Goal: Information Seeking & Learning: Learn about a topic

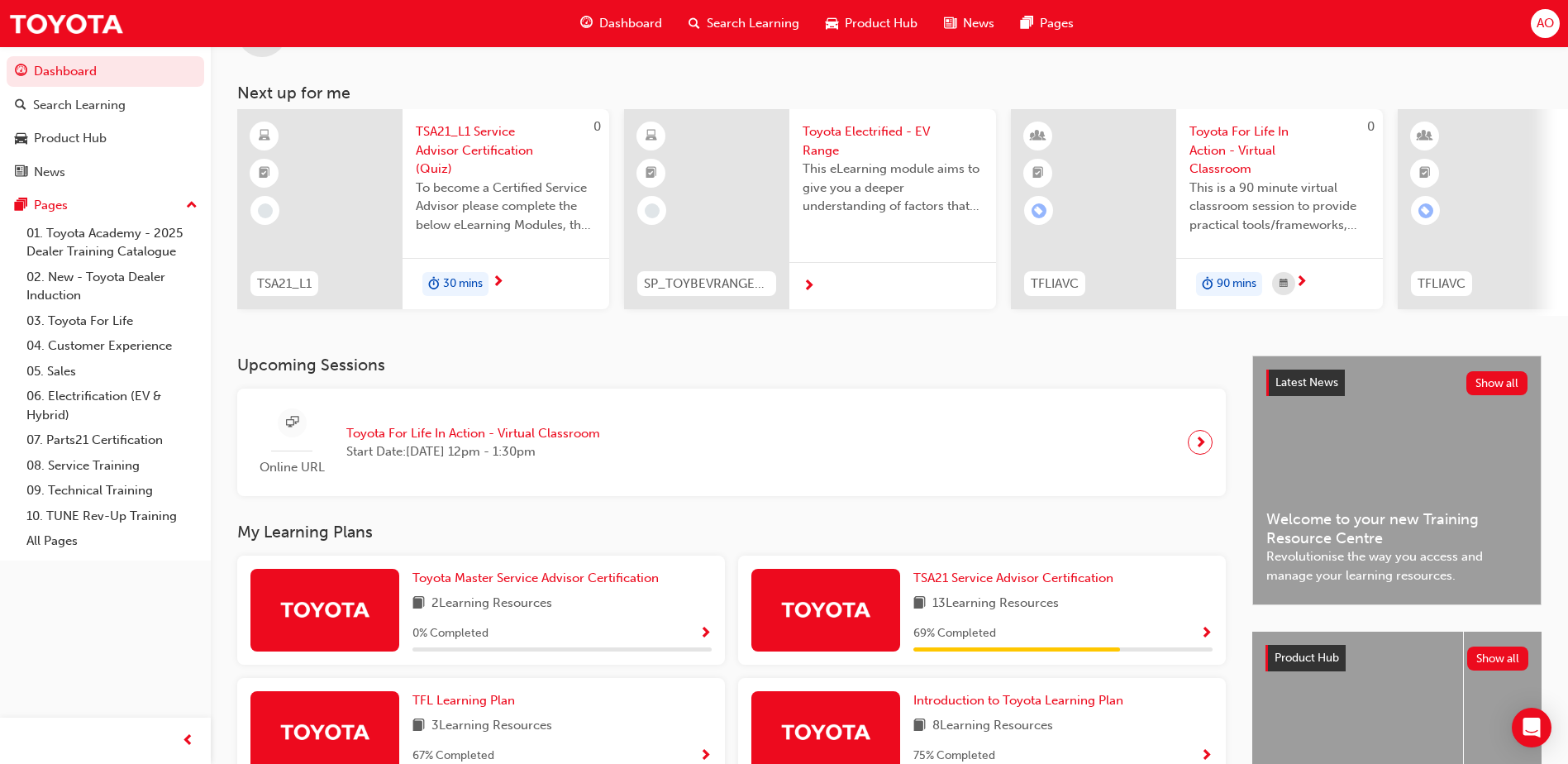
scroll to position [248, 0]
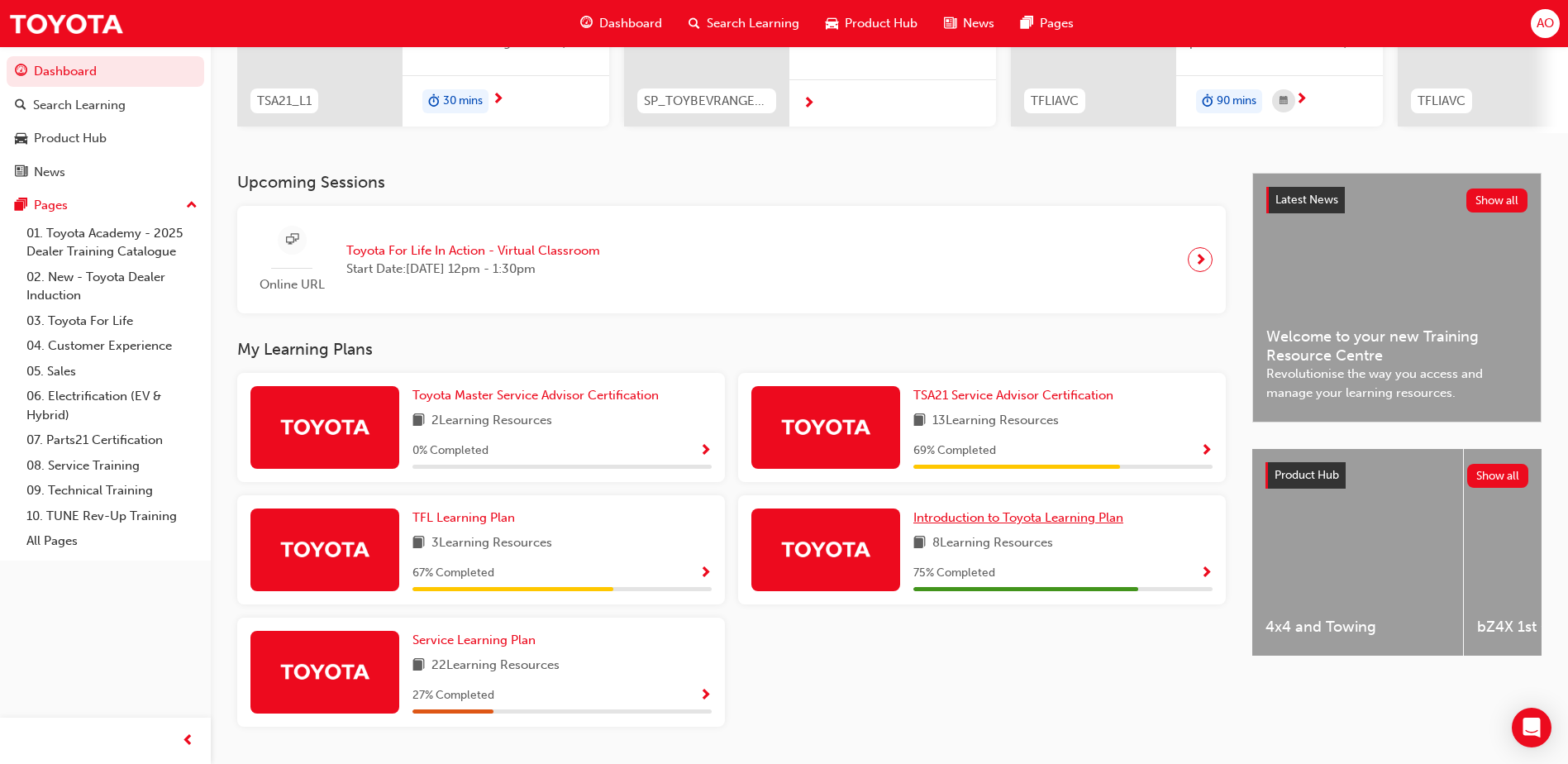
click at [986, 525] on span "Introduction to Toyota Learning Plan" at bounding box center [1018, 517] width 210 height 15
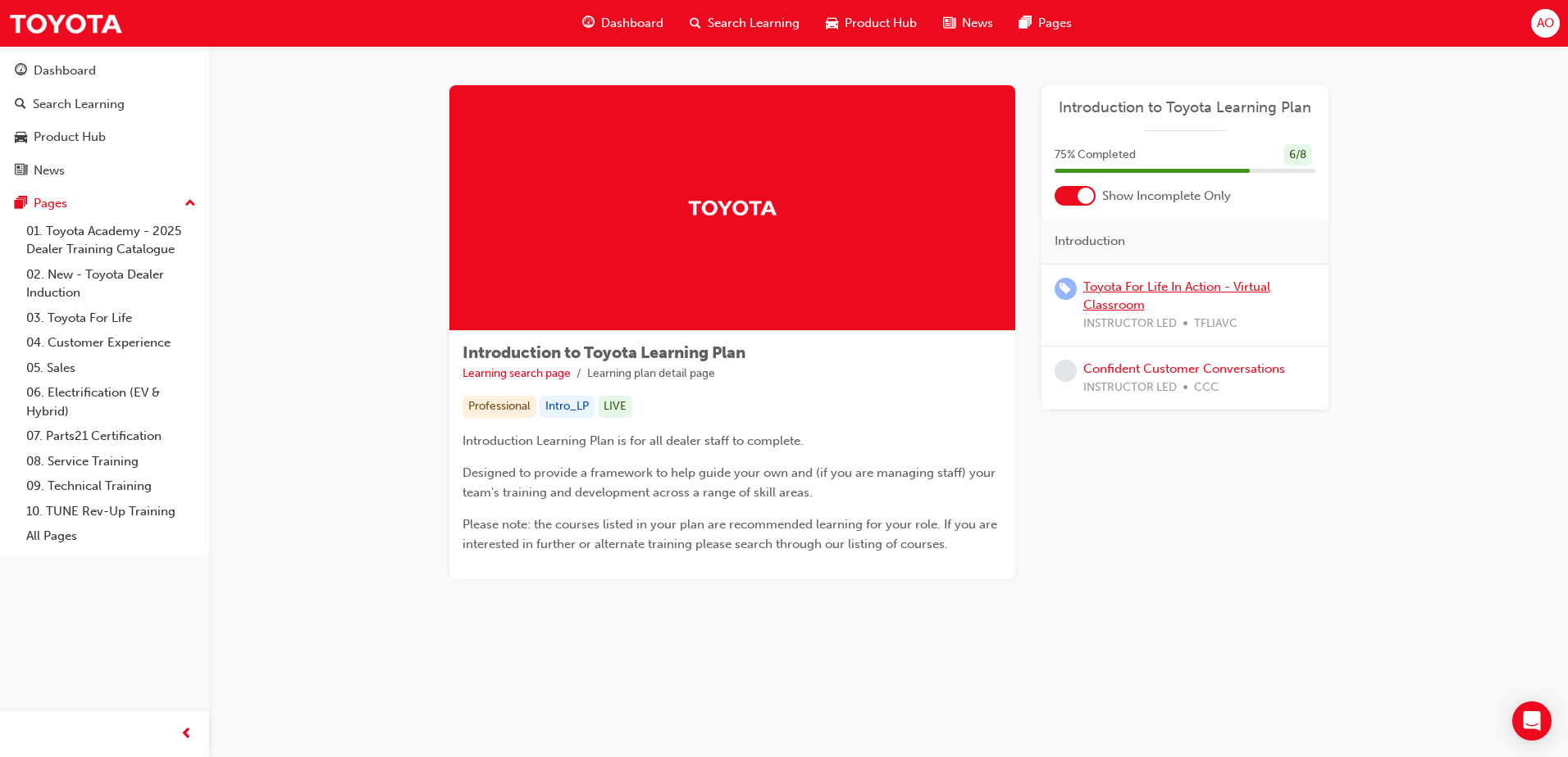
click at [1135, 288] on link "Toyota For Life In Action - Virtual Classroom" at bounding box center [1176, 296] width 187 height 33
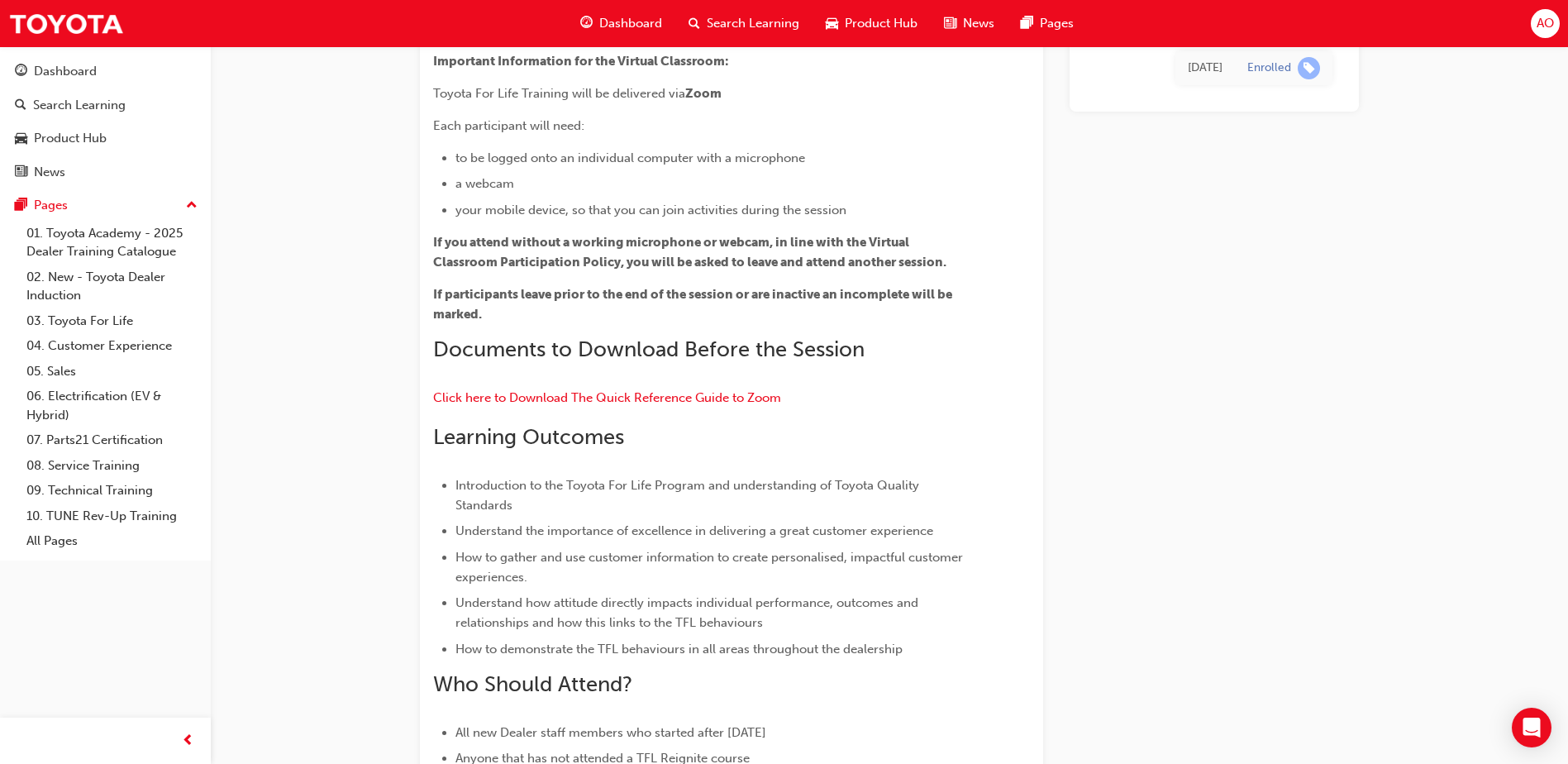
scroll to position [17, 0]
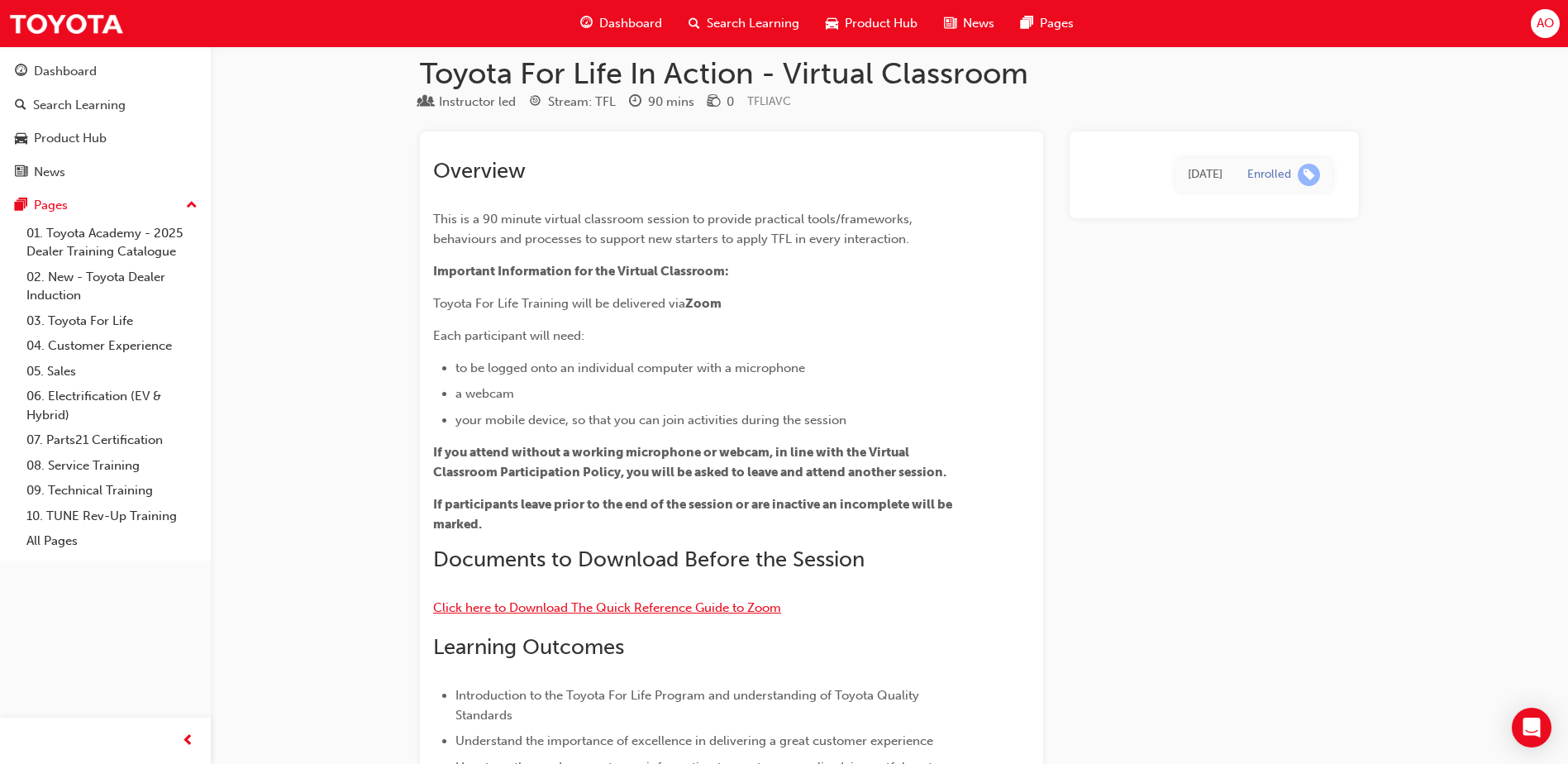
click at [699, 606] on span "Click here to Download The Quick Reference Guide to Zoom" at bounding box center [607, 607] width 348 height 15
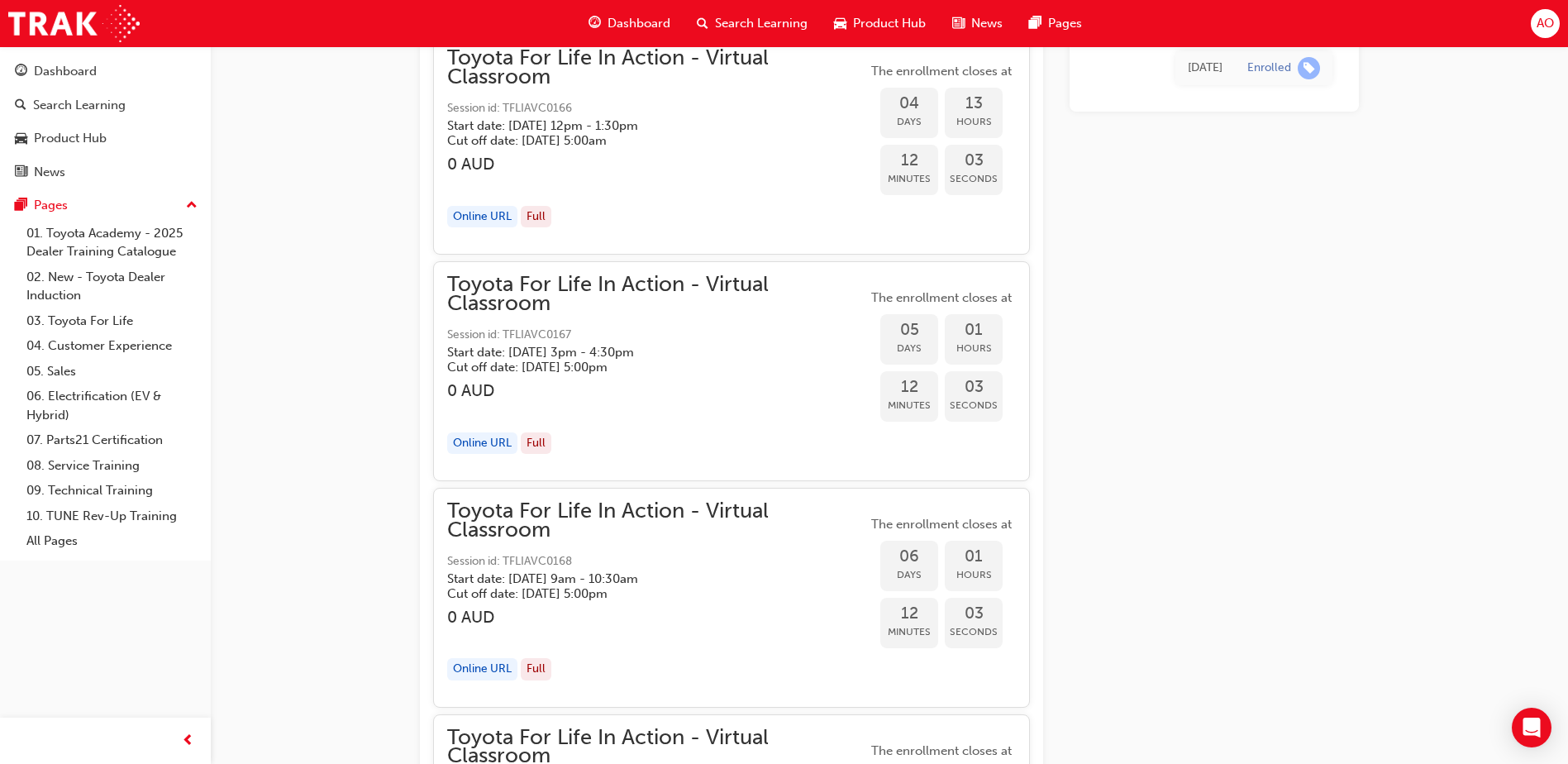
scroll to position [3408, 0]
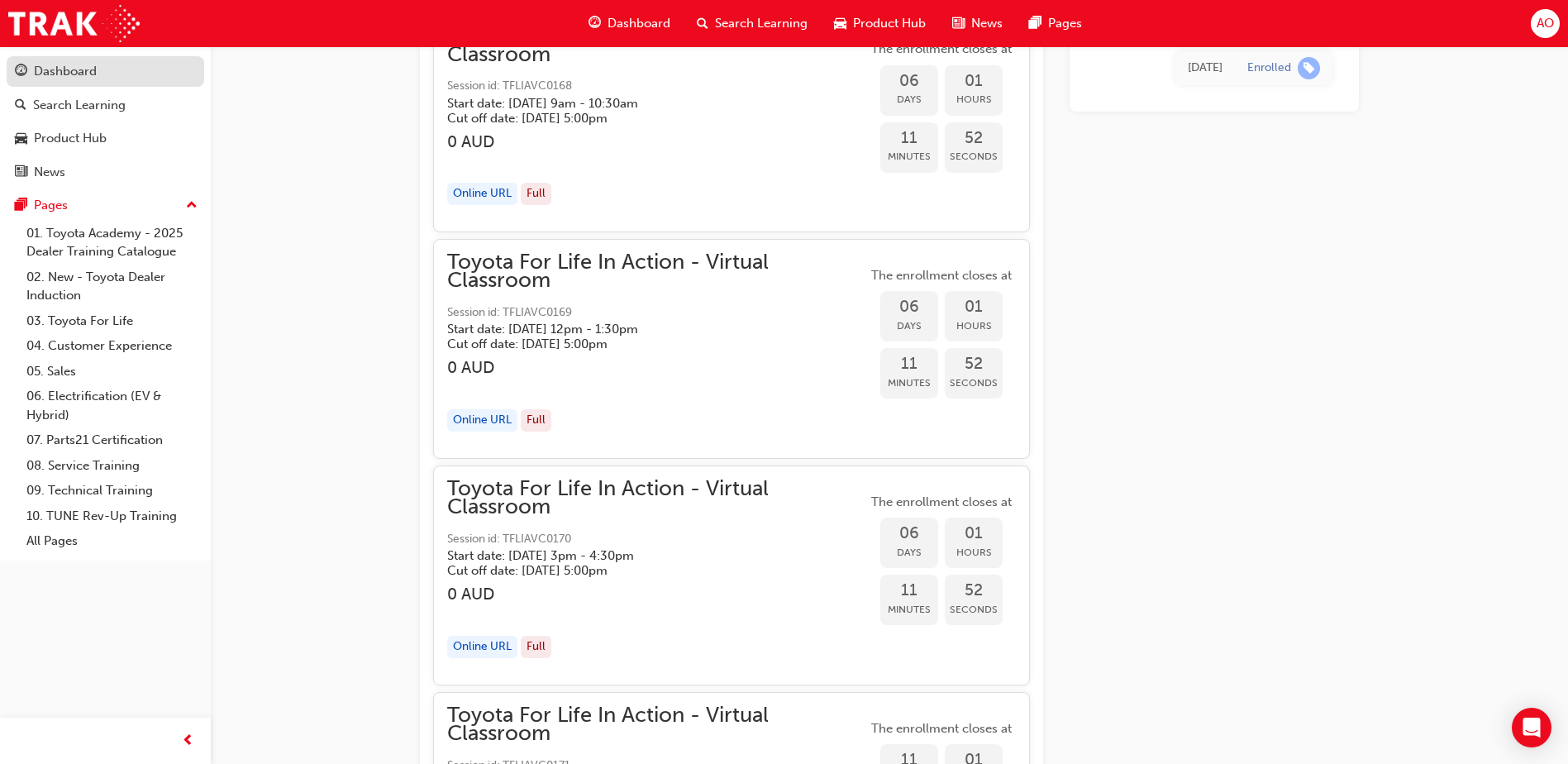
drag, startPoint x: 85, startPoint y: 69, endPoint x: 96, endPoint y: 76, distance: 13.0
click at [85, 69] on div "Dashboard" at bounding box center [65, 71] width 63 height 19
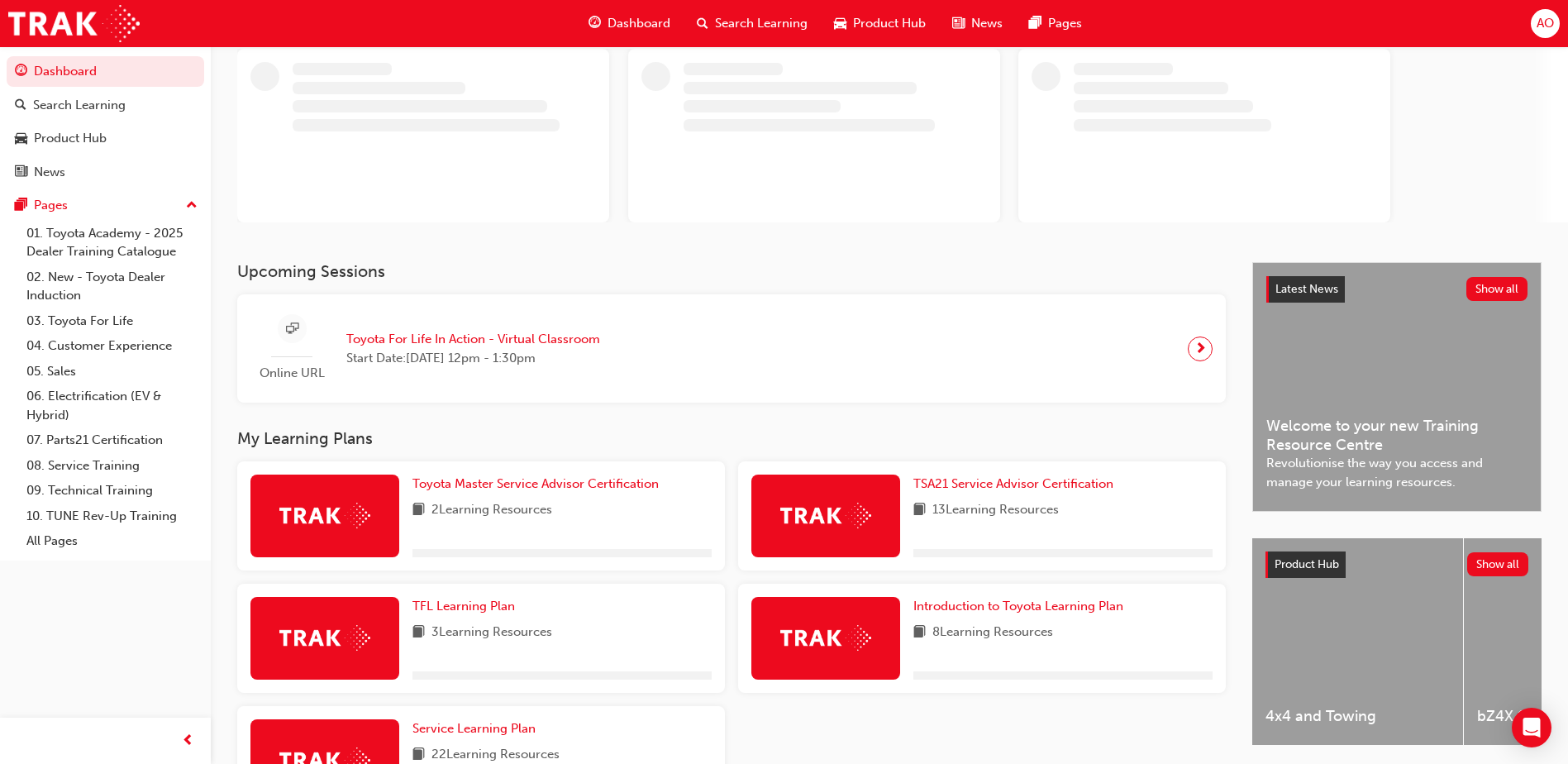
scroll to position [232, 0]
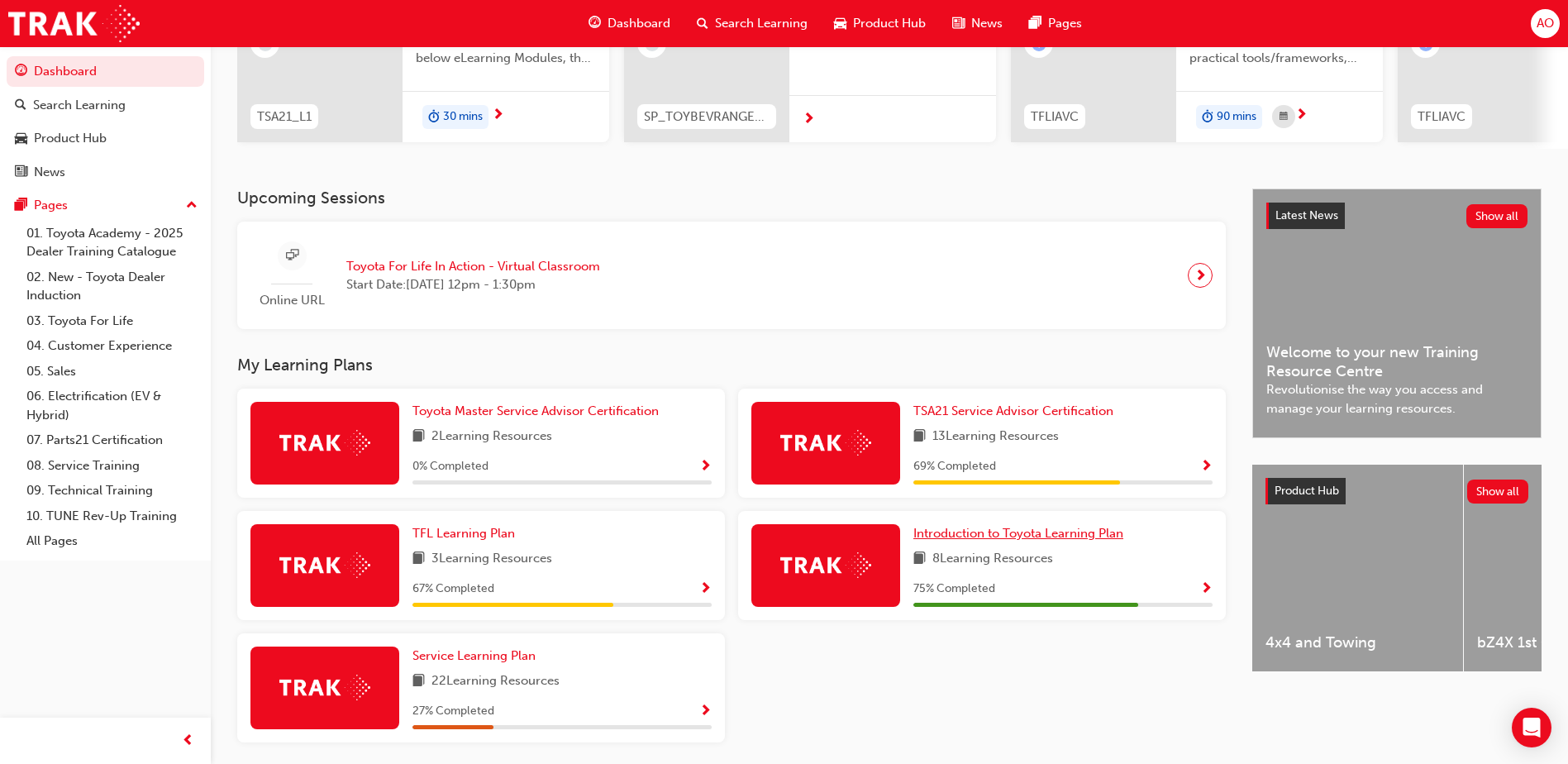
click at [986, 538] on span "Introduction to Toyota Learning Plan" at bounding box center [1018, 534] width 210 height 15
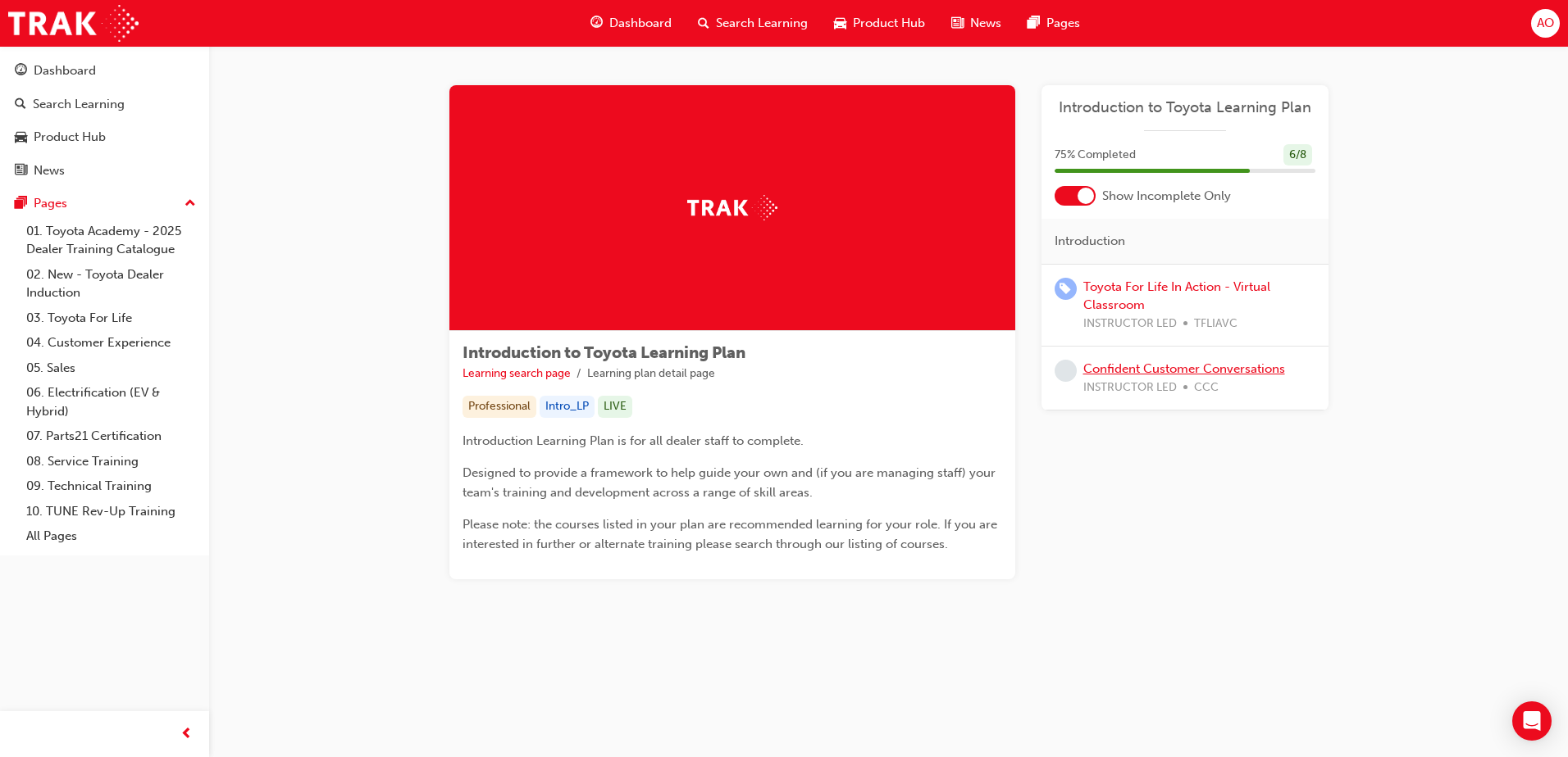
click at [1130, 366] on link "Confident Customer Conversations" at bounding box center [1183, 369] width 201 height 14
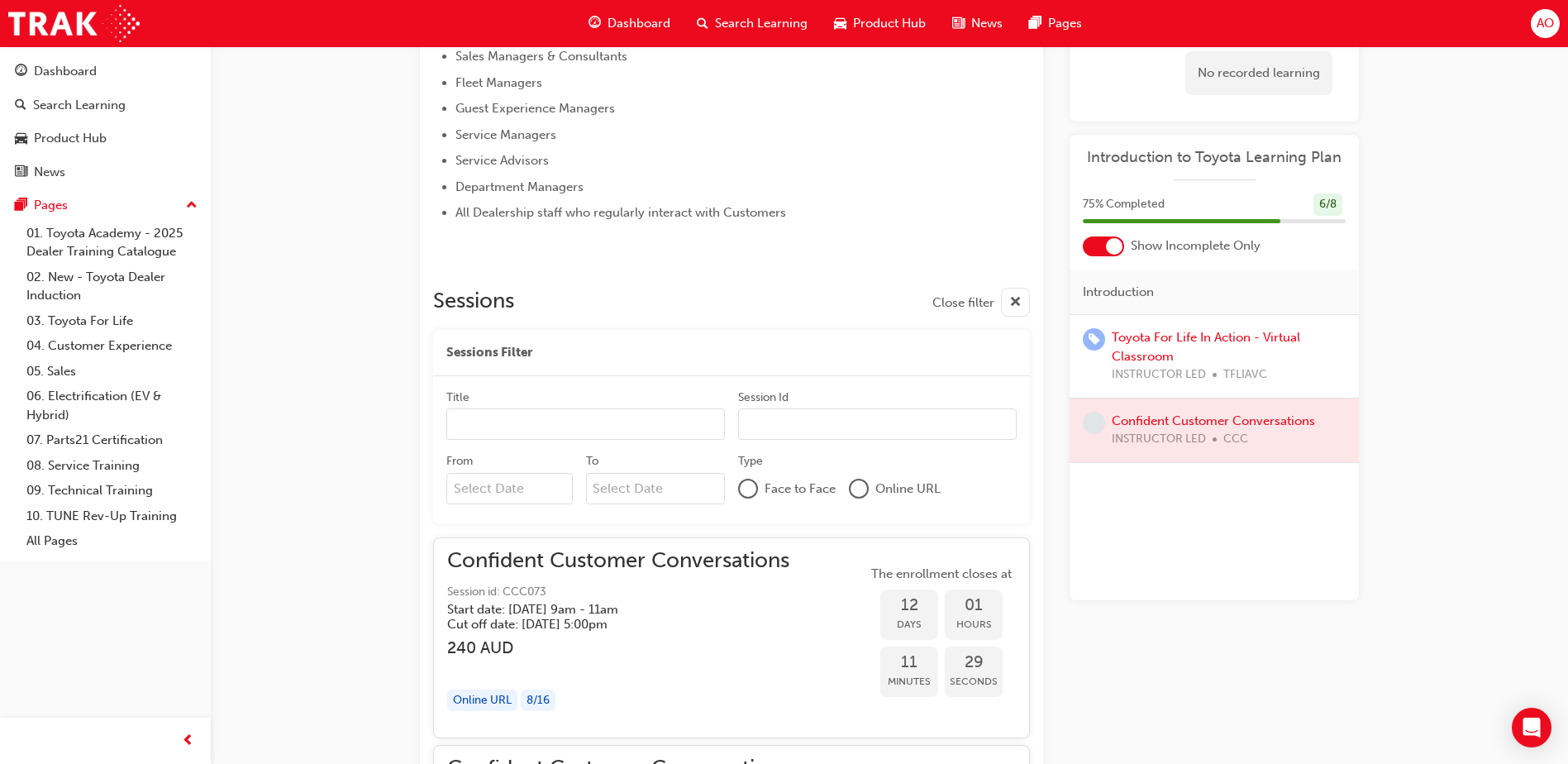
scroll to position [789, 0]
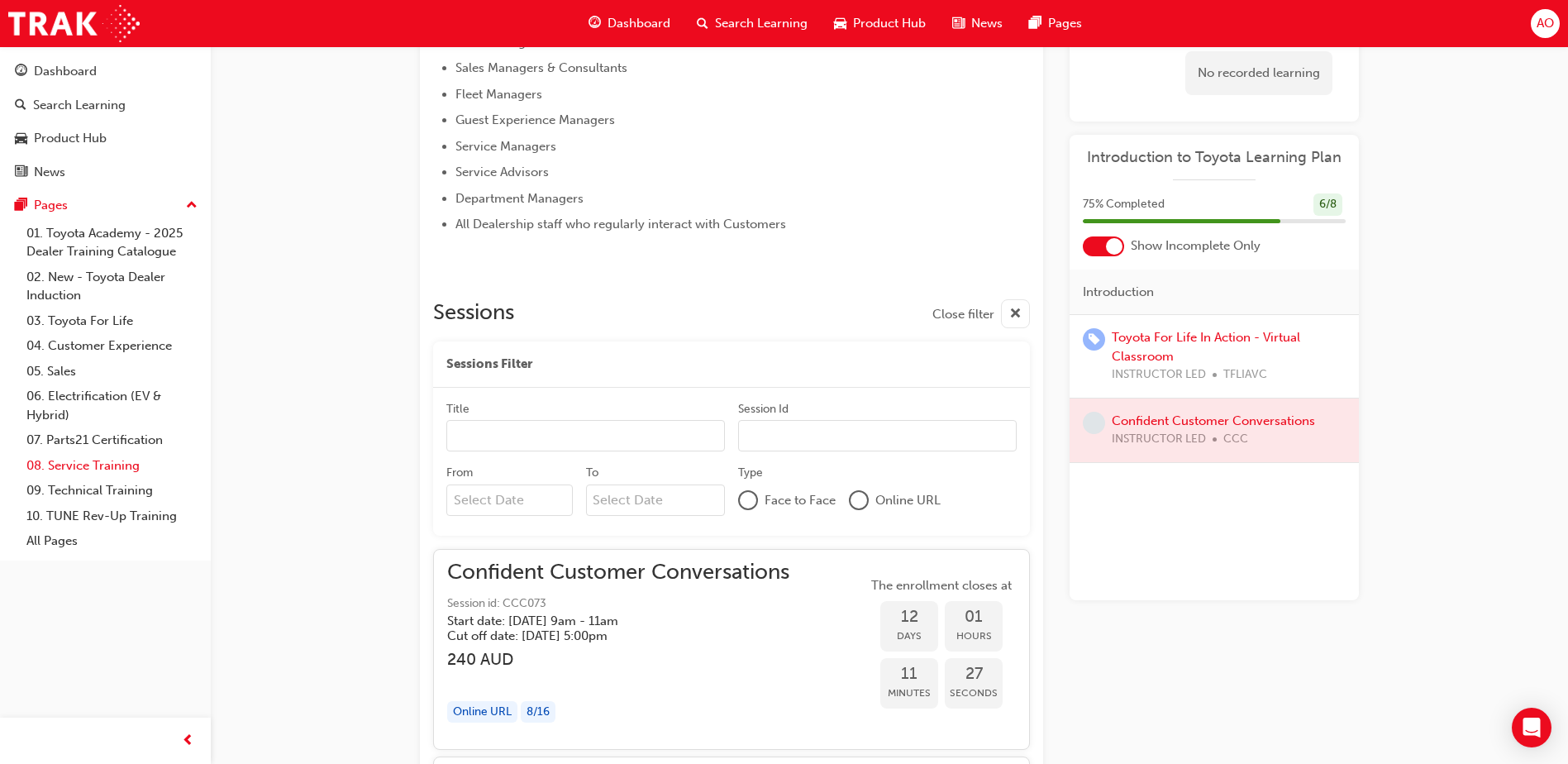
click at [106, 462] on link "08. Service Training" at bounding box center [112, 466] width 185 height 25
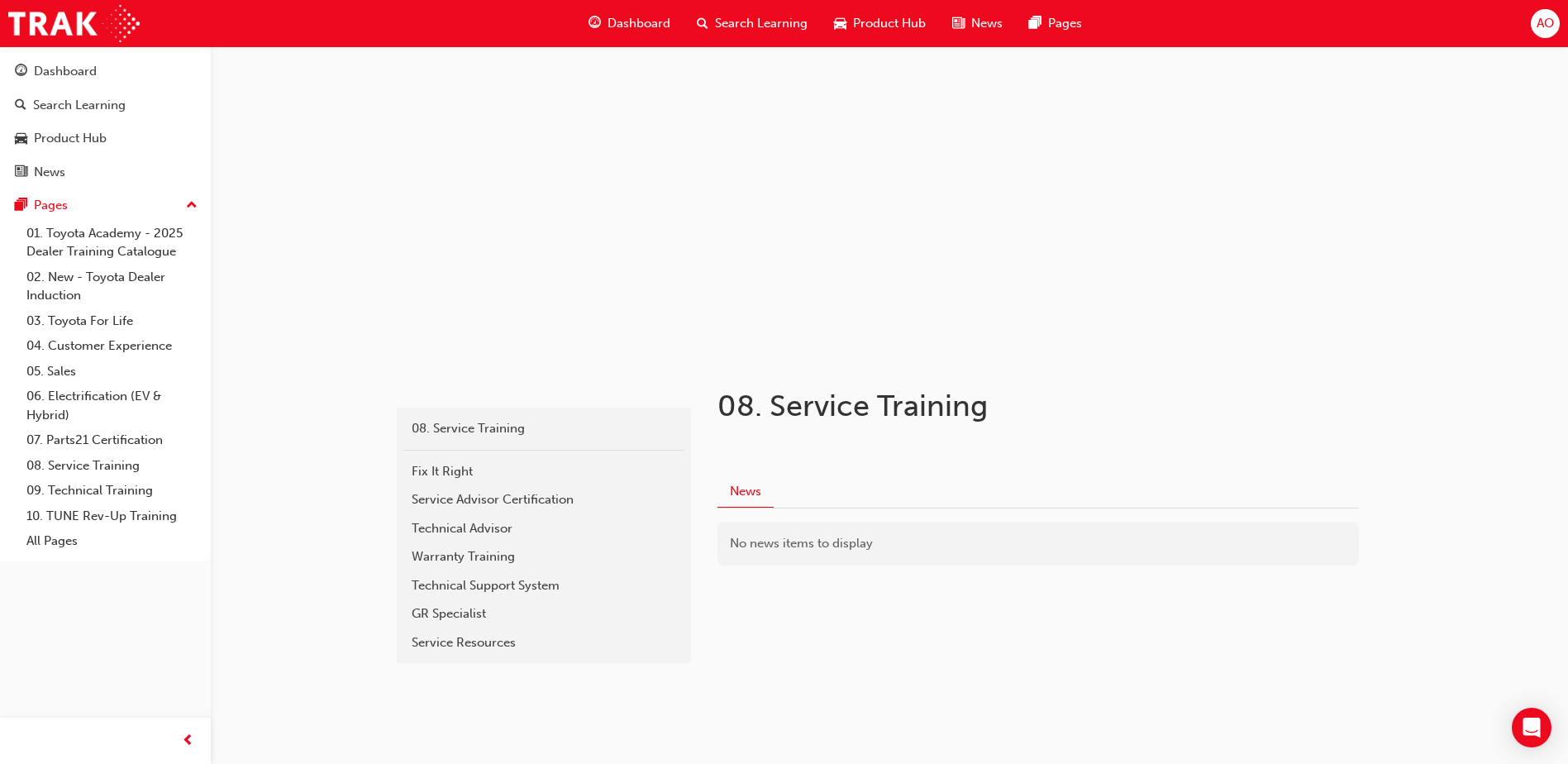
scroll to position [29, 0]
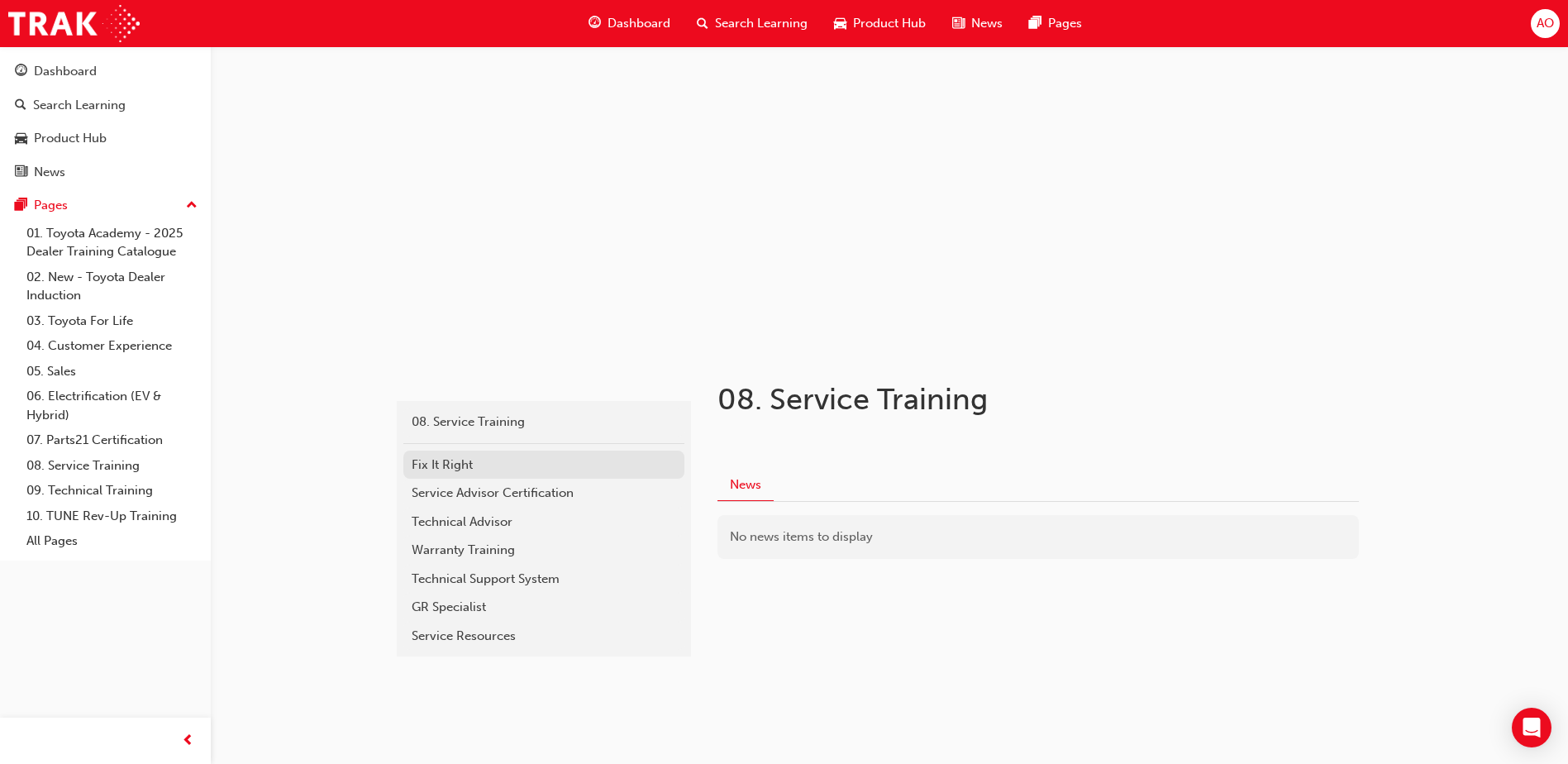
click at [447, 461] on div "Fix It Right" at bounding box center [543, 464] width 265 height 19
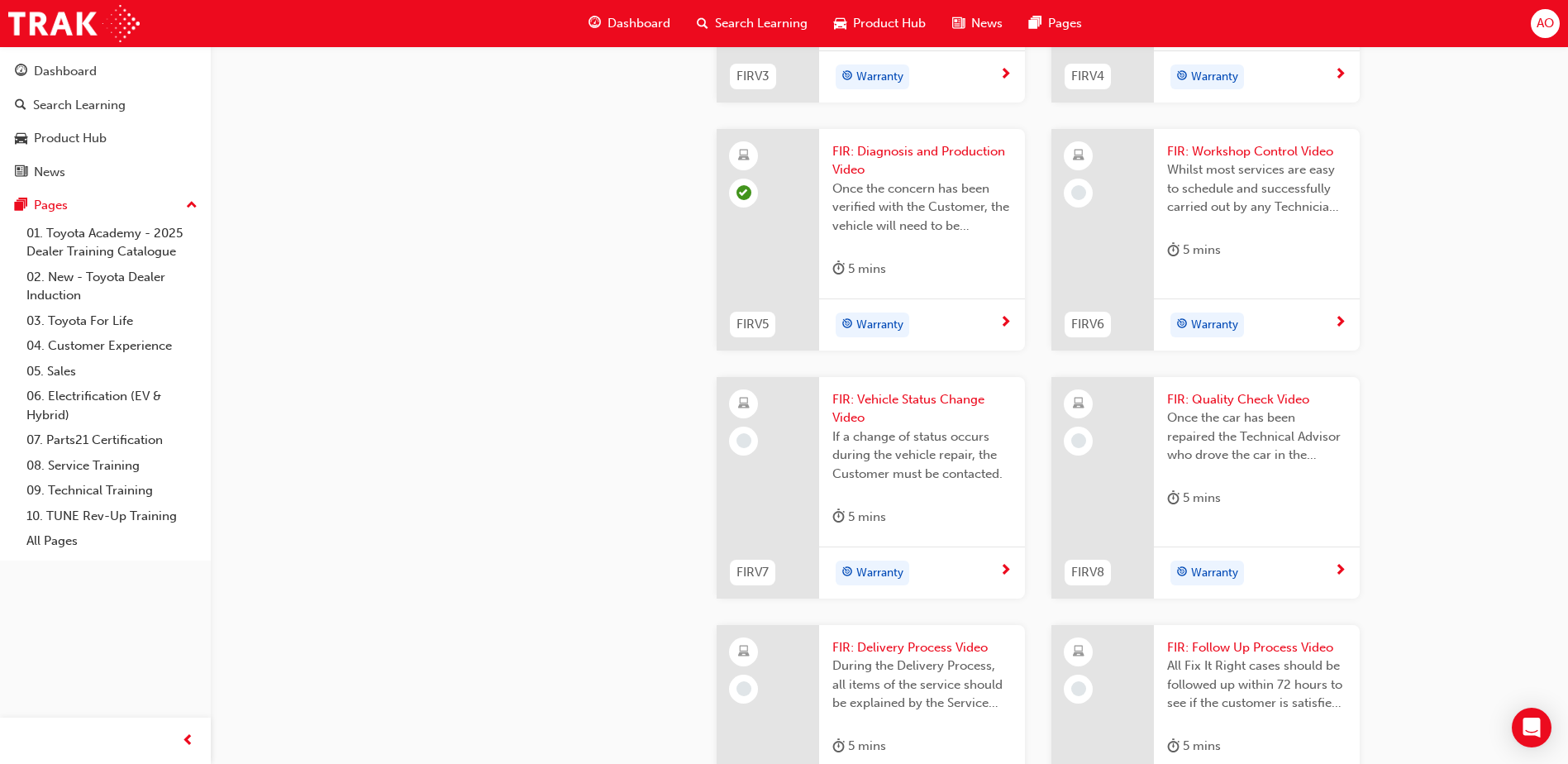
scroll to position [1240, 0]
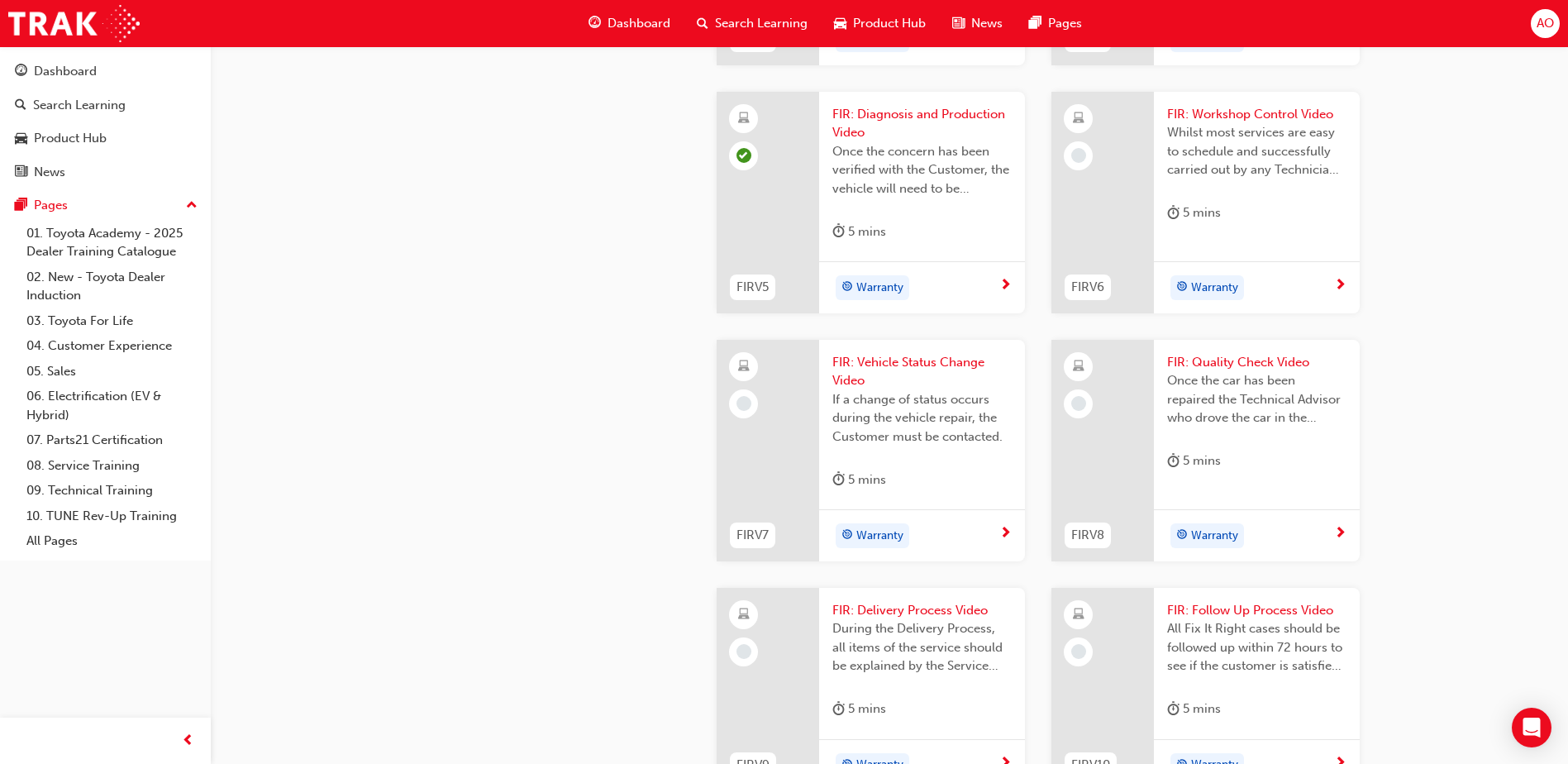
click at [1248, 124] on span "FIR: Workshop Control Video" at bounding box center [1256, 114] width 179 height 19
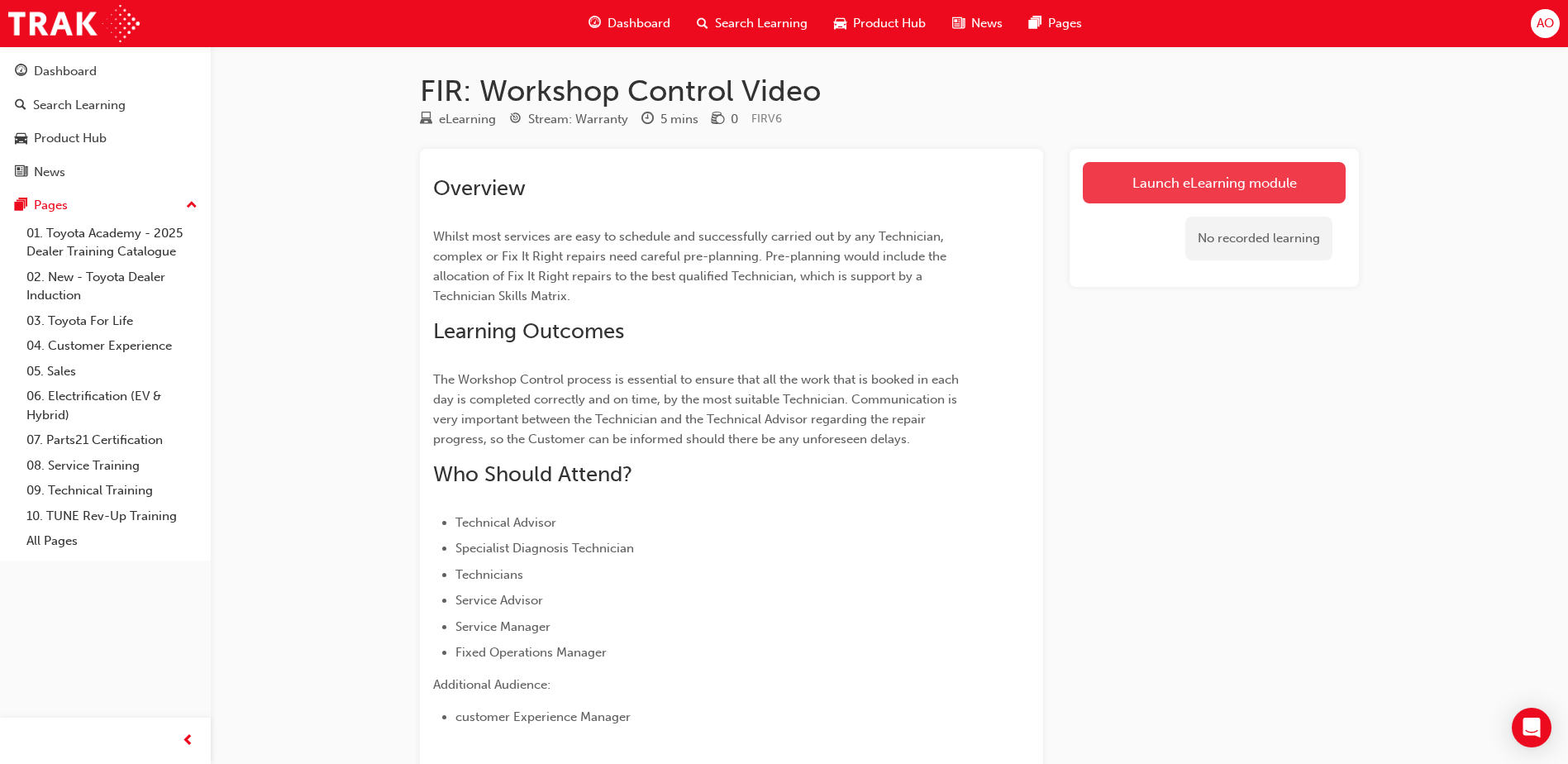
click at [1227, 172] on link "Launch eLearning module" at bounding box center [1214, 182] width 263 height 41
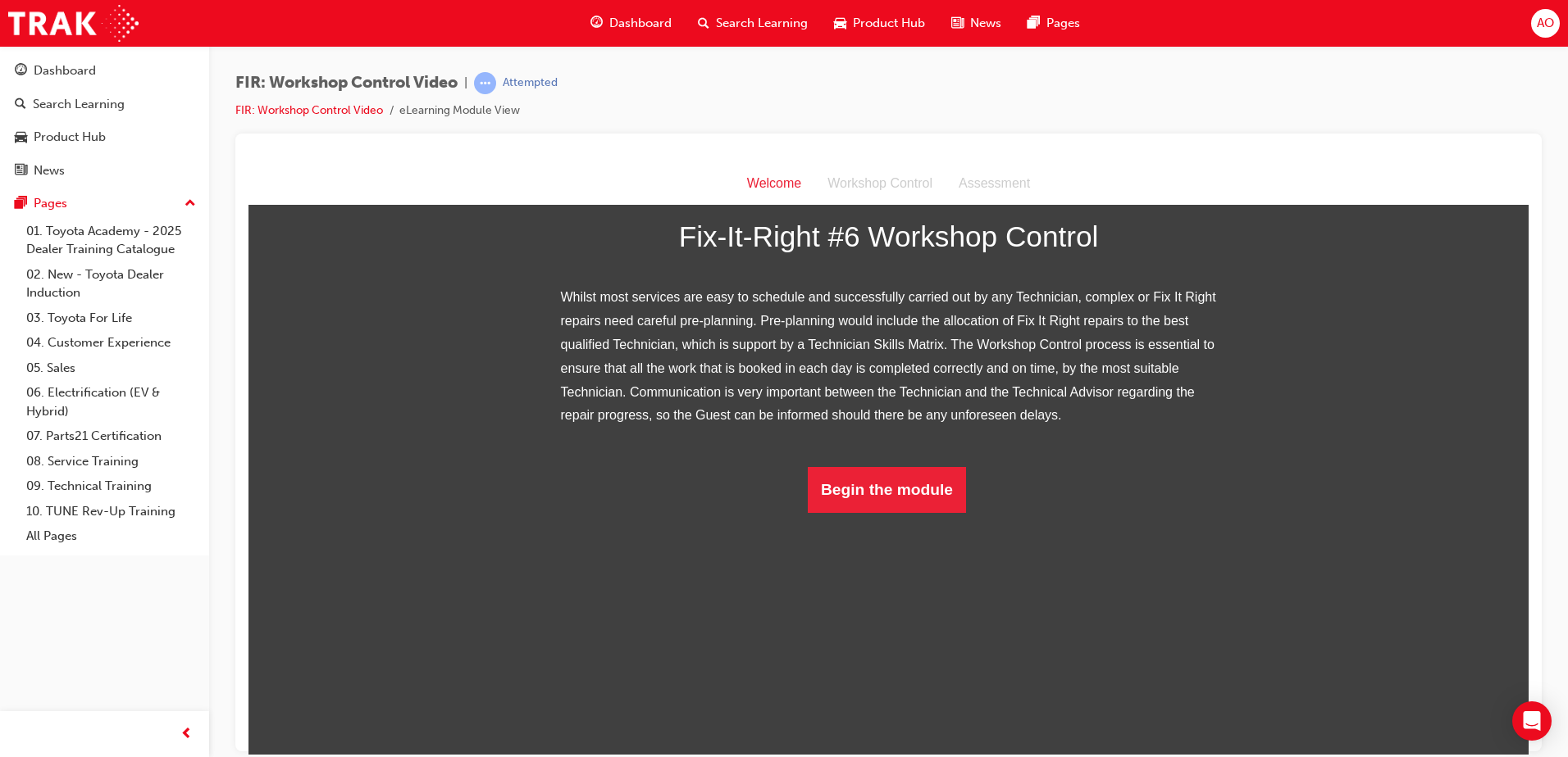
scroll to position [144, 0]
click at [859, 512] on button "Begin the module" at bounding box center [886, 489] width 158 height 46
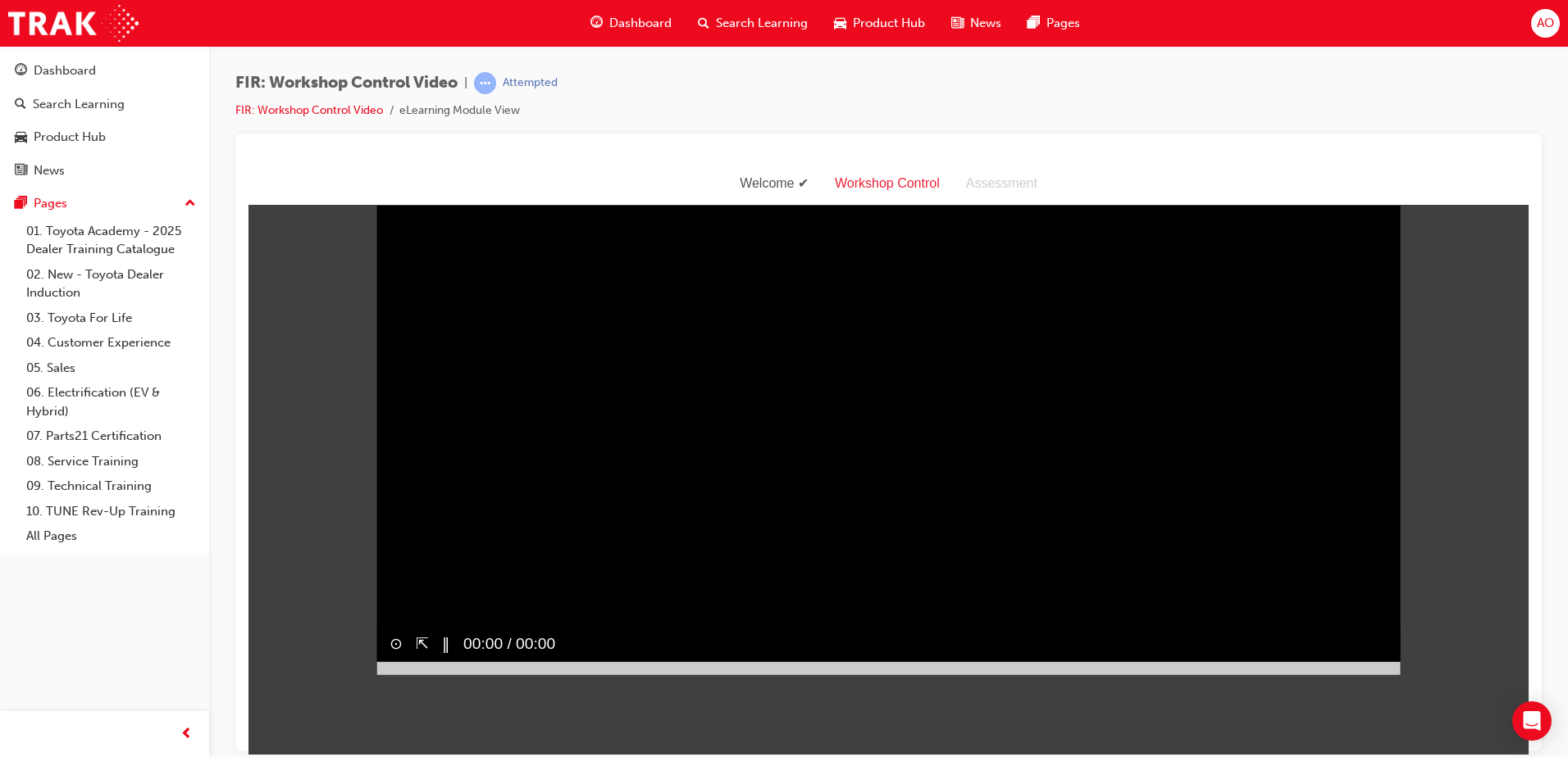
scroll to position [40, 0]
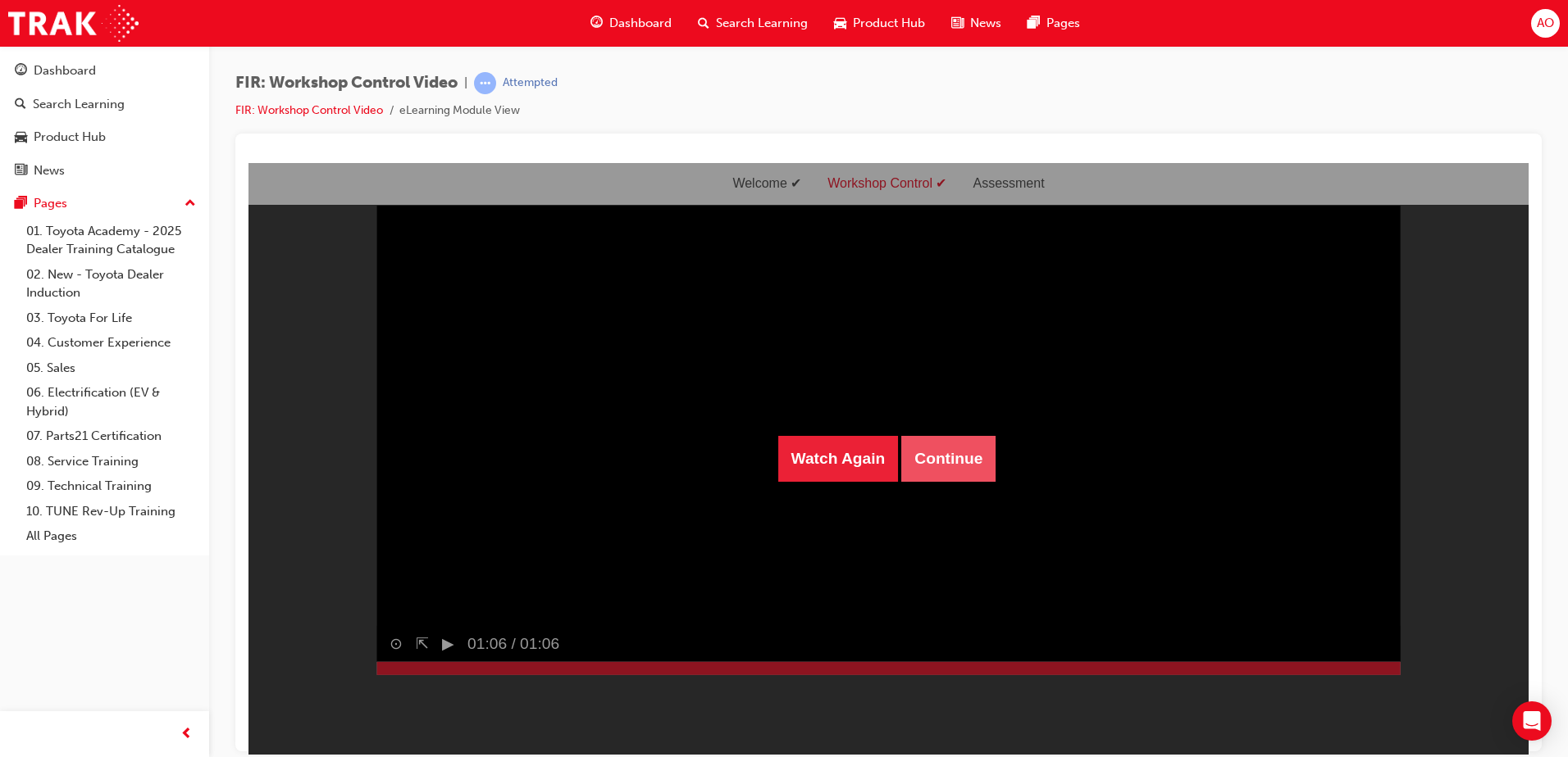
click at [942, 456] on button "Continue" at bounding box center [948, 457] width 94 height 46
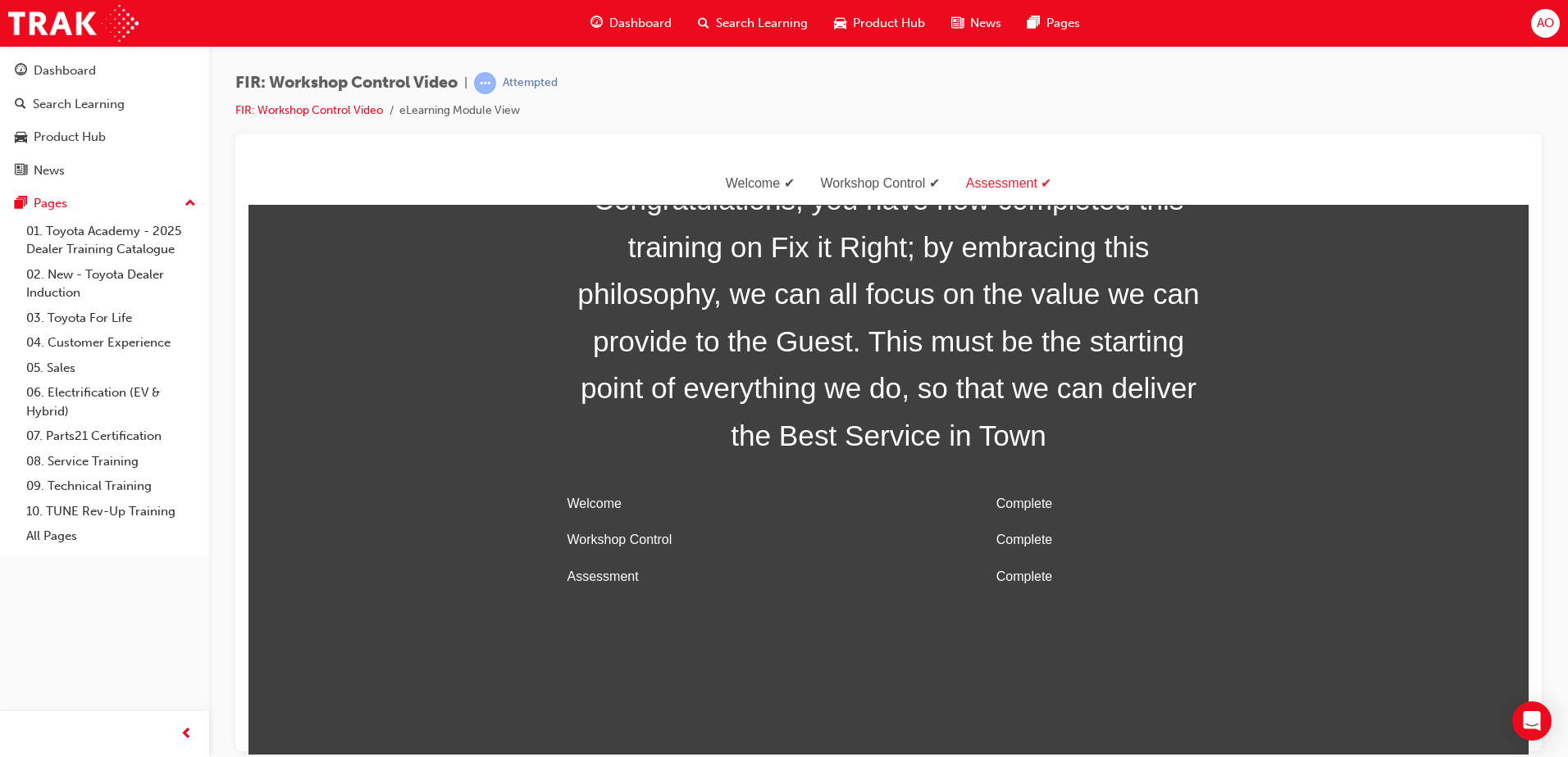
scroll to position [52, 0]
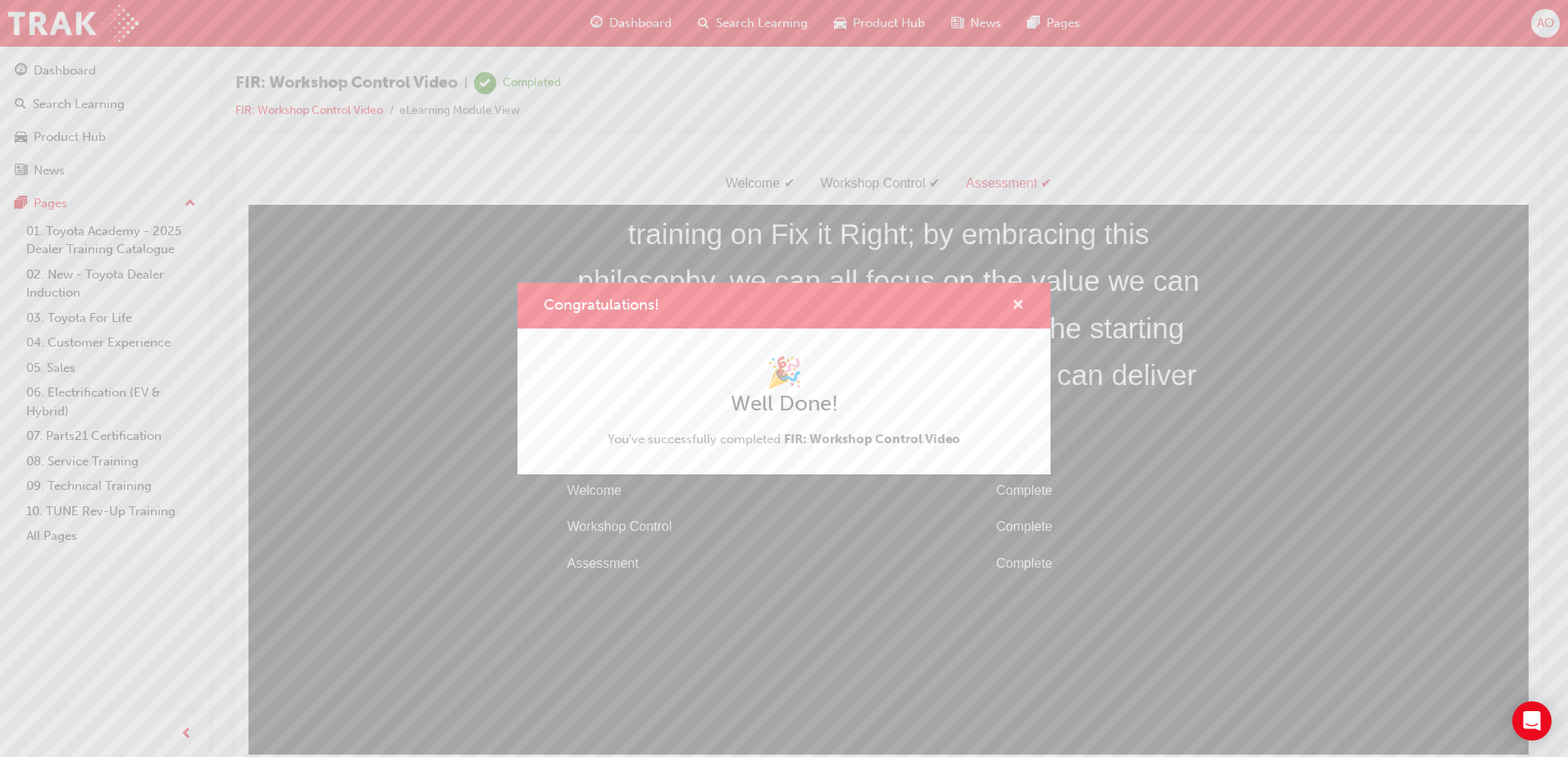
click at [1018, 303] on span "cross-icon" at bounding box center [1018, 307] width 13 height 14
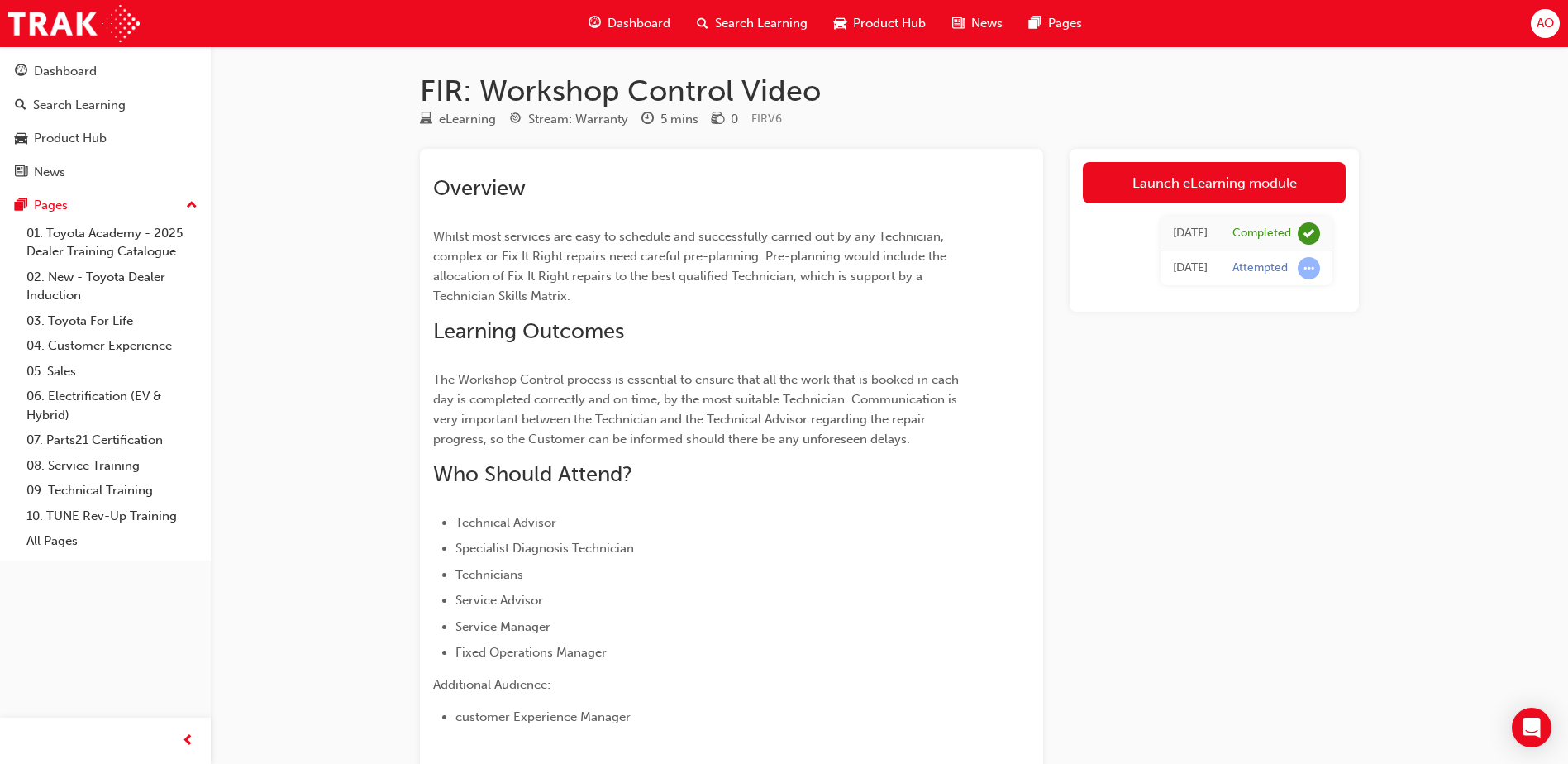
click at [1267, 409] on div "Launch eLearning module [DATE] Completed [DATE] Attempted" at bounding box center [1214, 509] width 289 height 721
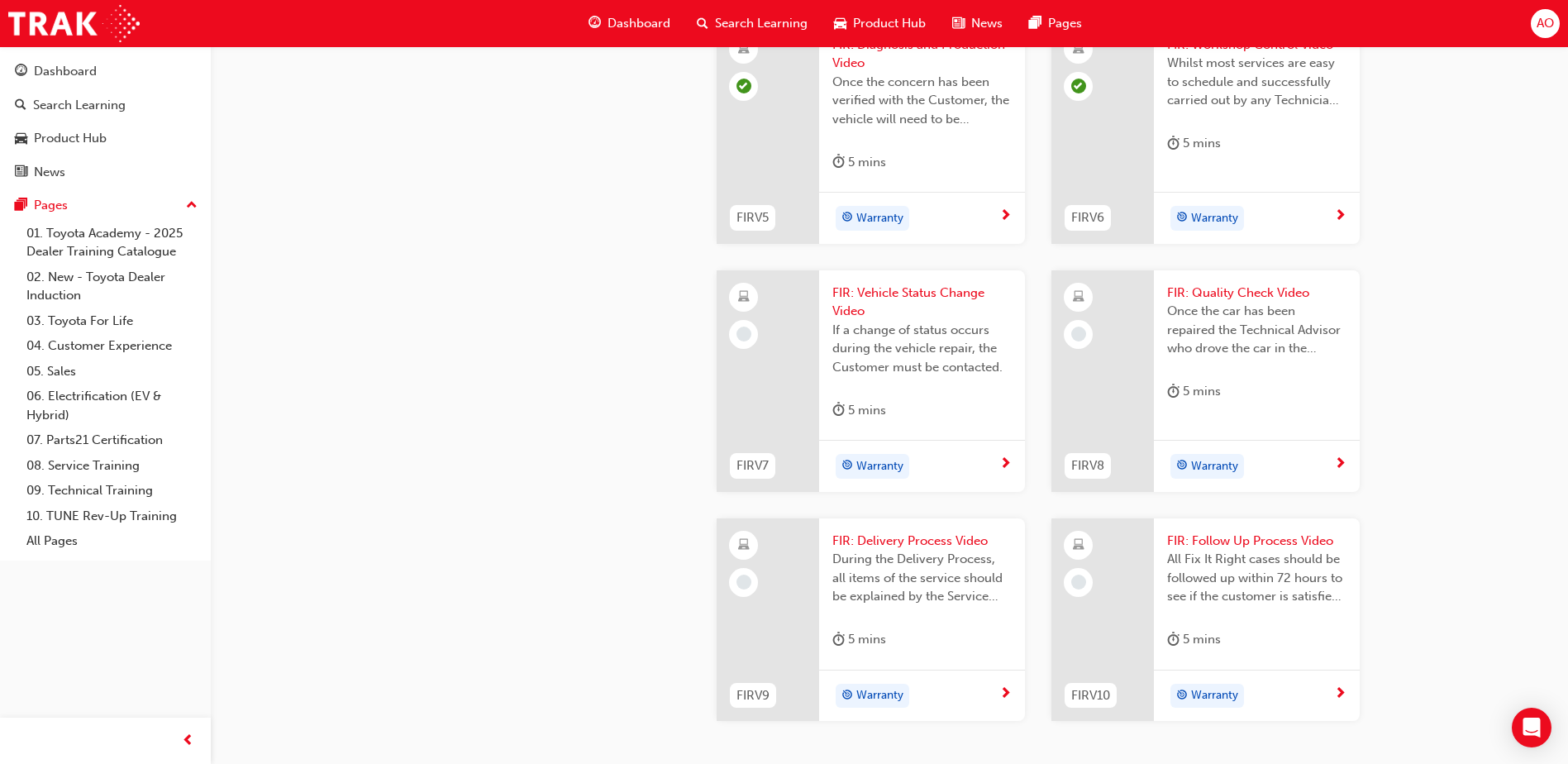
scroll to position [1572, 0]
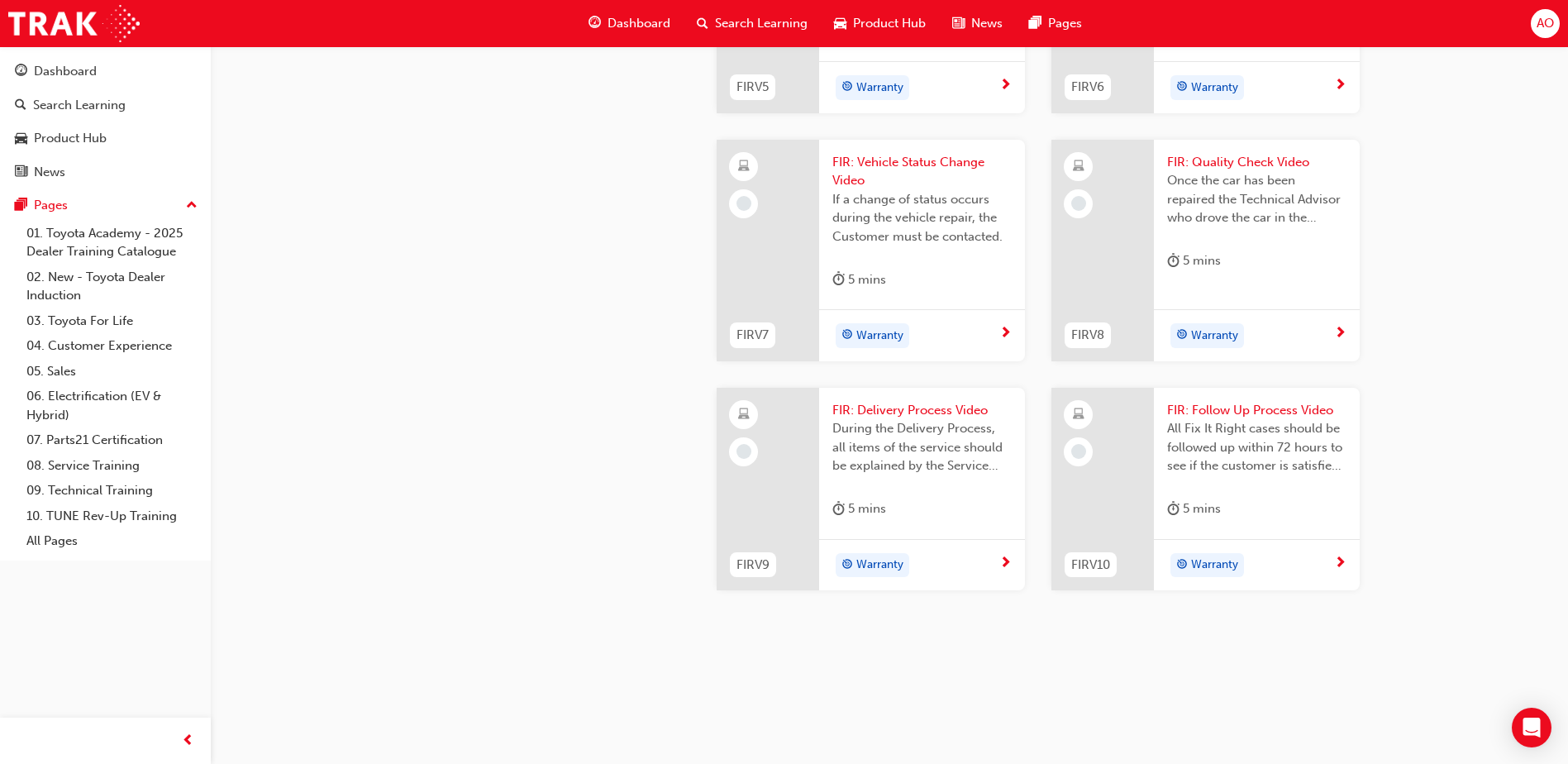
click at [892, 190] on span "FIR: Vehicle Status Change Video" at bounding box center [922, 171] width 179 height 37
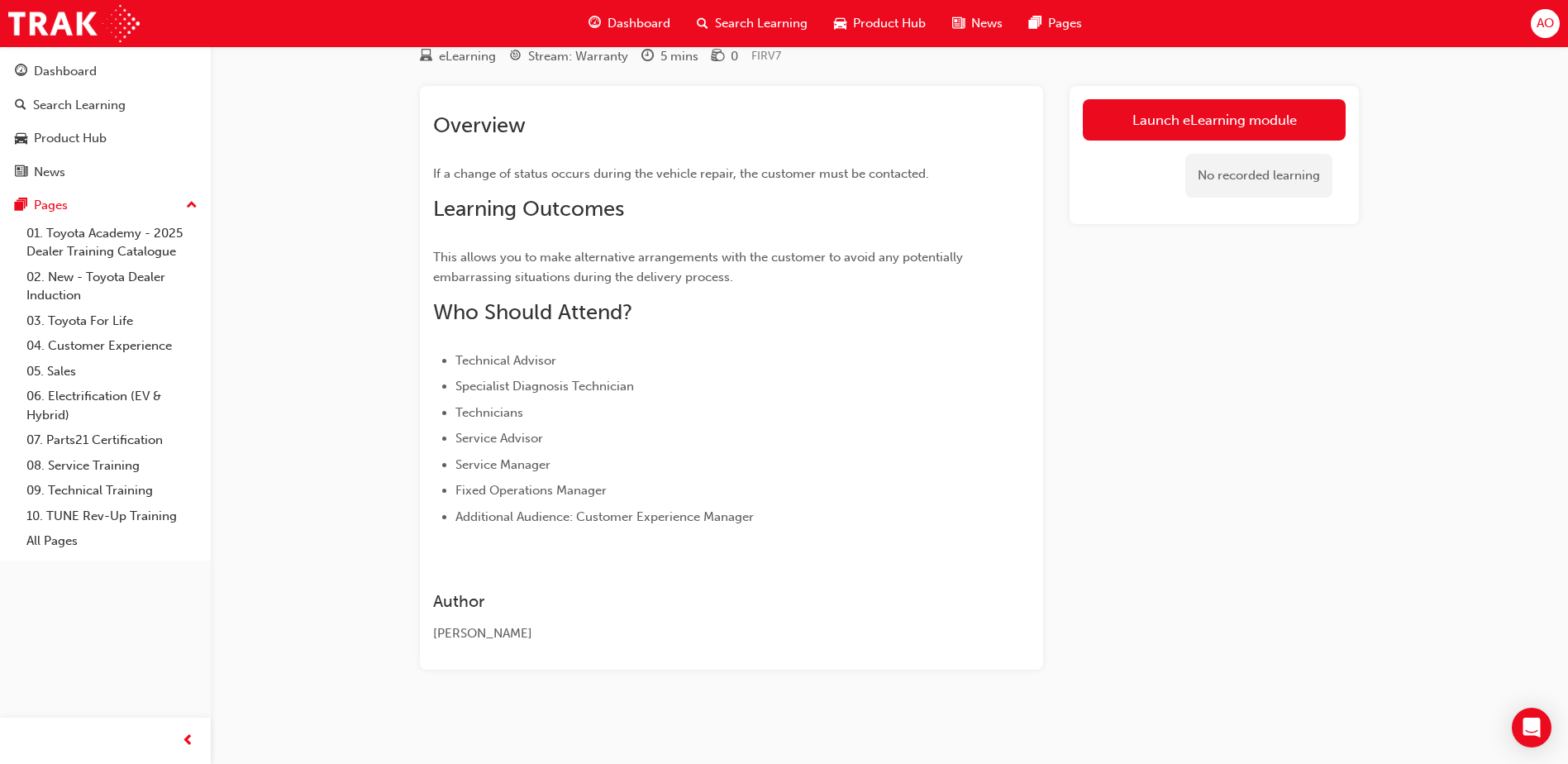
scroll to position [63, 0]
click at [1203, 113] on link "Launch eLearning module" at bounding box center [1214, 119] width 263 height 41
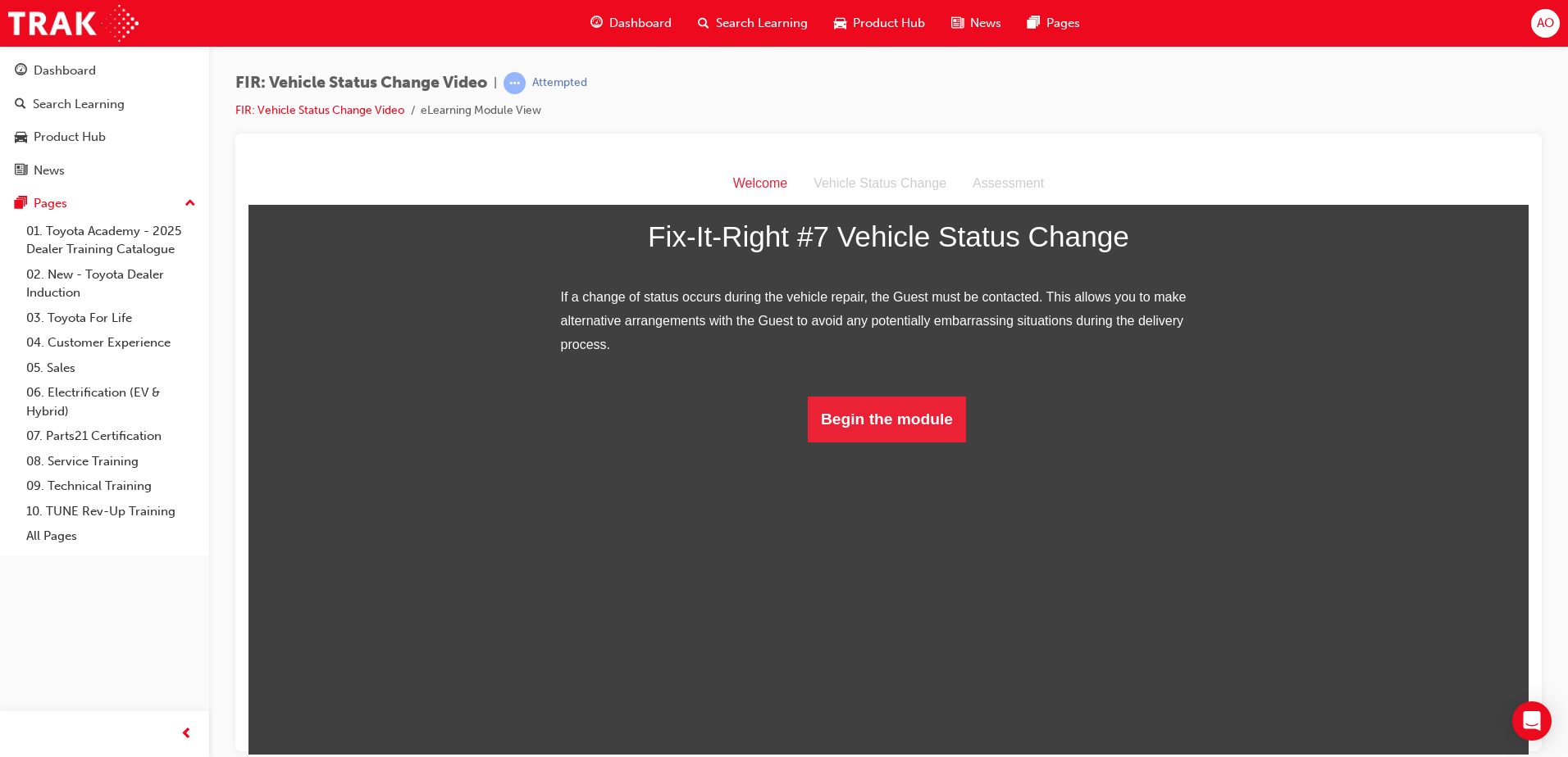
scroll to position [73, 0]
click at [866, 442] on button "Begin the module" at bounding box center [886, 419] width 158 height 46
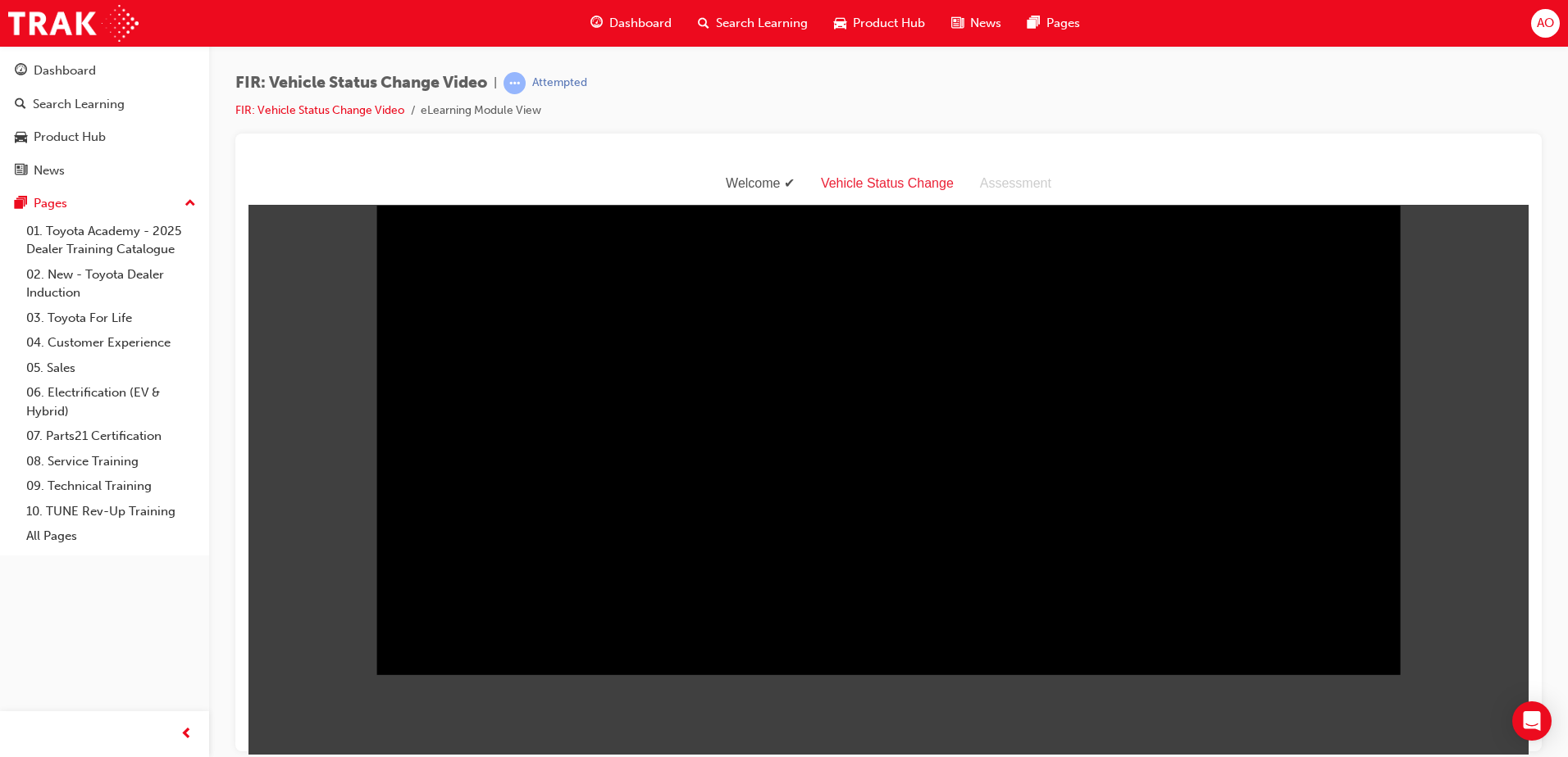
scroll to position [40, 0]
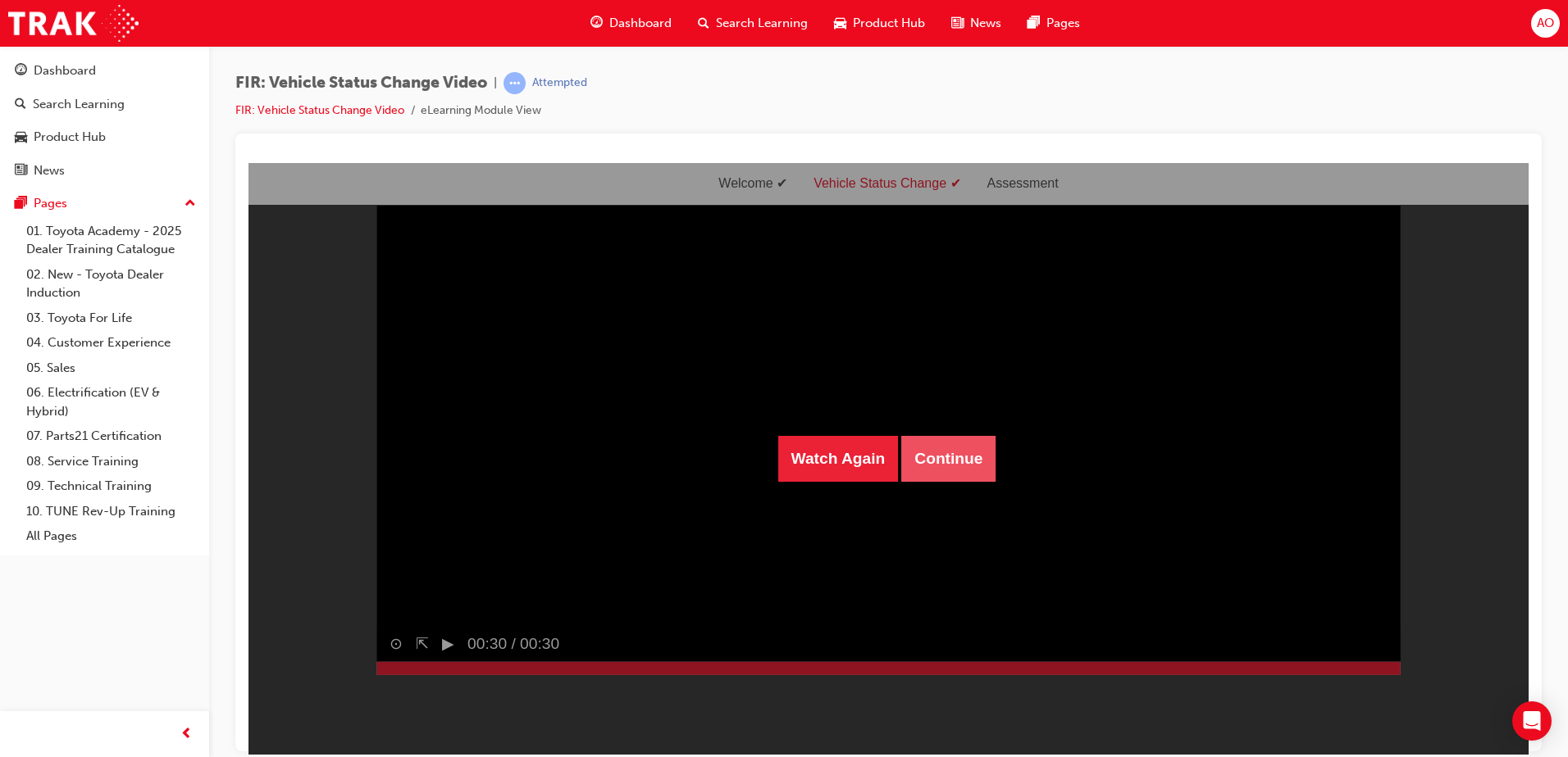
click at [943, 473] on button "Continue" at bounding box center [948, 457] width 94 height 46
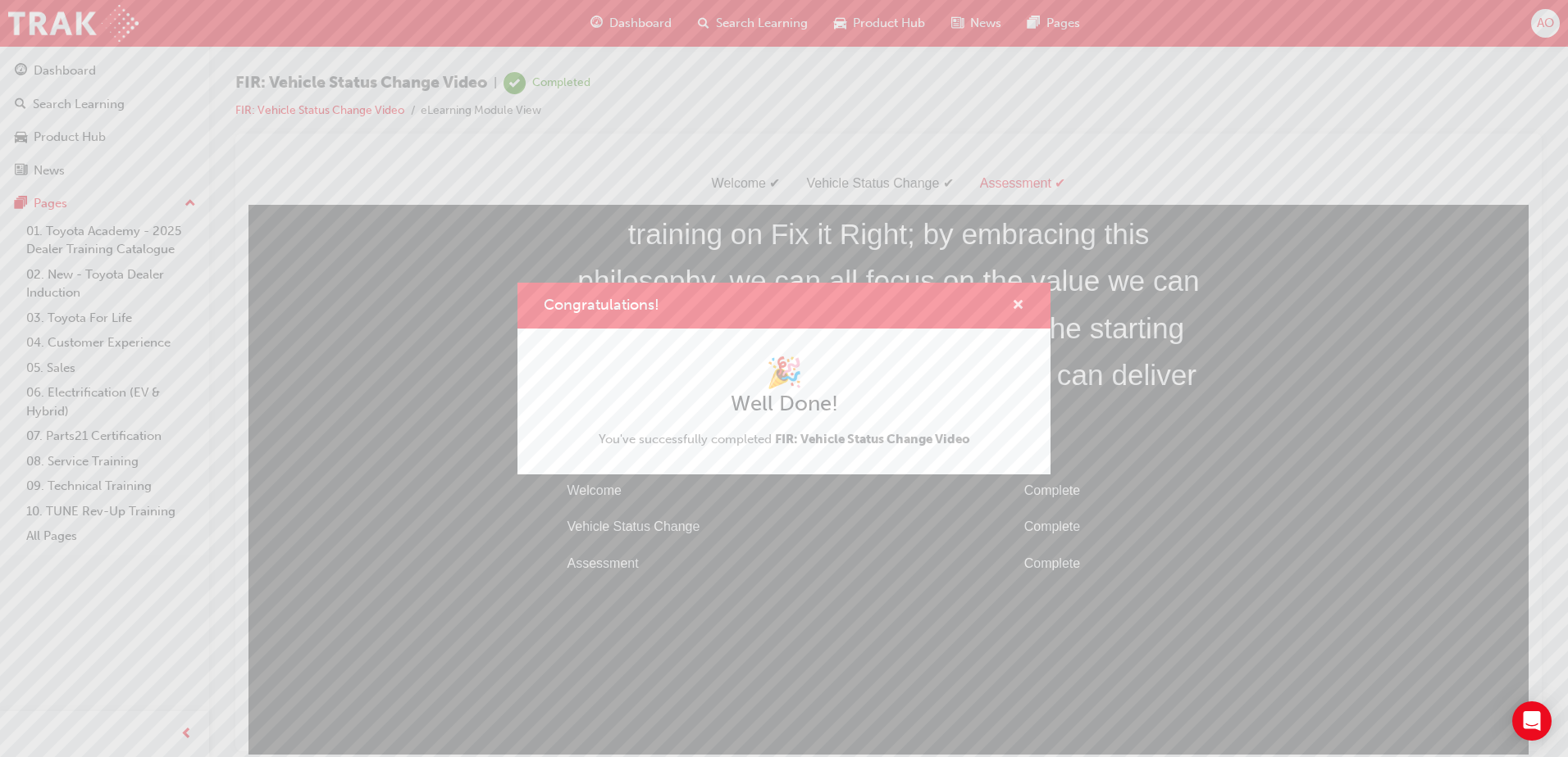
click at [1019, 300] on span "cross-icon" at bounding box center [1018, 307] width 13 height 14
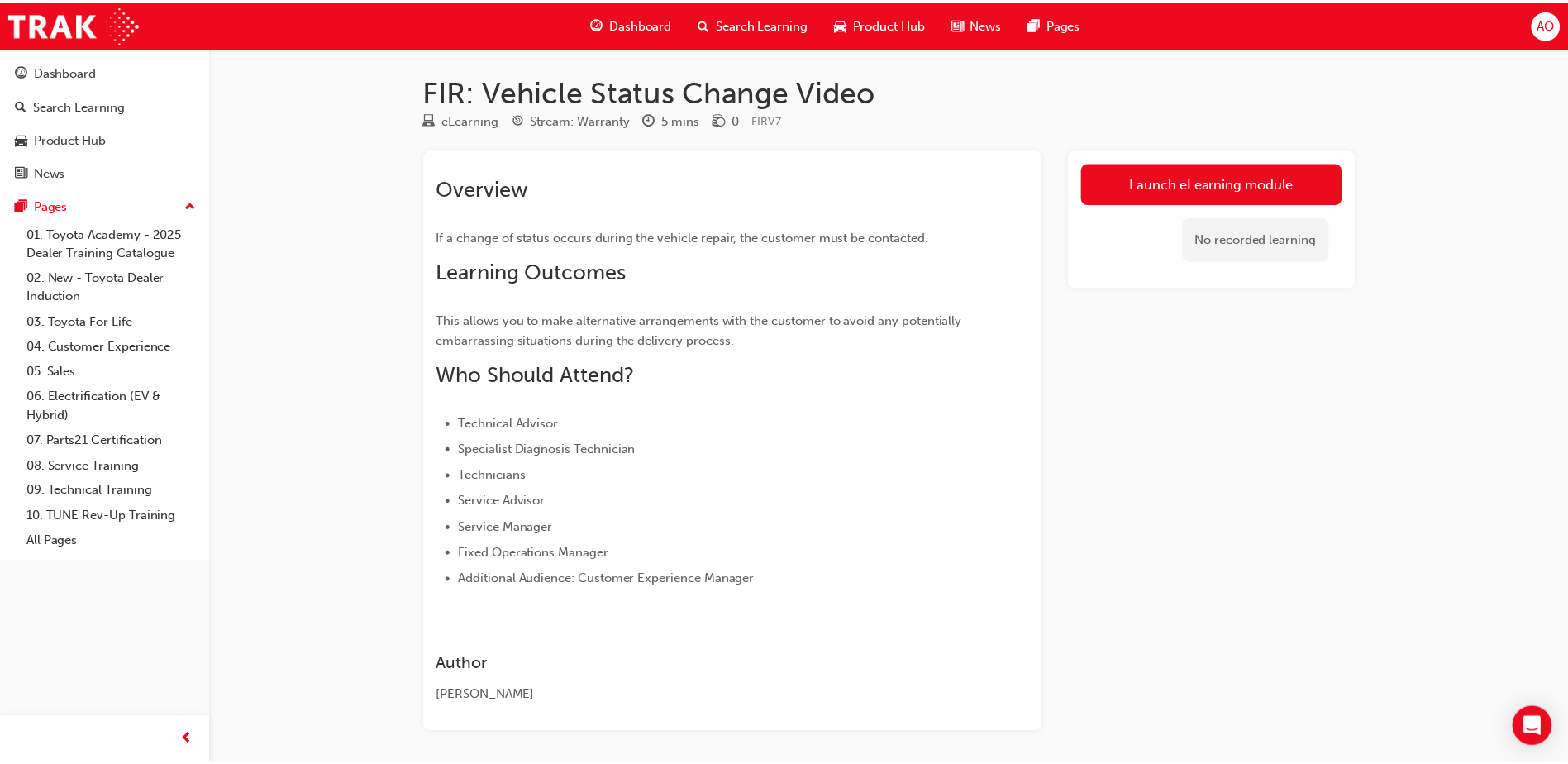
scroll to position [63, 0]
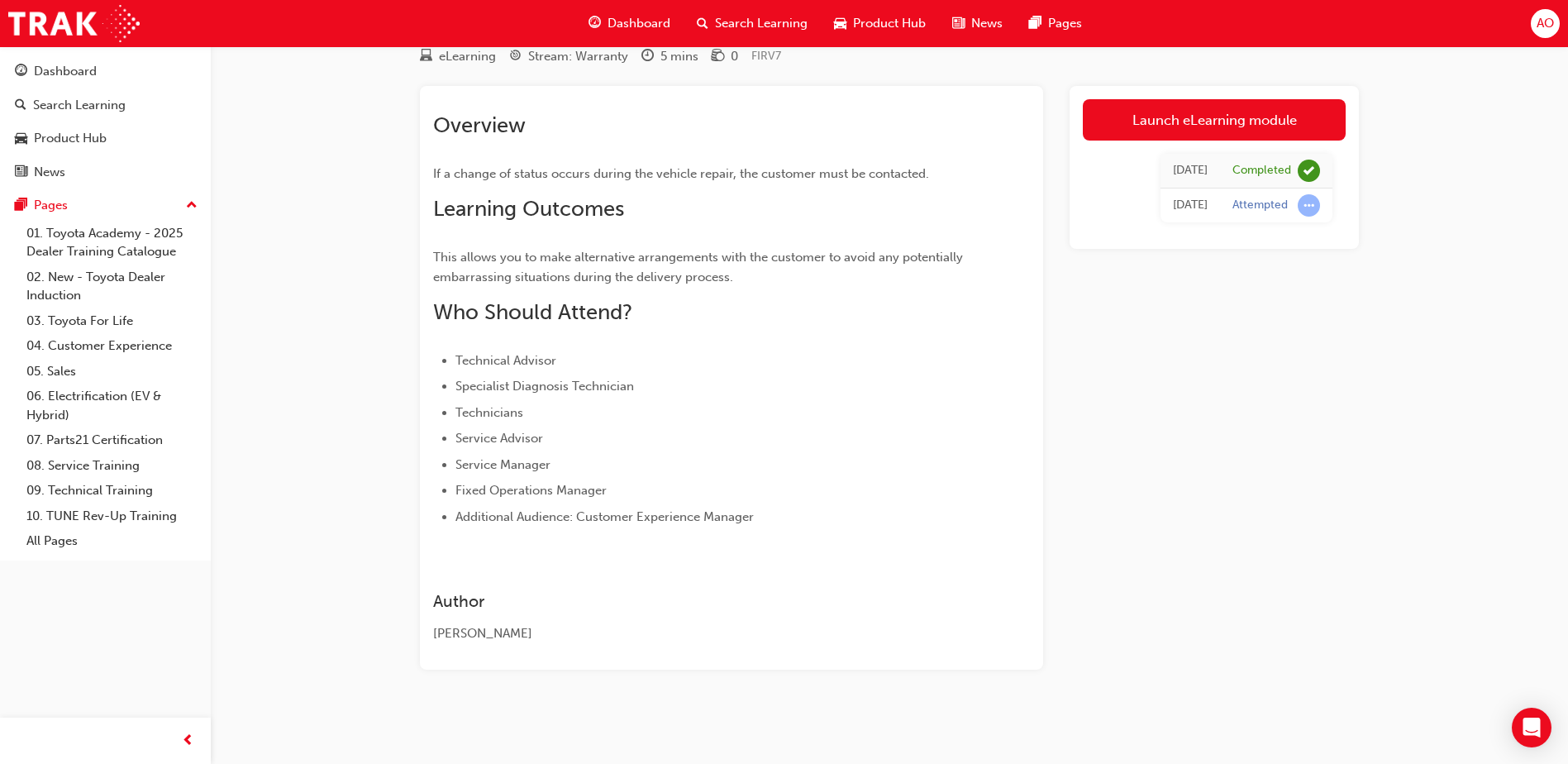
scroll to position [1572, 0]
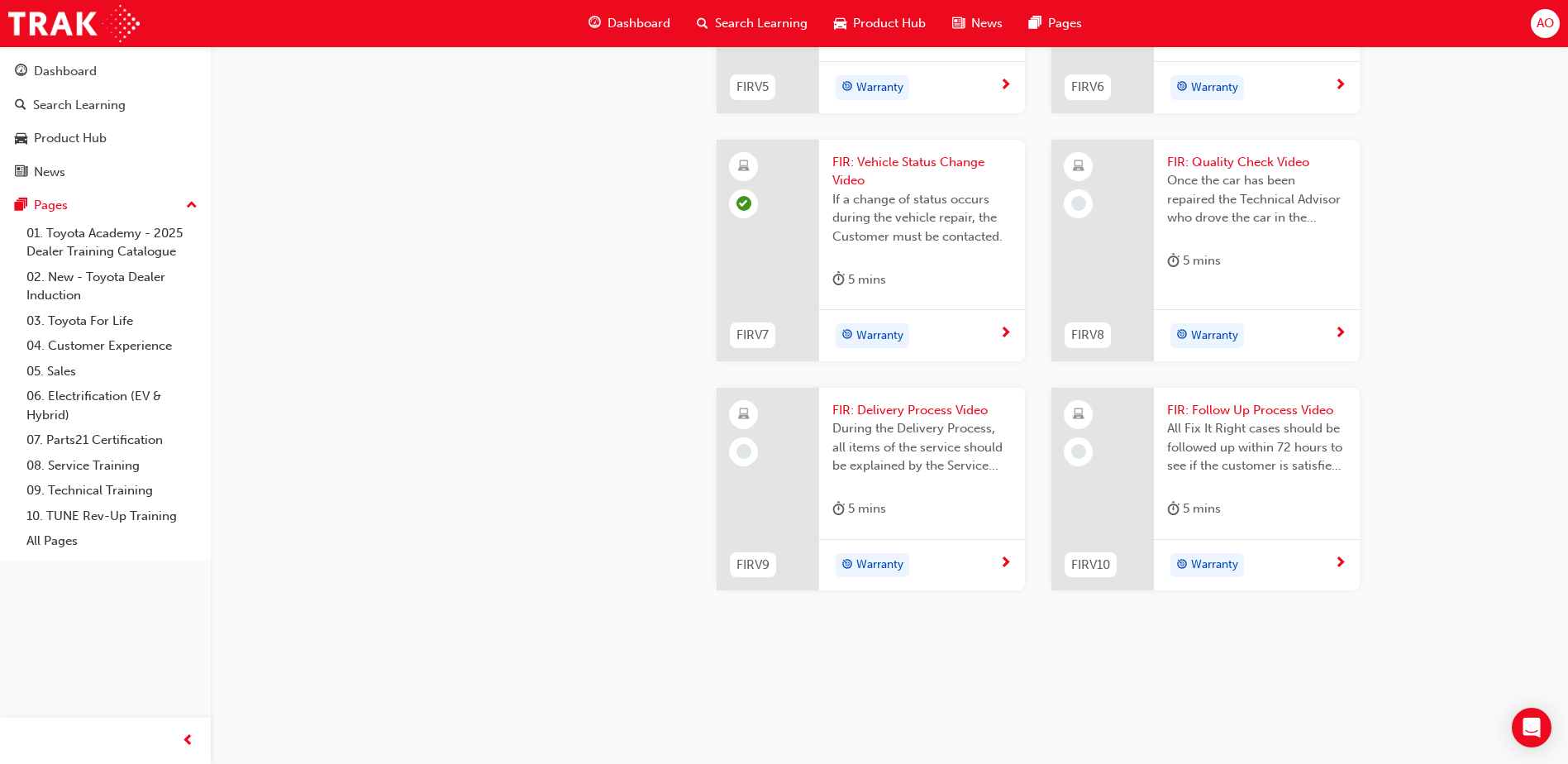
click at [1244, 172] on span "FIR: Quality Check Video" at bounding box center [1256, 162] width 179 height 19
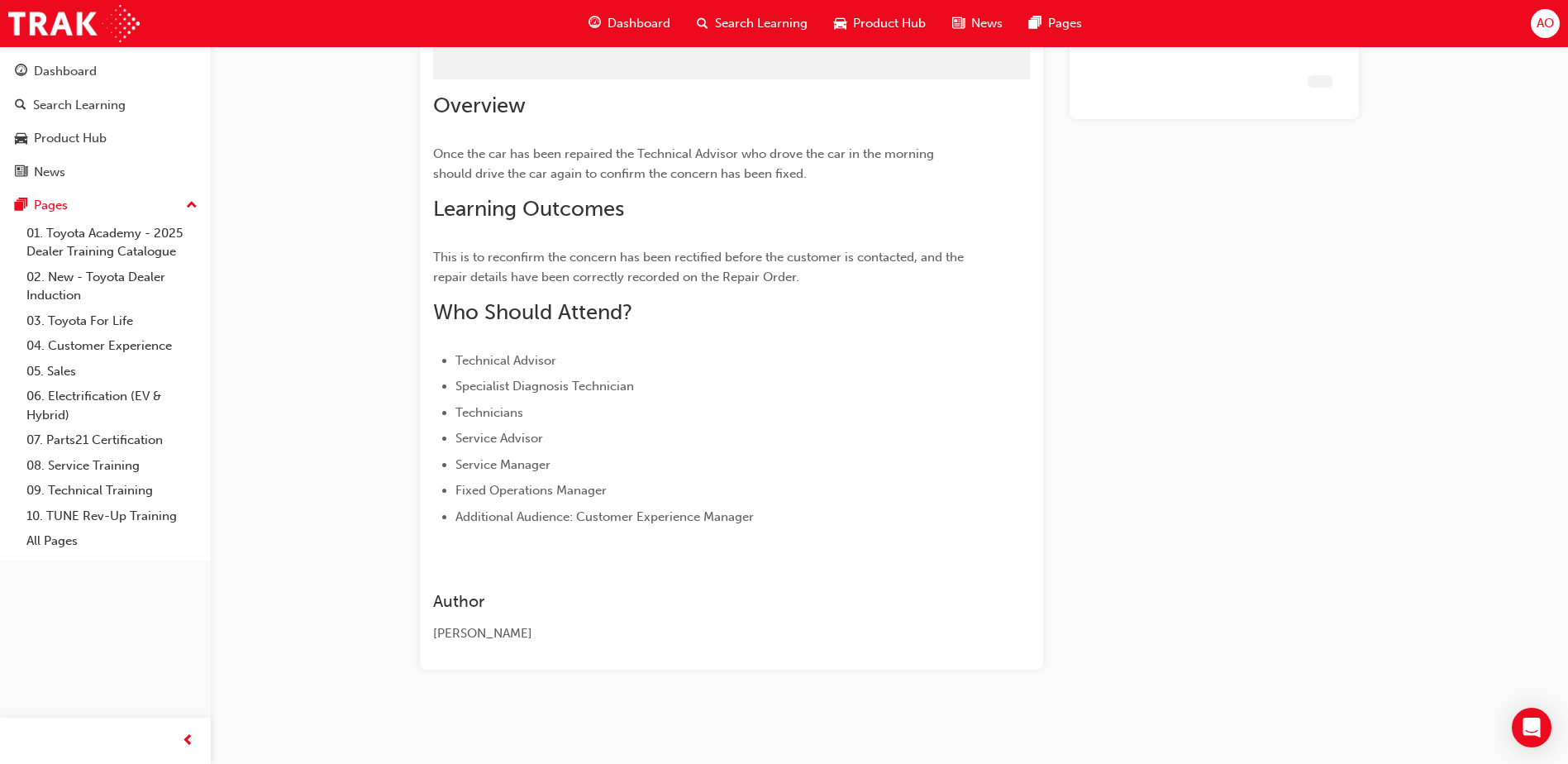
scroll to position [83, 0]
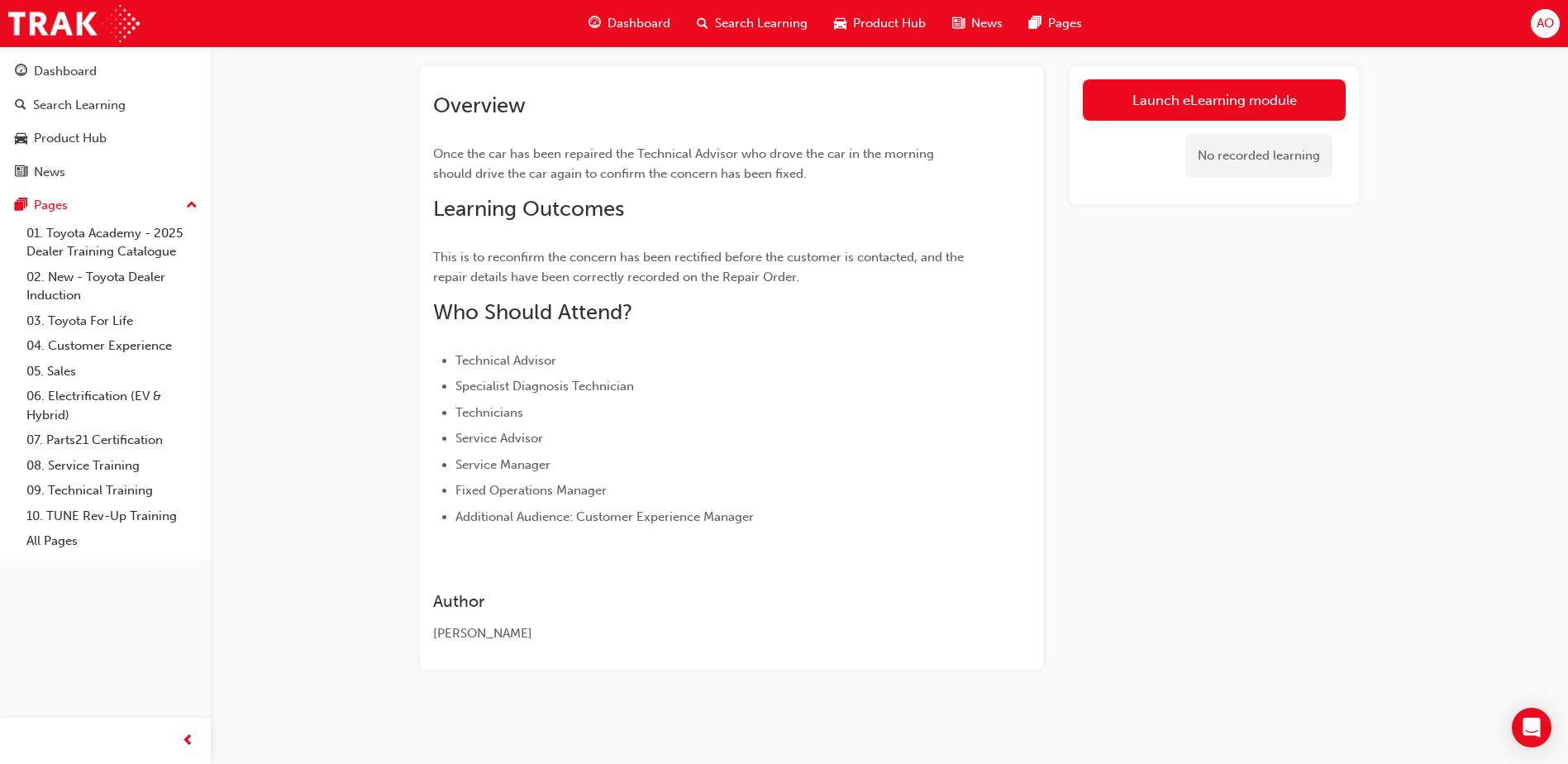
click at [1166, 97] on link "Launch eLearning module" at bounding box center [1214, 99] width 263 height 41
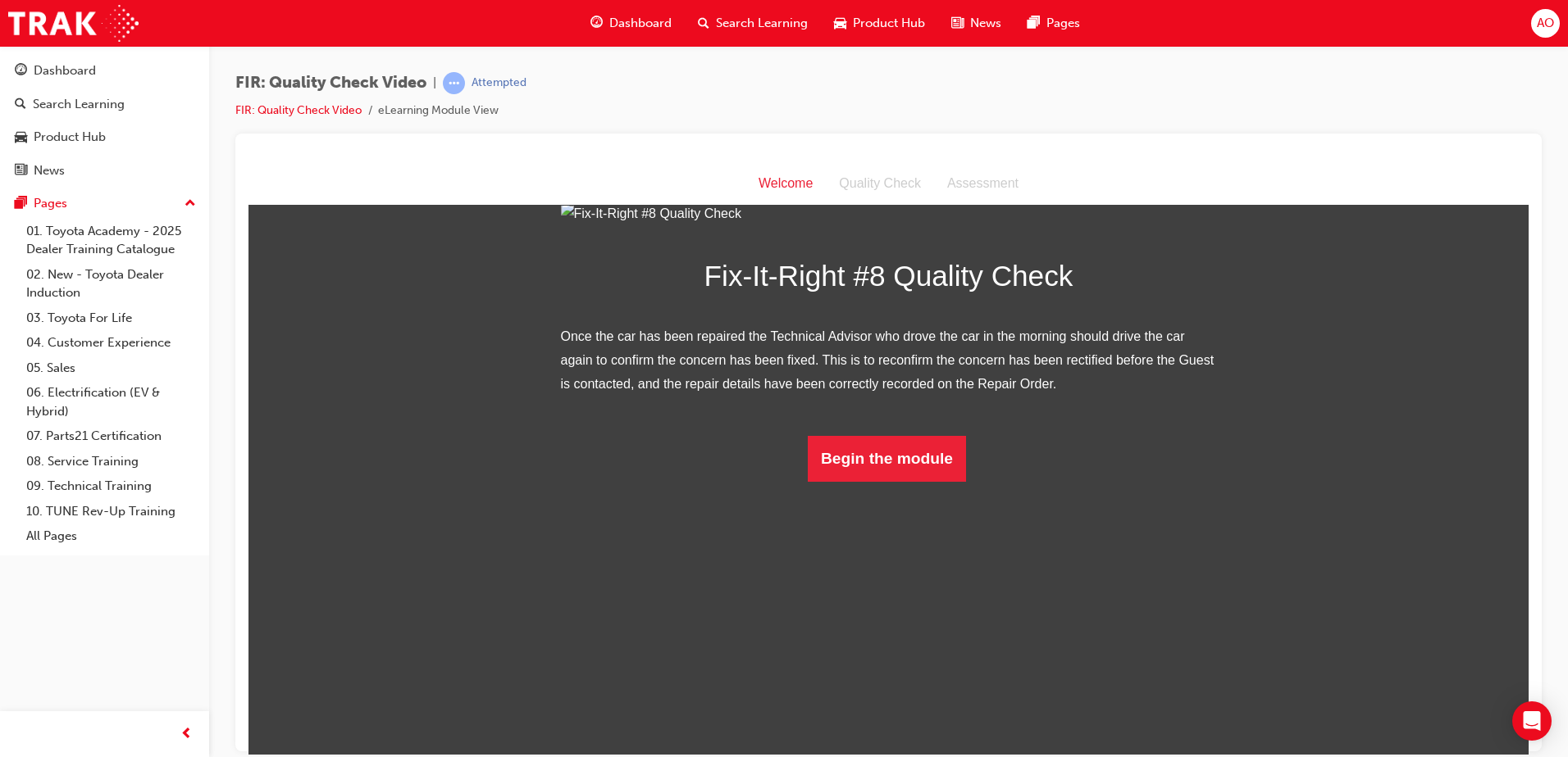
scroll to position [73, 0]
click at [871, 481] on button "Begin the module" at bounding box center [886, 457] width 158 height 46
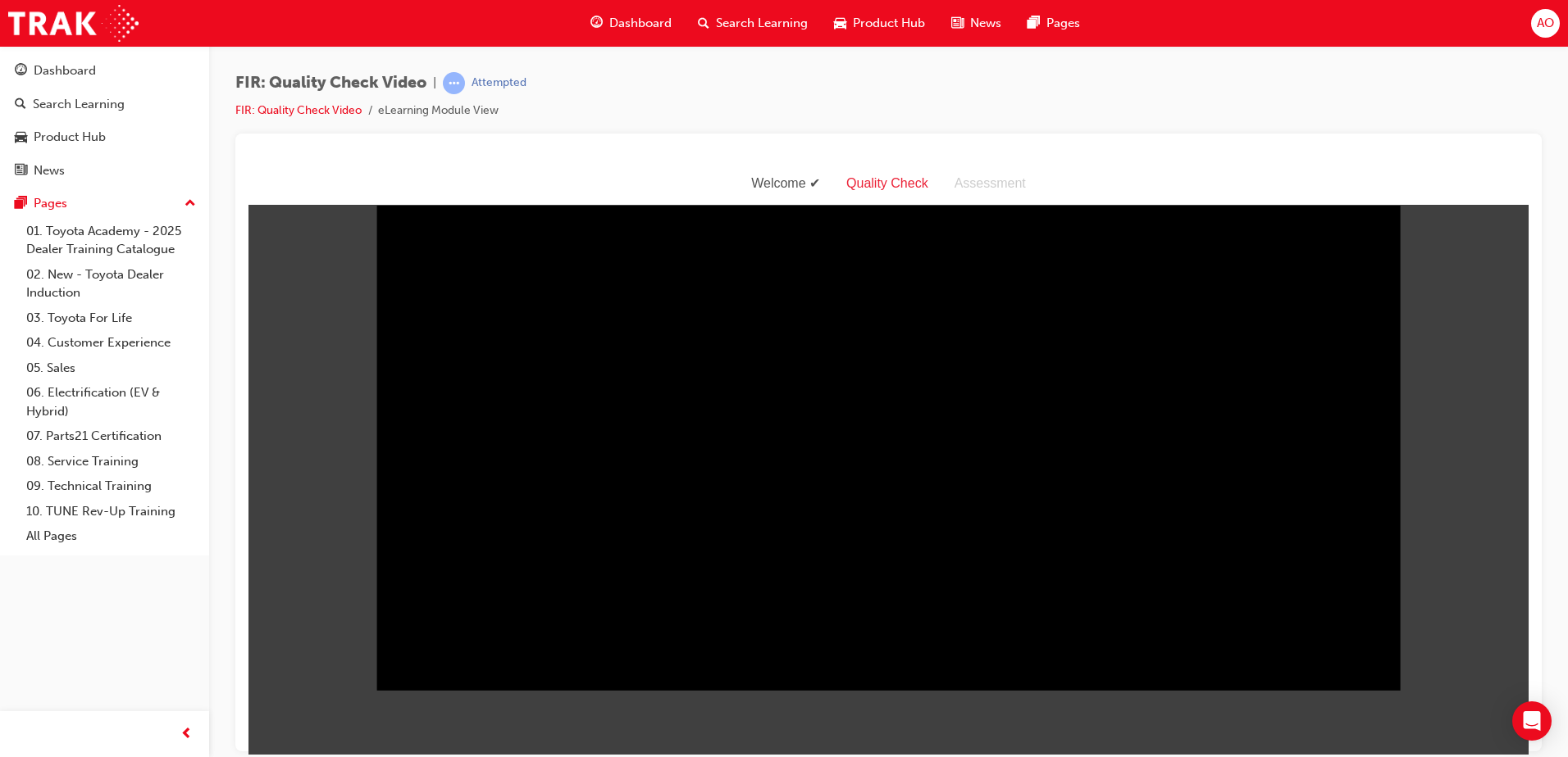
scroll to position [0, 0]
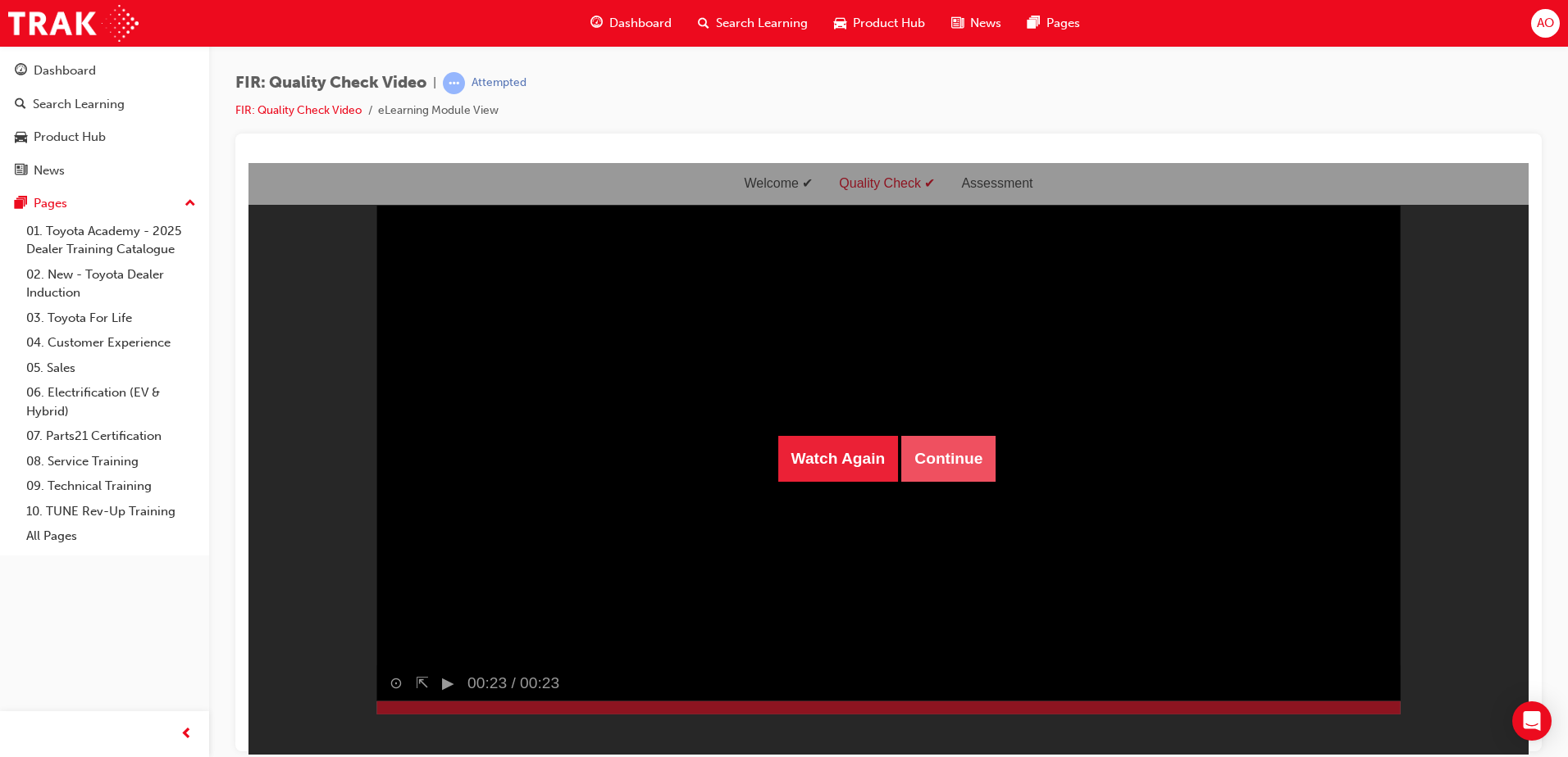
click at [945, 457] on button "Continue" at bounding box center [948, 457] width 94 height 46
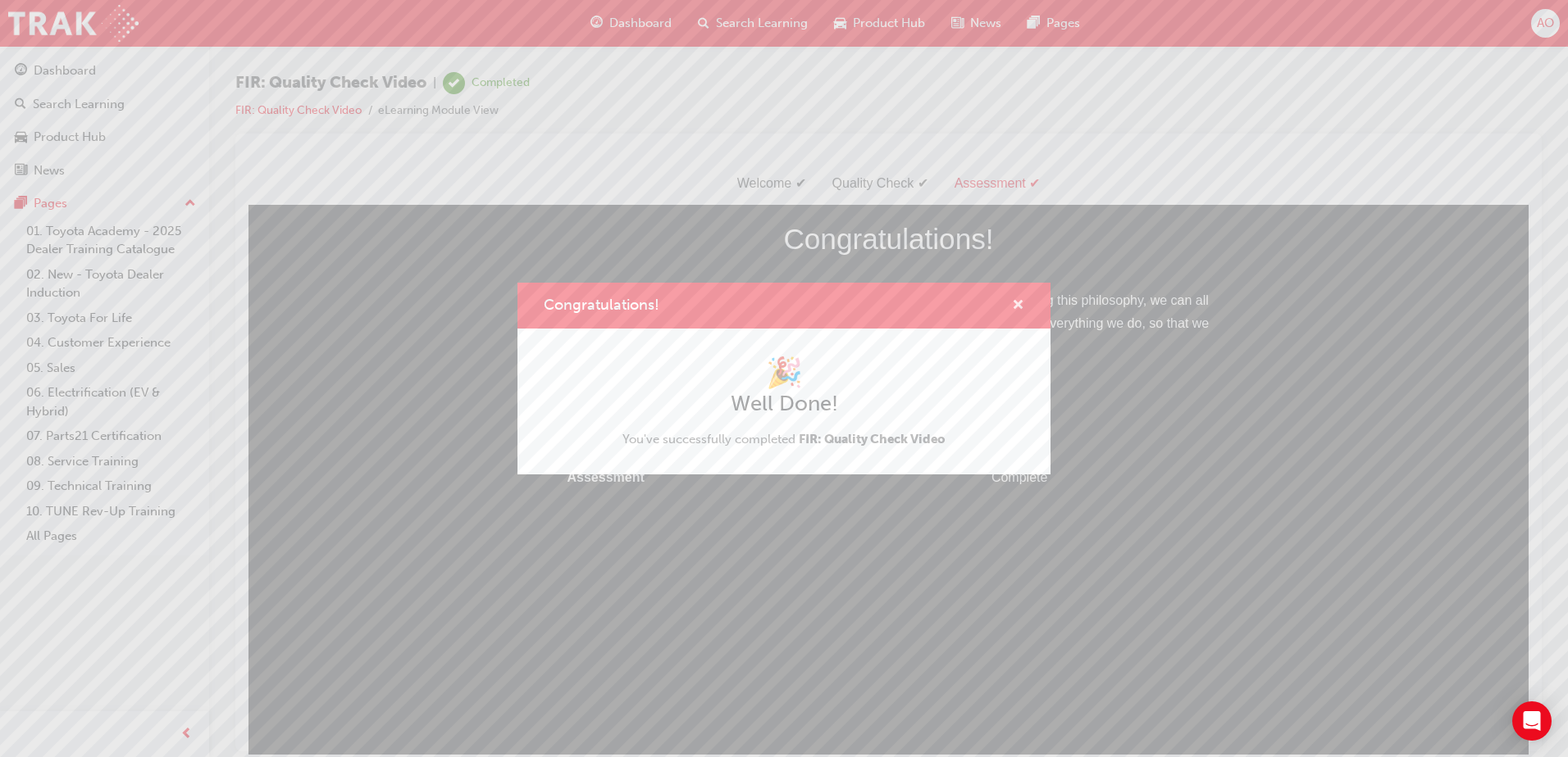
click at [1006, 297] on div "Congratulations!" at bounding box center [1011, 306] width 25 height 21
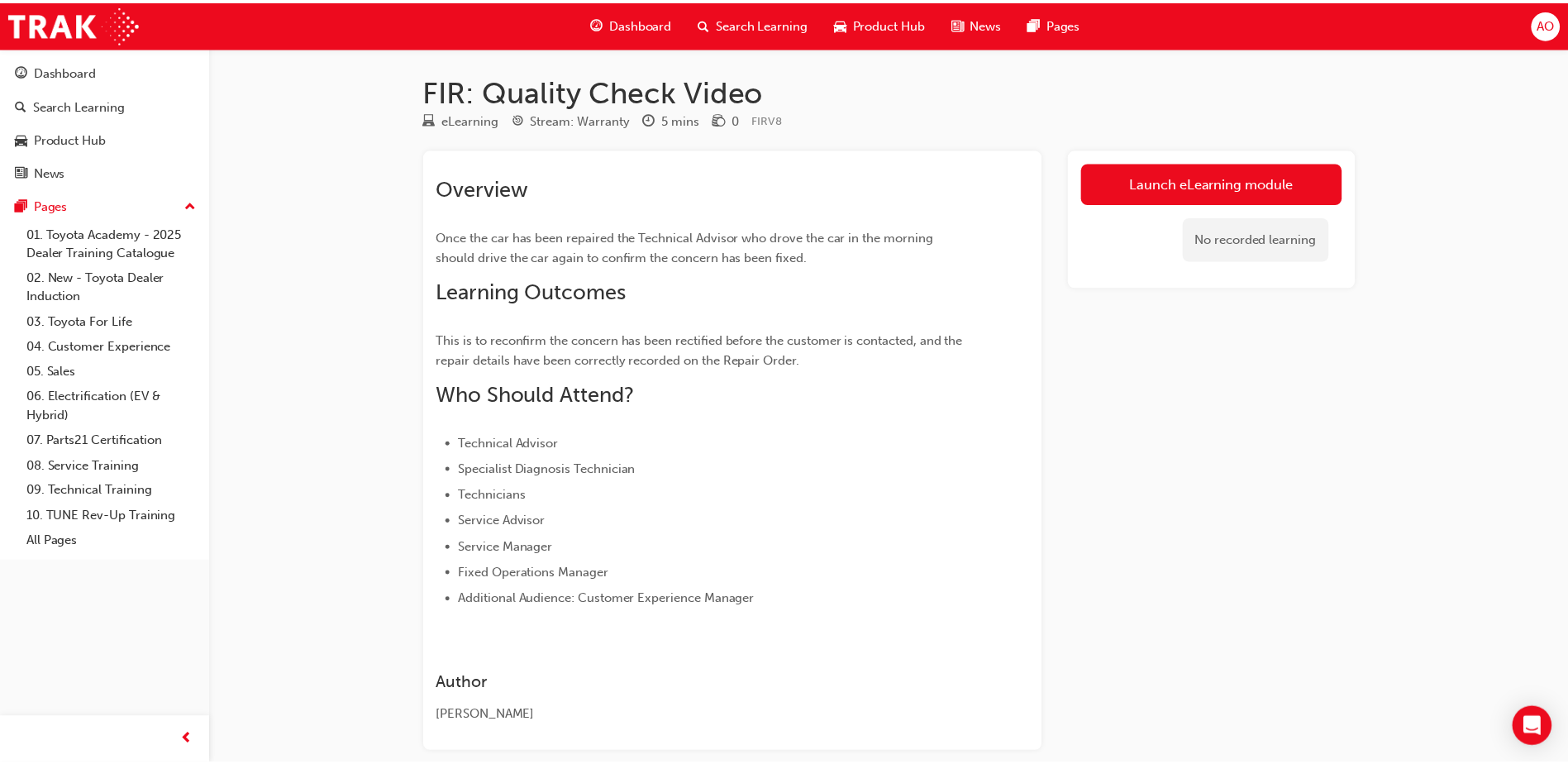
scroll to position [83, 0]
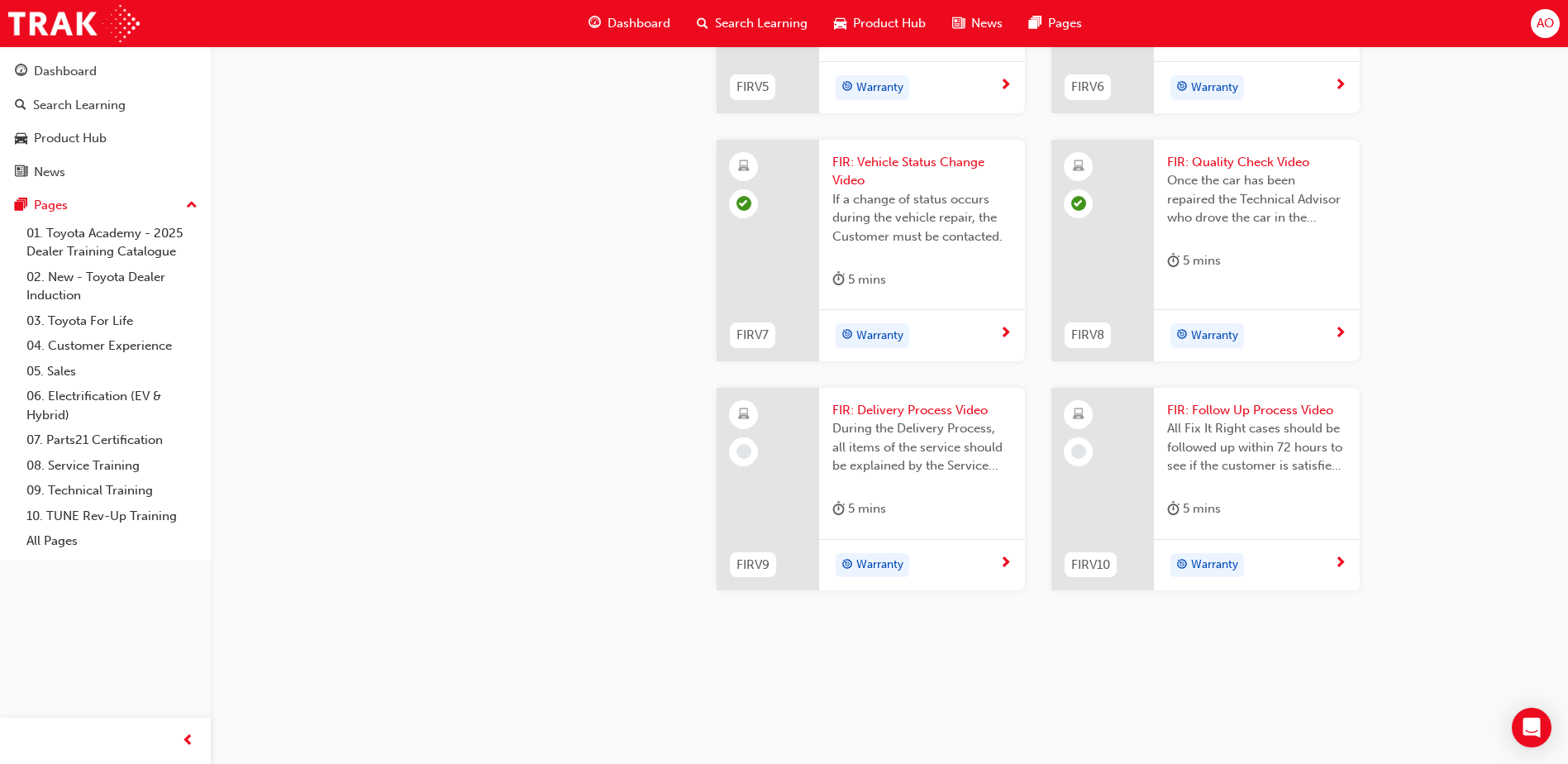
scroll to position [1730, 0]
click at [922, 410] on span "FIR: Delivery Process Video" at bounding box center [922, 411] width 179 height 19
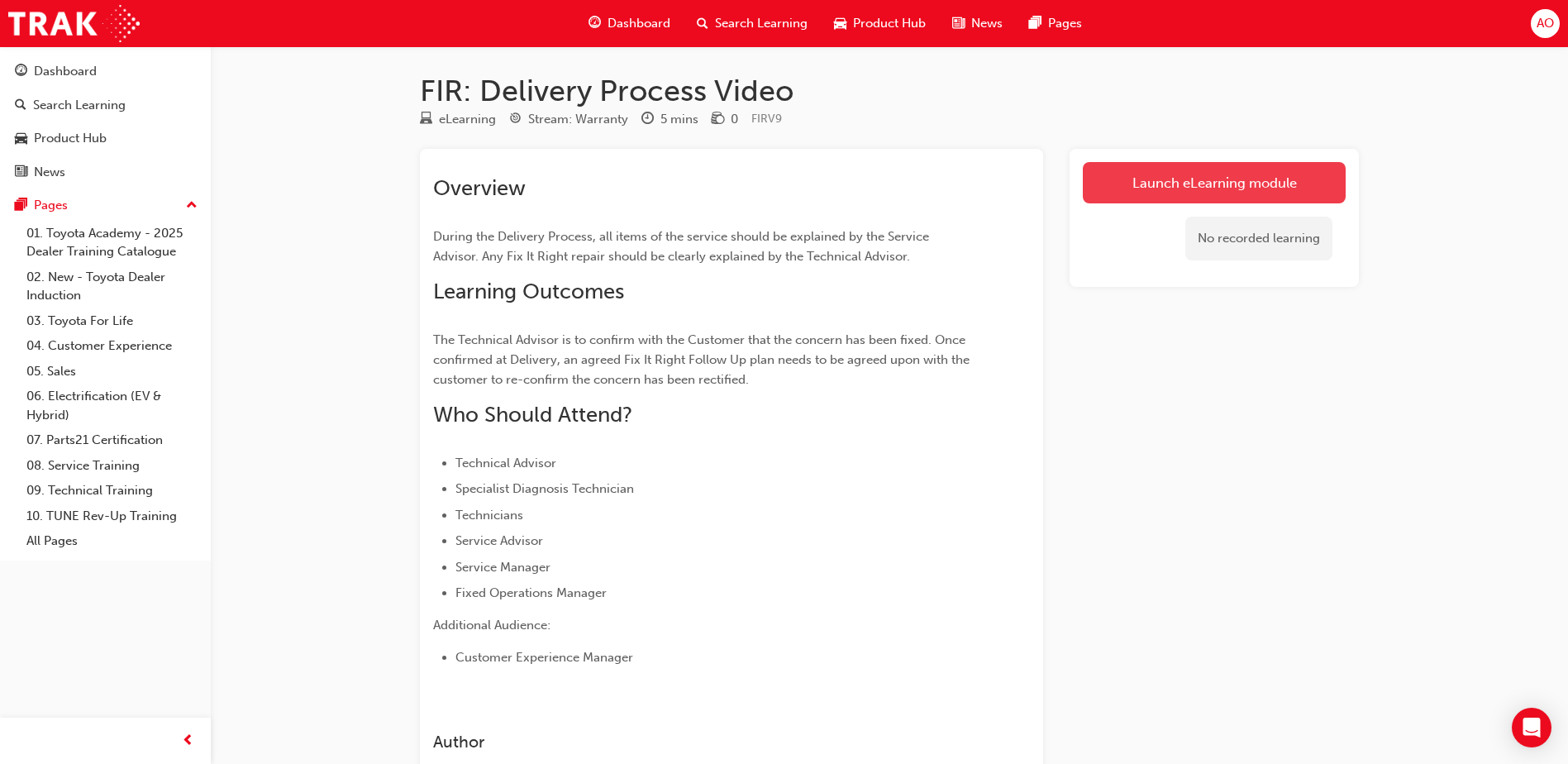
click at [1229, 184] on link "Launch eLearning module" at bounding box center [1214, 182] width 263 height 41
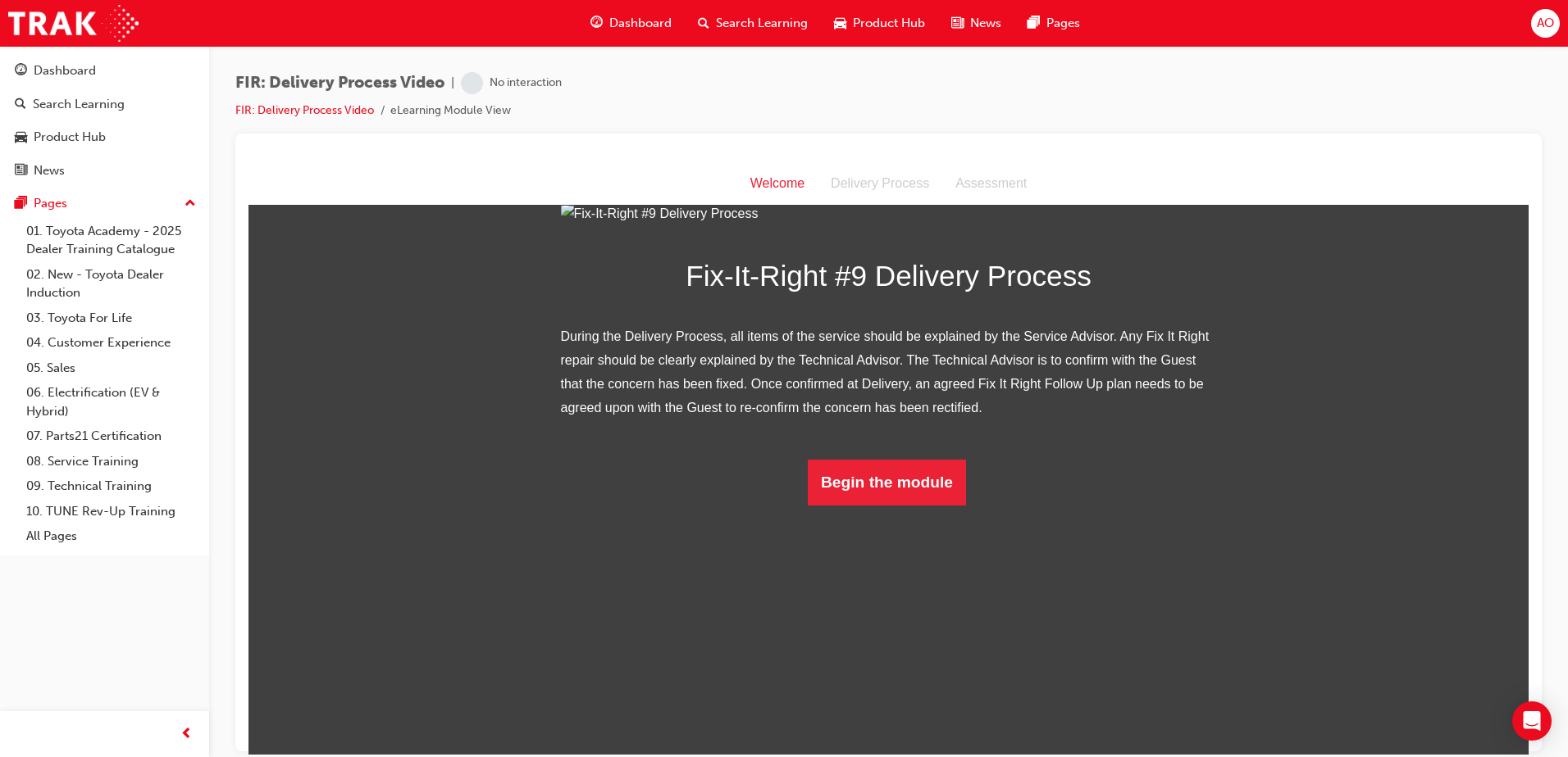
scroll to position [97, 0]
click at [874, 504] on button "Begin the module" at bounding box center [886, 482] width 158 height 46
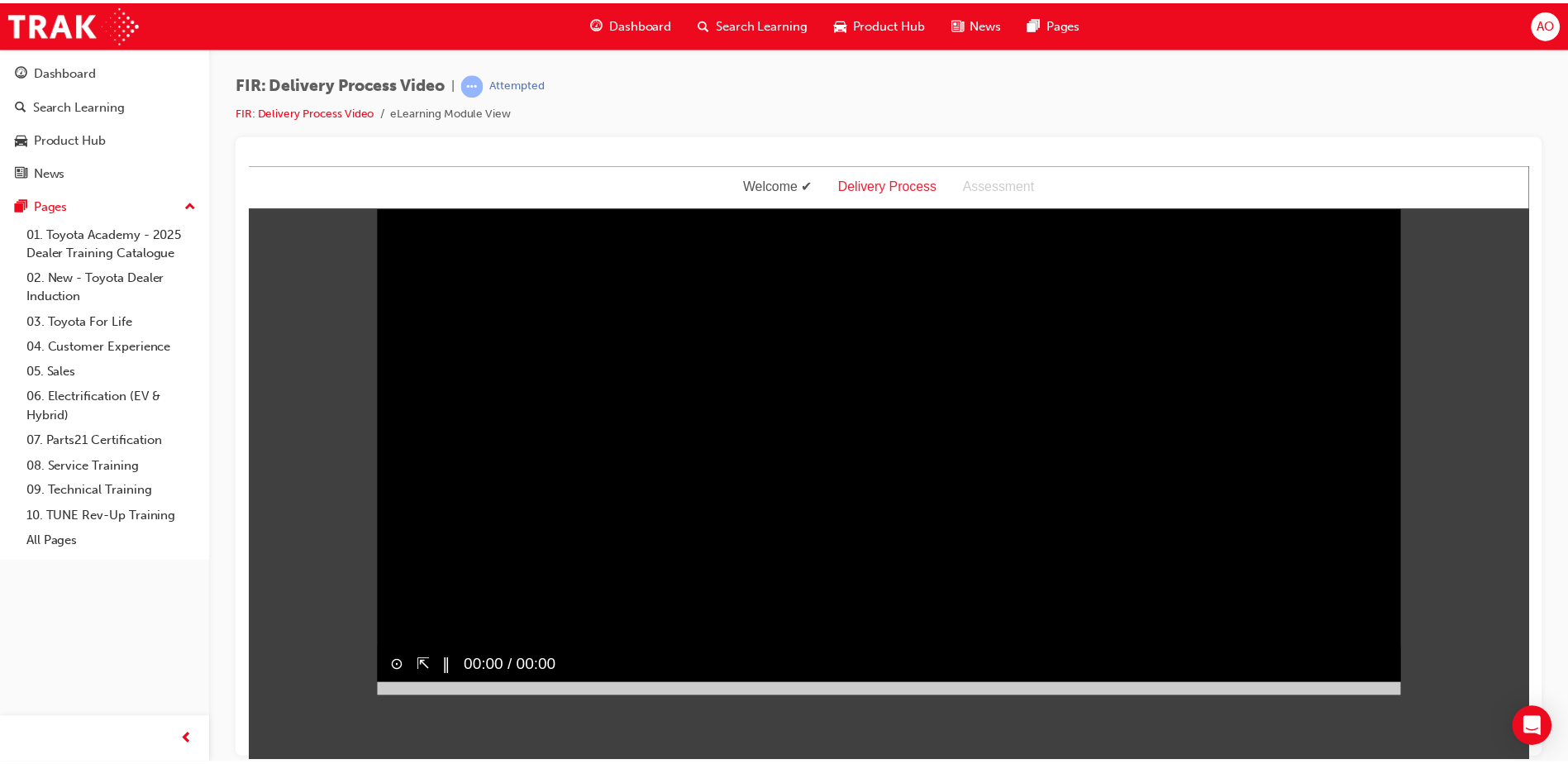
scroll to position [0, 0]
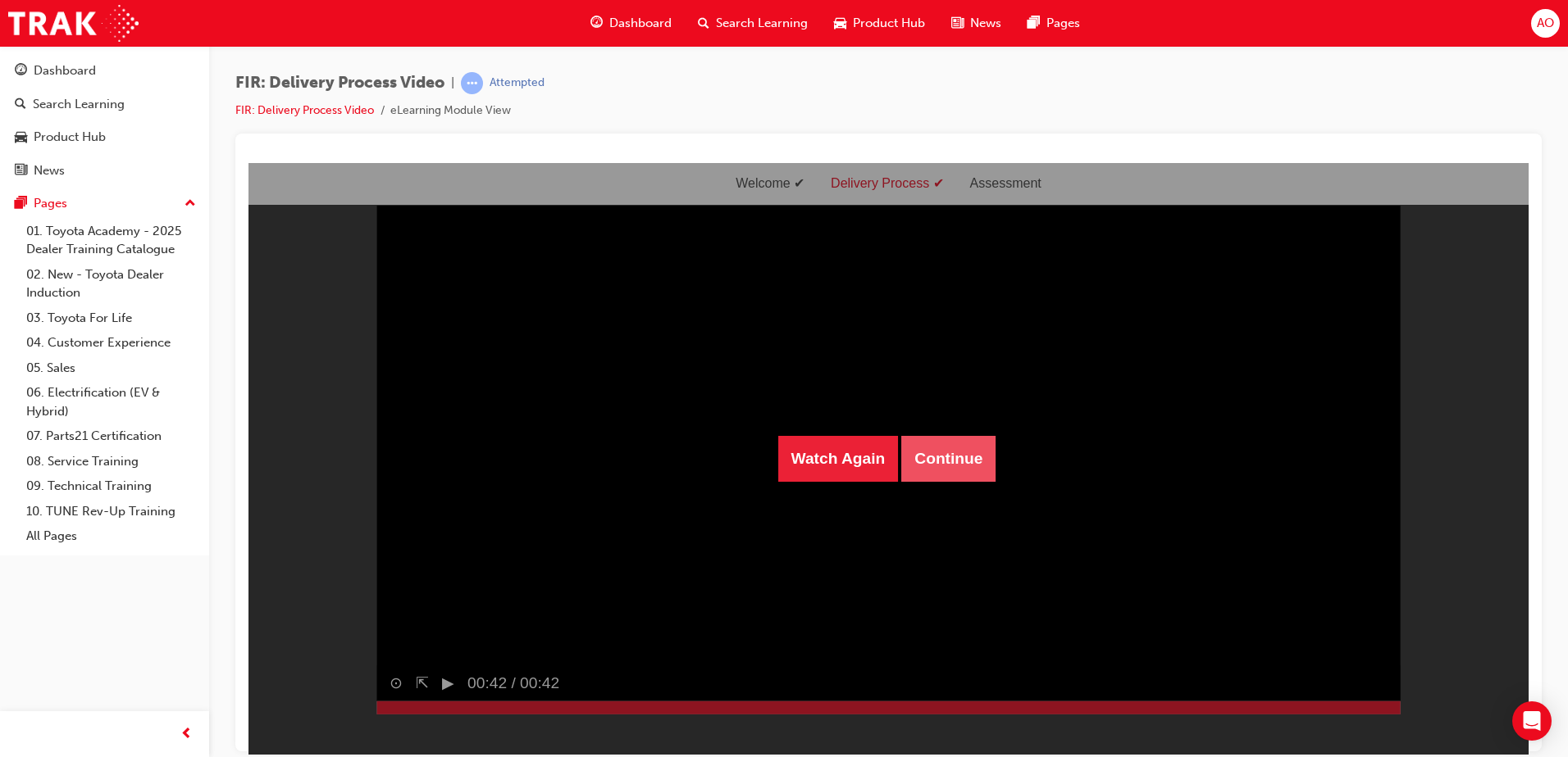
click at [941, 465] on button "Continue" at bounding box center [948, 457] width 94 height 46
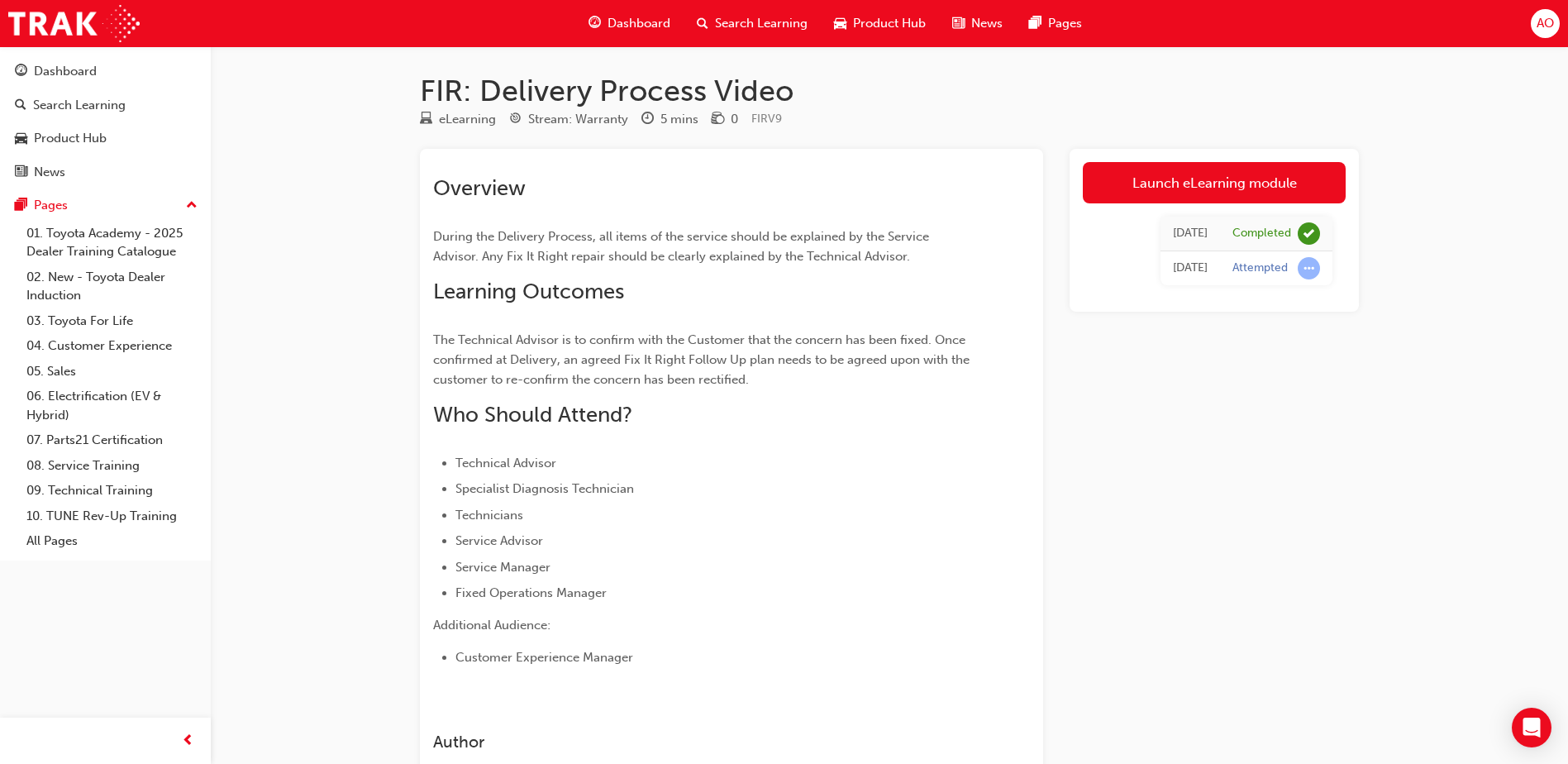
scroll to position [1730, 0]
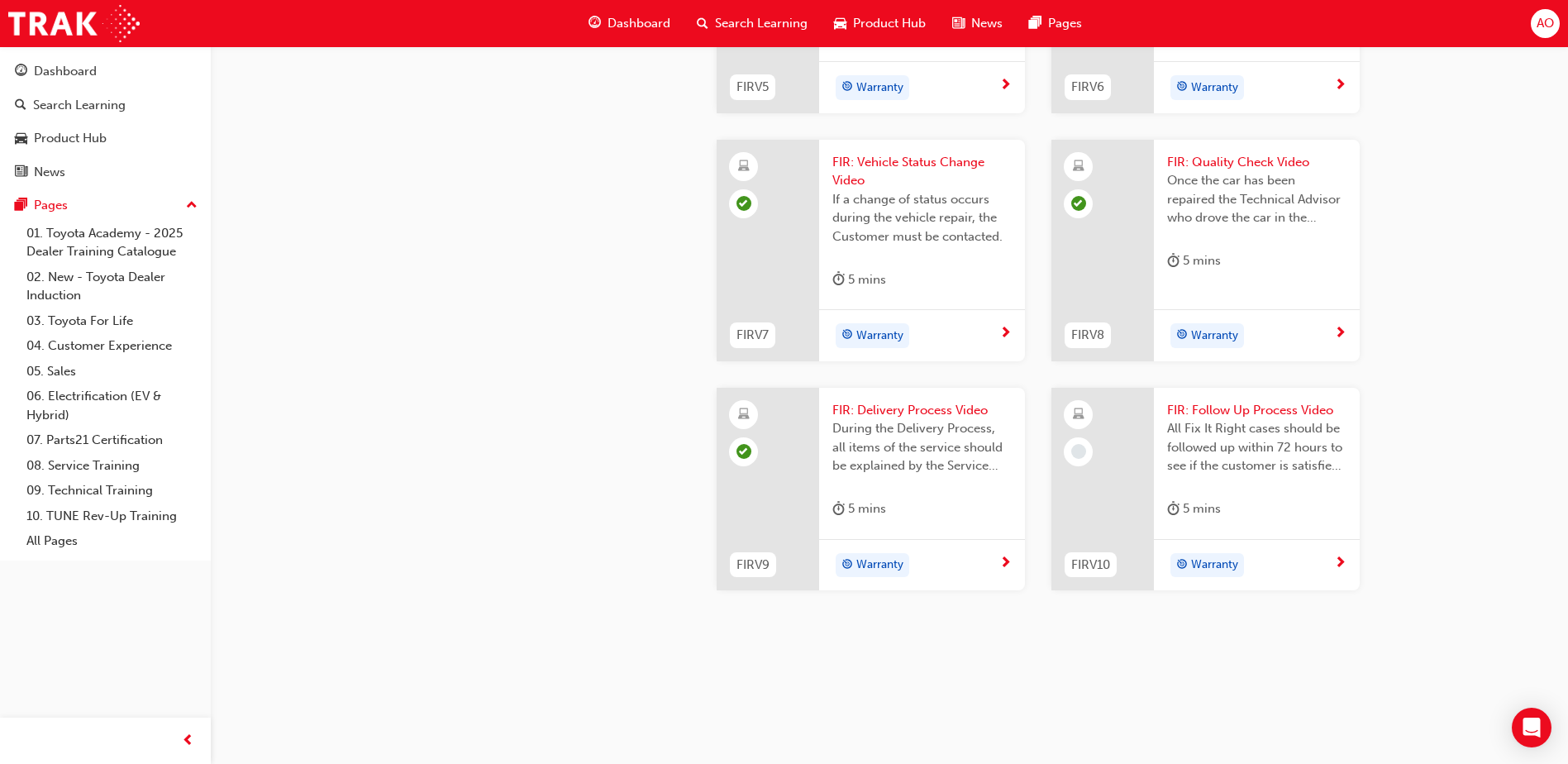
click at [1245, 410] on span "FIR: Follow Up Process Video" at bounding box center [1256, 411] width 179 height 19
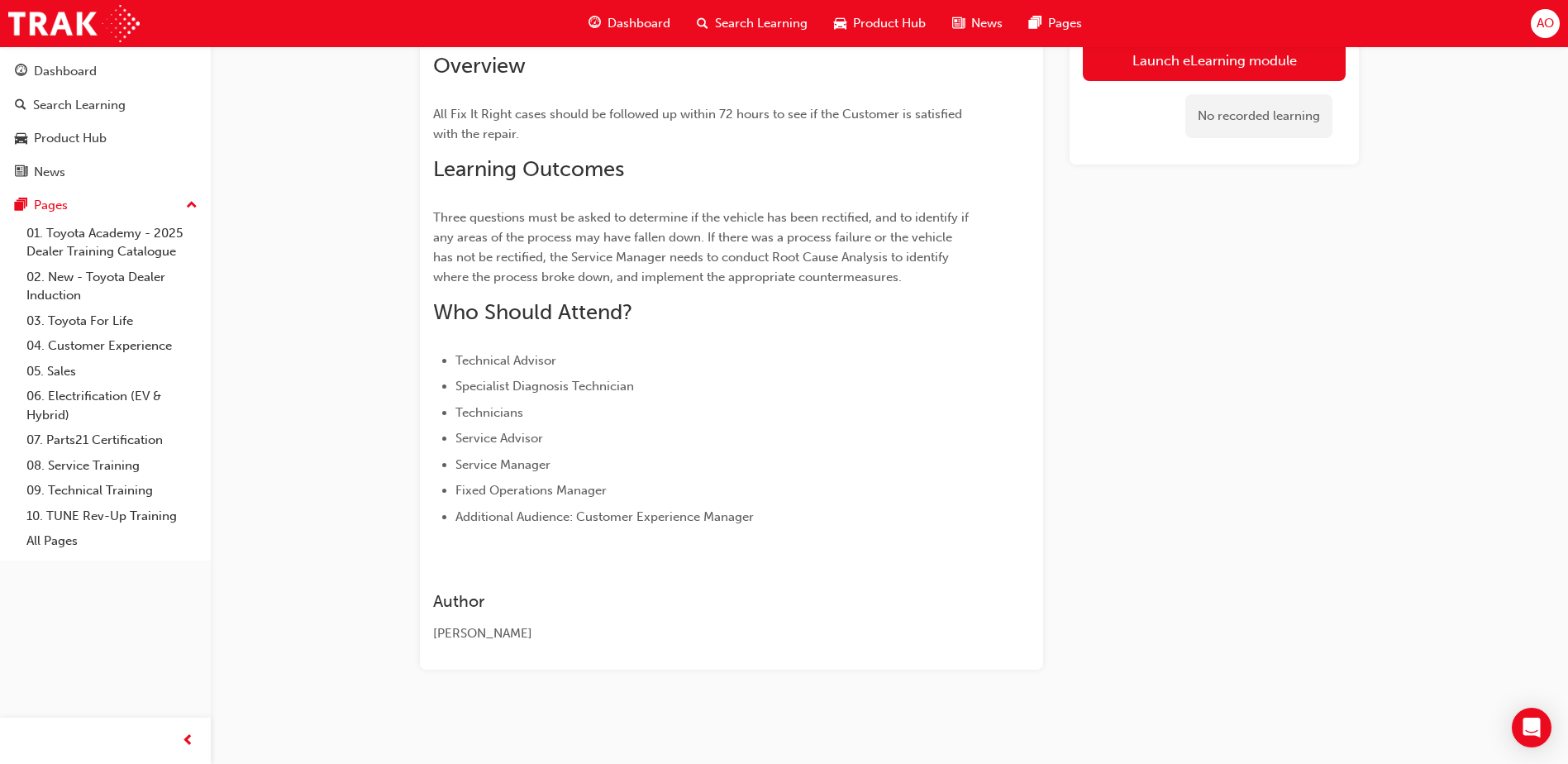
scroll to position [122, 0]
click at [1220, 57] on link "Launch eLearning module" at bounding box center [1214, 60] width 263 height 41
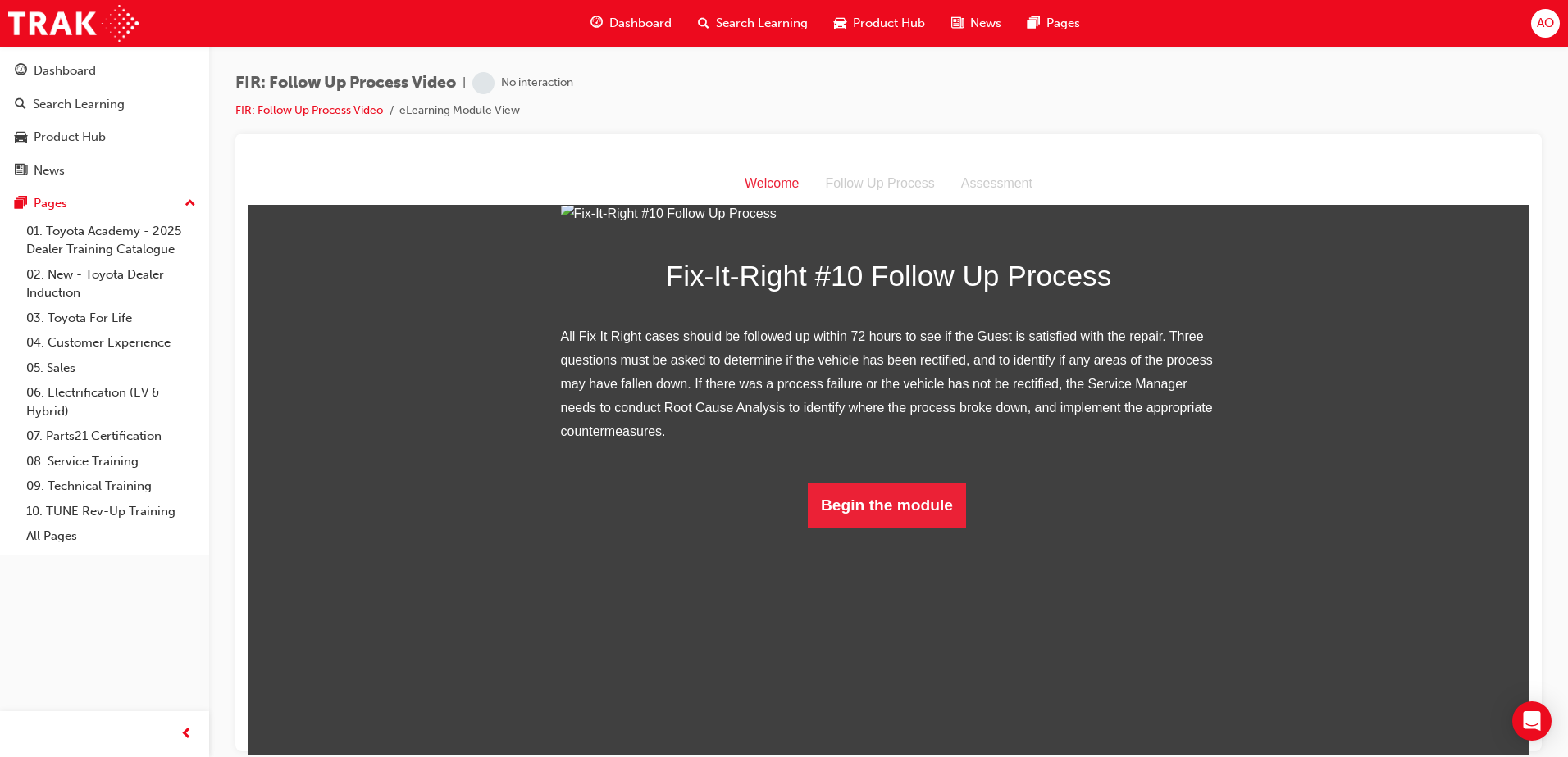
scroll to position [121, 0]
click at [889, 528] on button "Begin the module" at bounding box center [886, 504] width 158 height 46
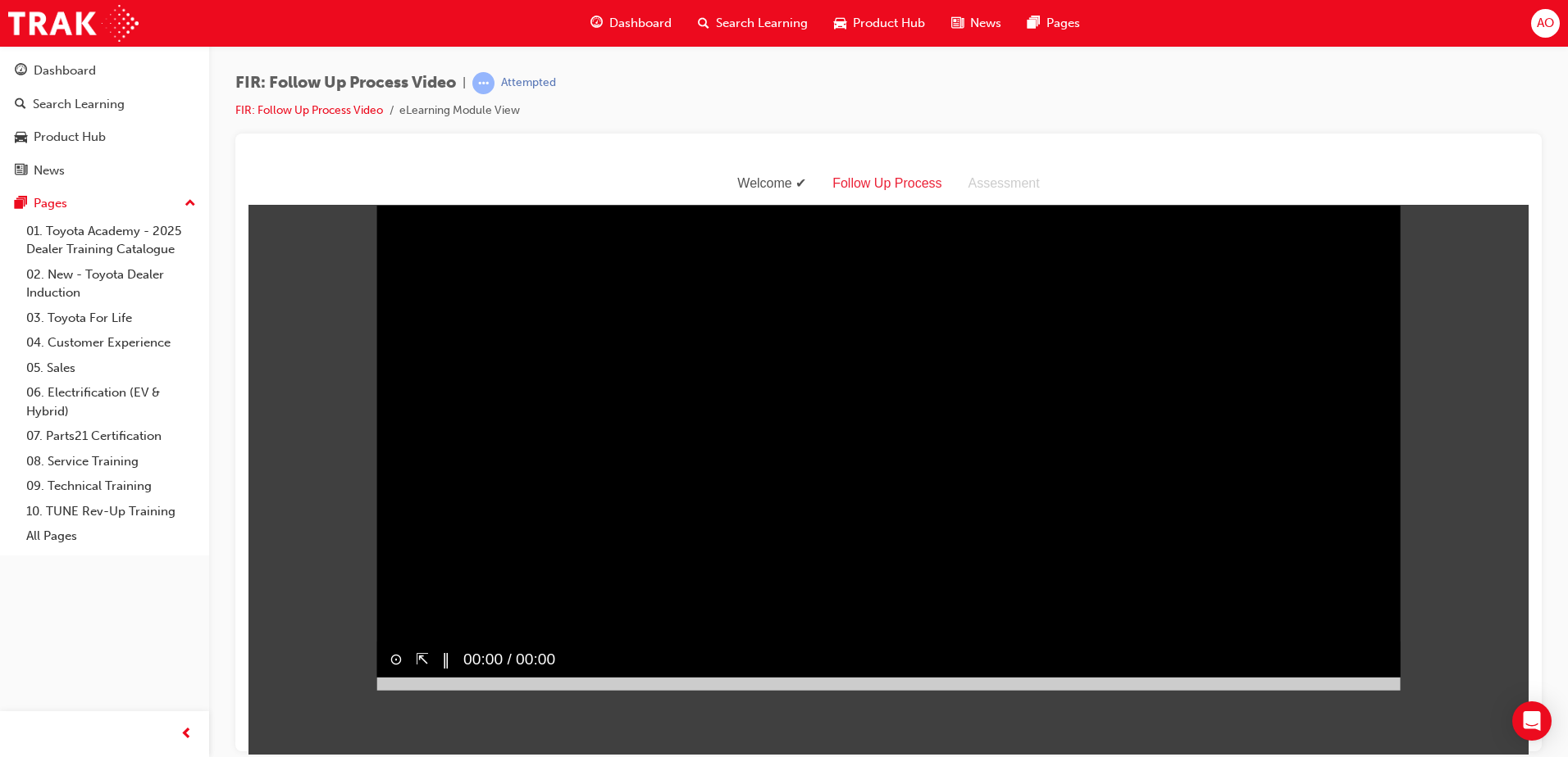
scroll to position [0, 0]
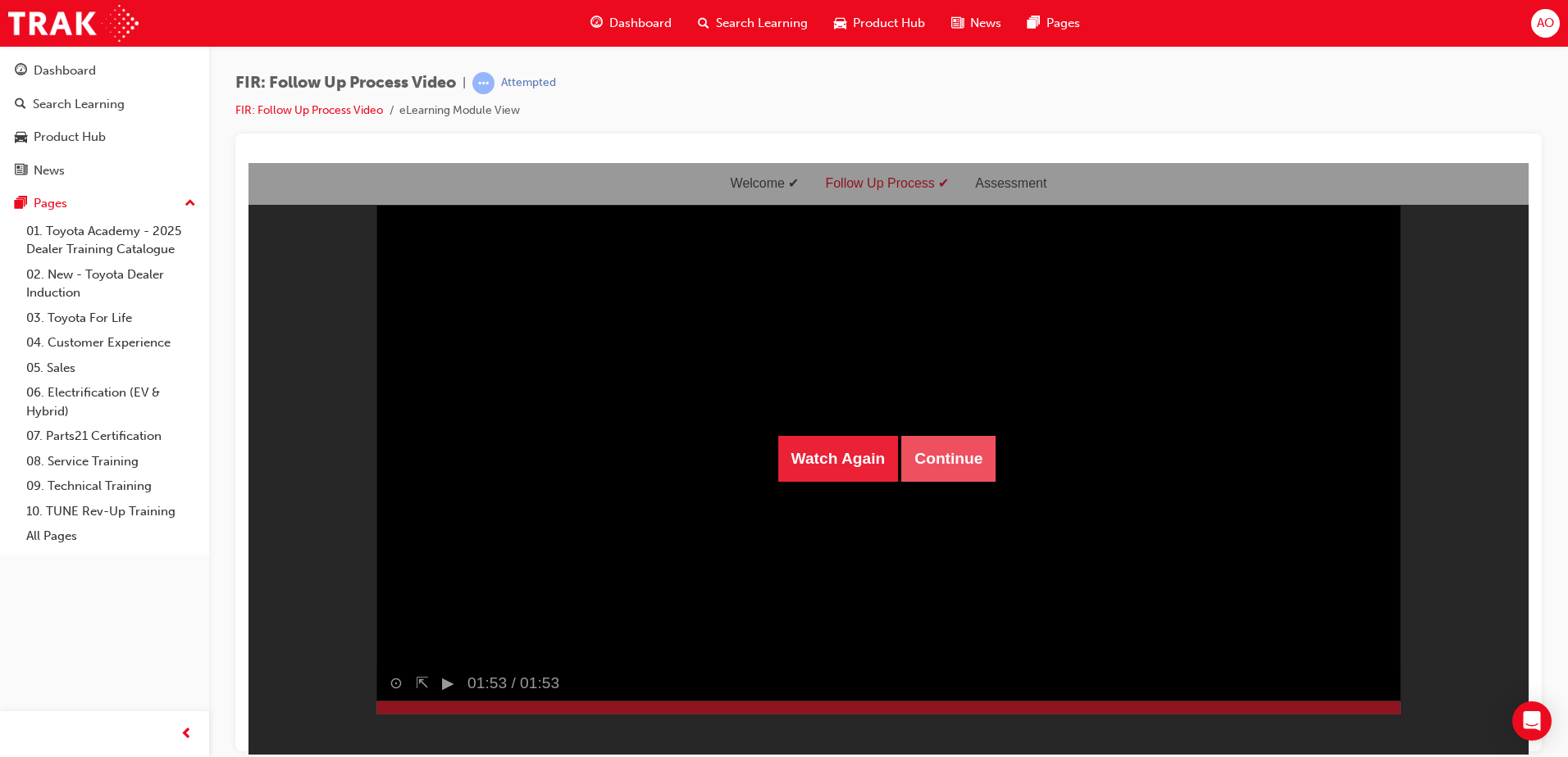
click at [970, 453] on button "Continue" at bounding box center [948, 457] width 94 height 46
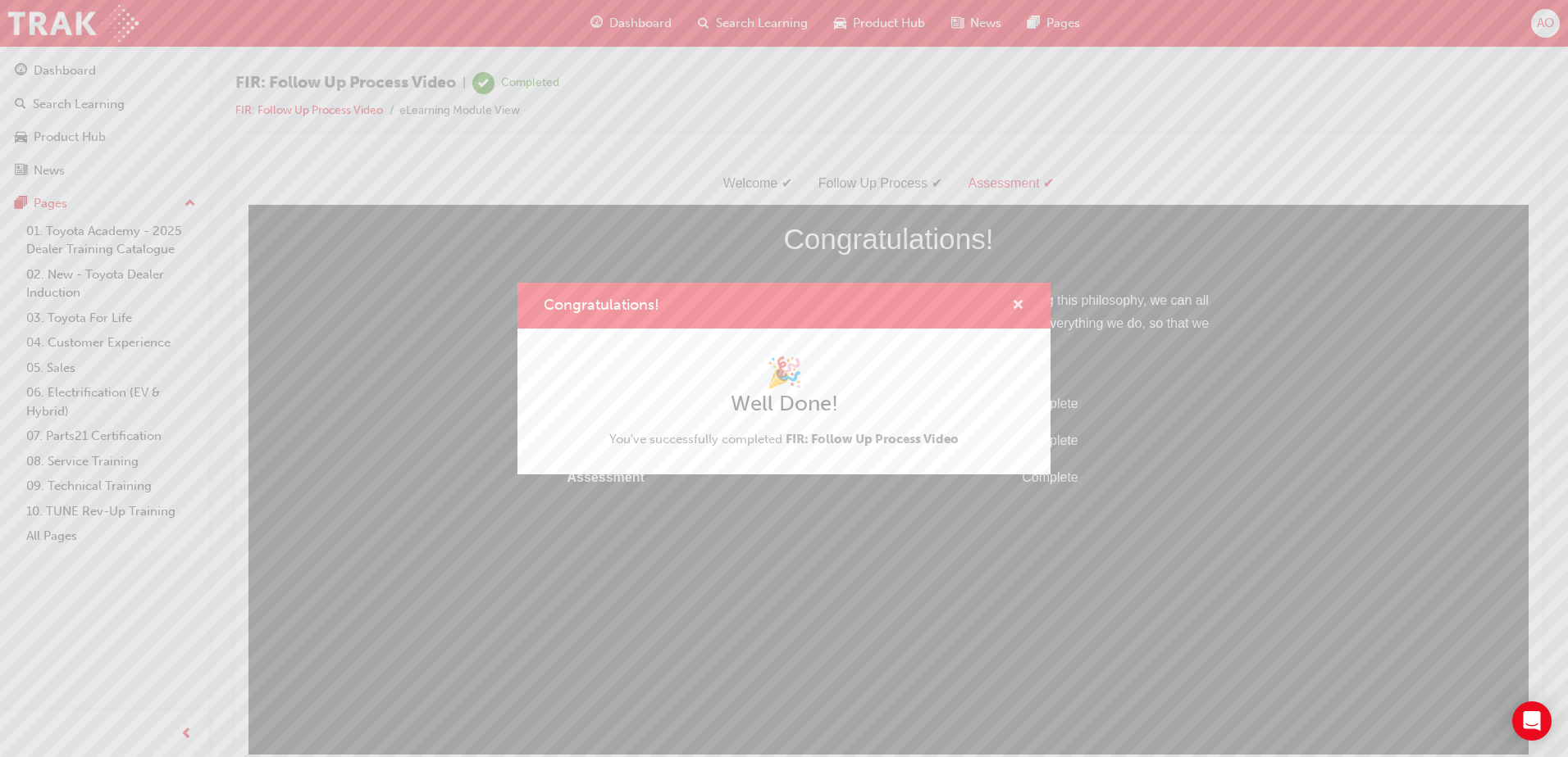
drag, startPoint x: 1016, startPoint y: 300, endPoint x: 744, endPoint y: 132, distance: 319.7
click at [1016, 300] on span "cross-icon" at bounding box center [1018, 307] width 13 height 14
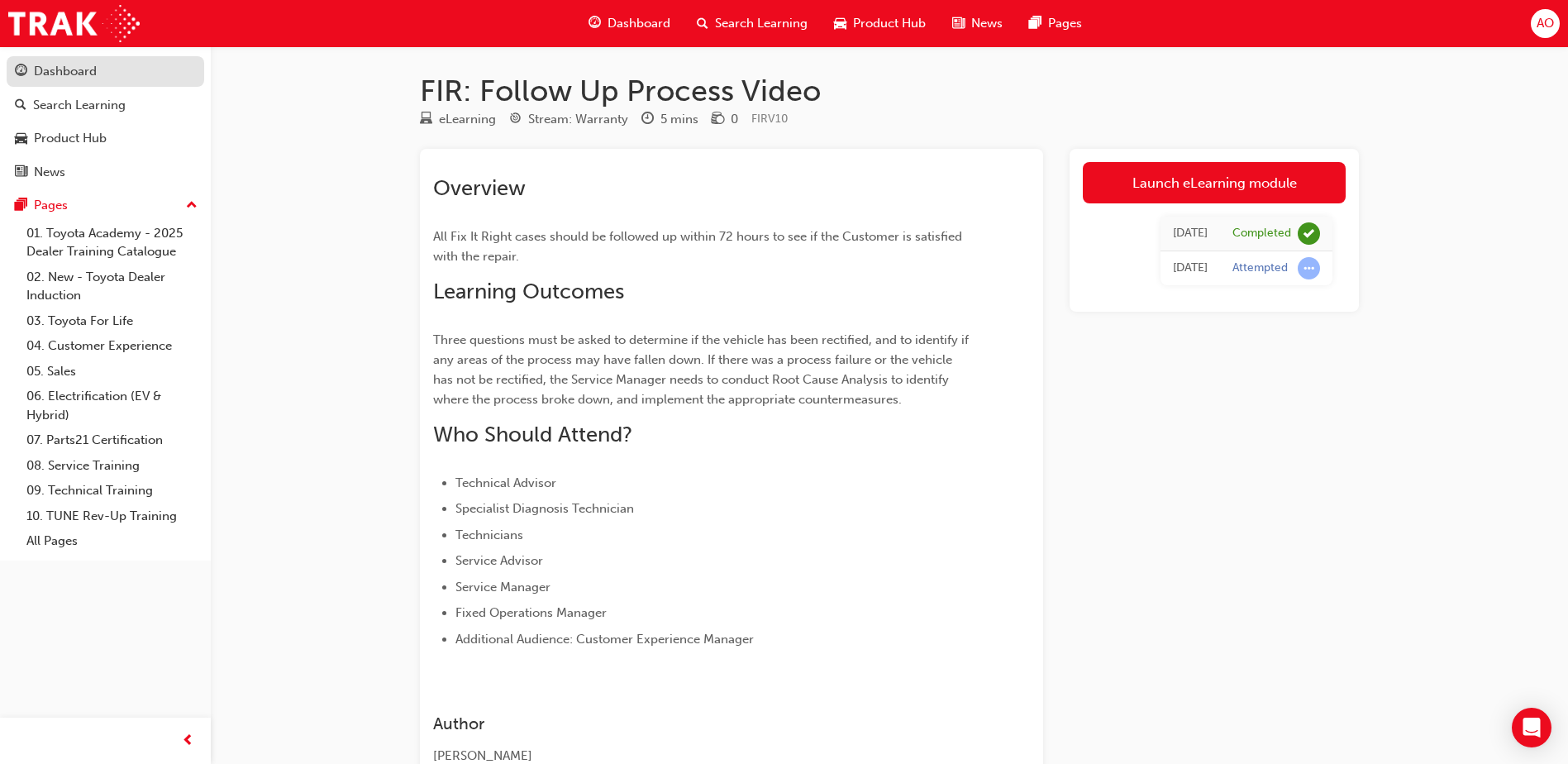
click at [46, 68] on div "Dashboard" at bounding box center [65, 71] width 63 height 19
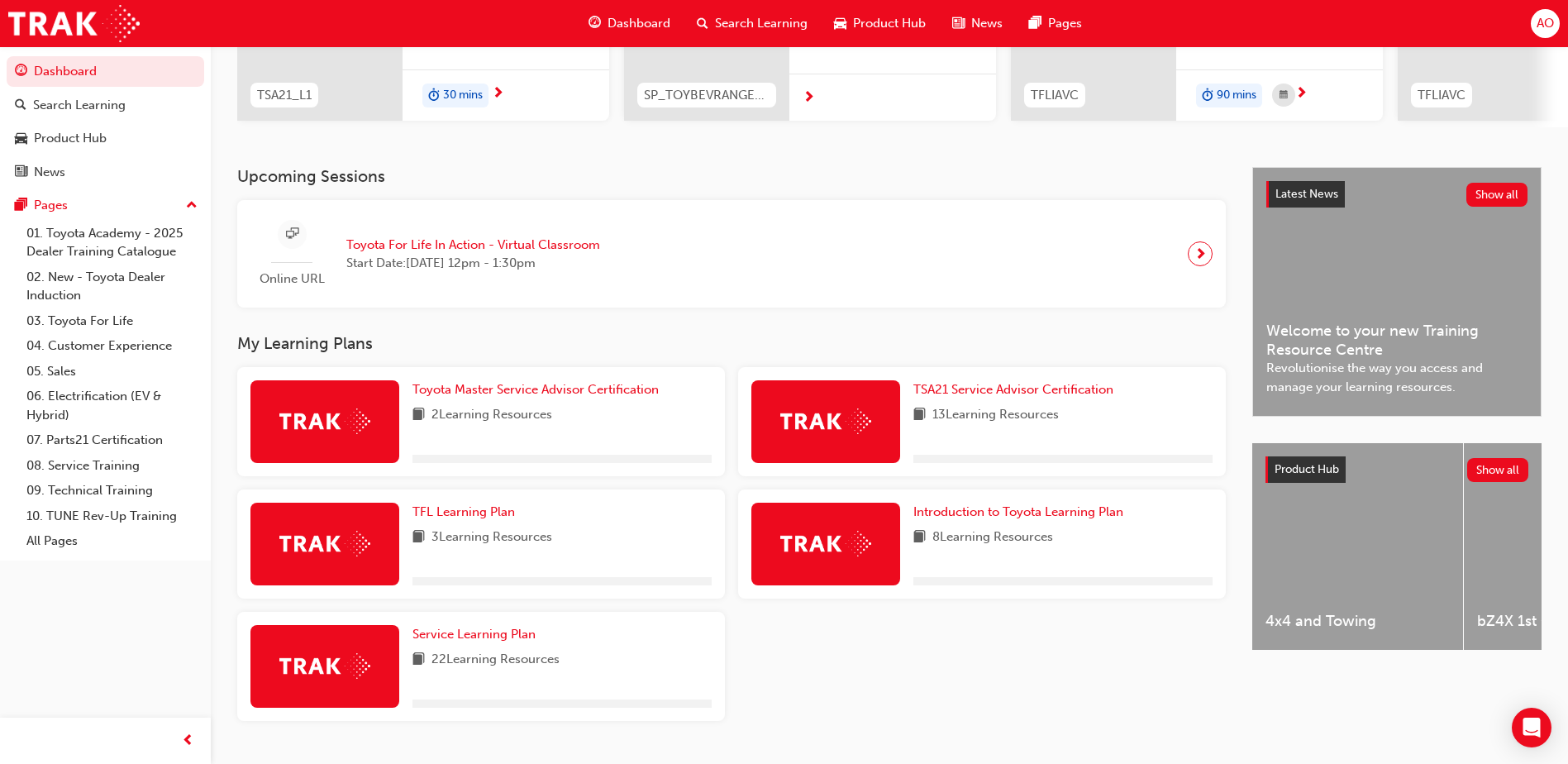
scroll to position [299, 0]
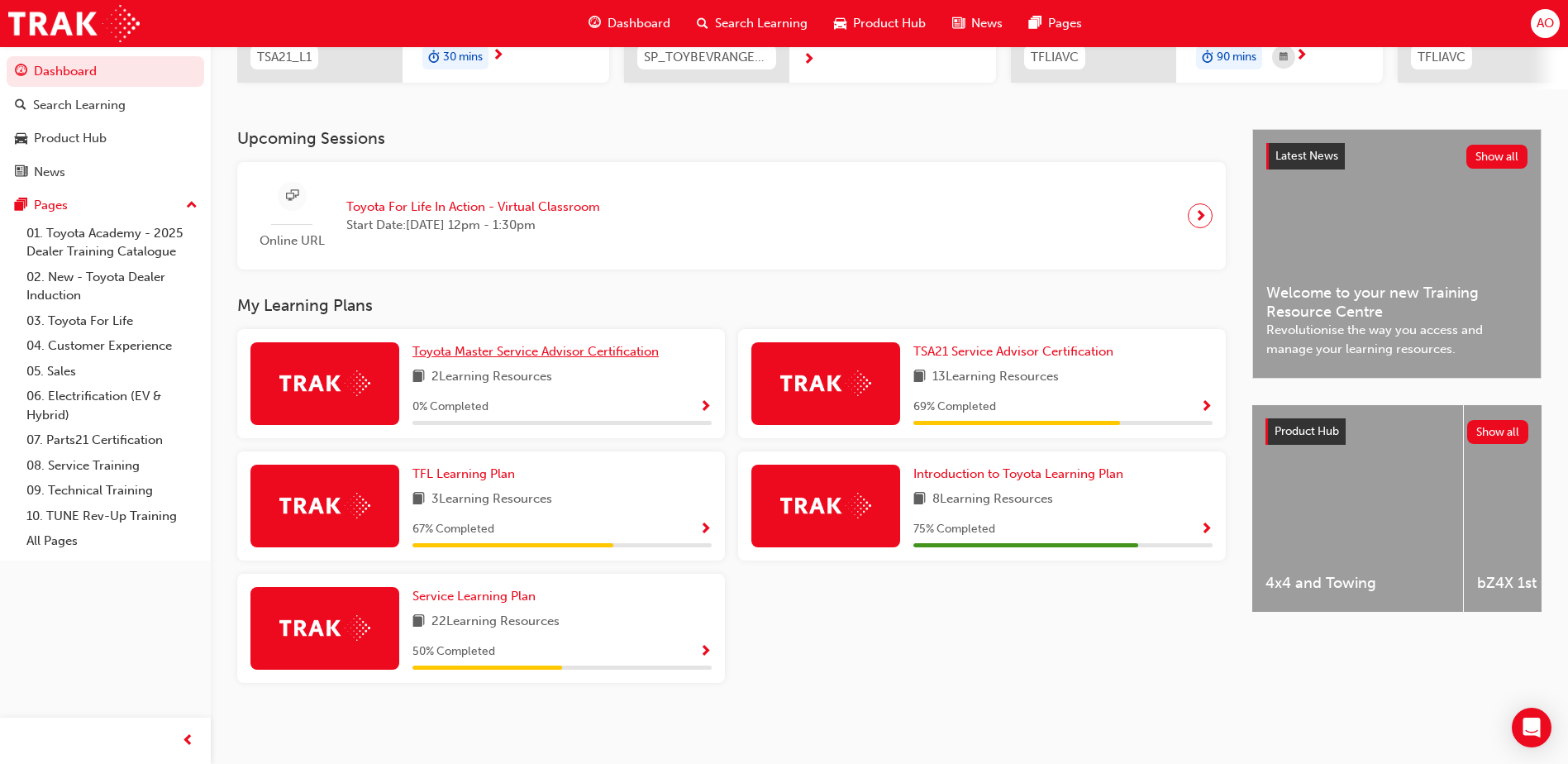
click at [500, 351] on span "Toyota Master Service Advisor Certification" at bounding box center [535, 351] width 247 height 15
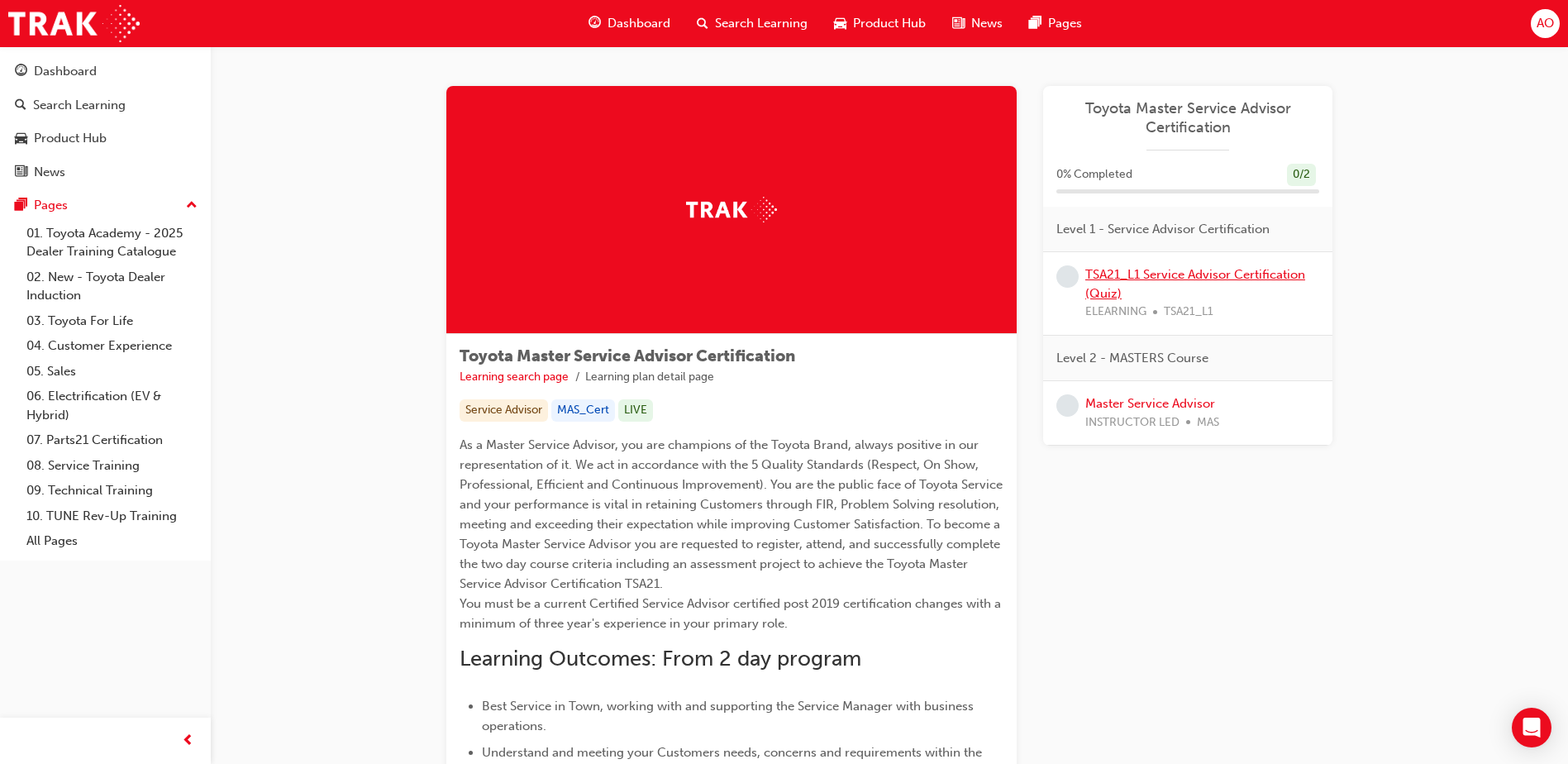
click at [1202, 274] on link "TSA21_L1 Service Advisor Certification (Quiz)" at bounding box center [1196, 283] width 220 height 34
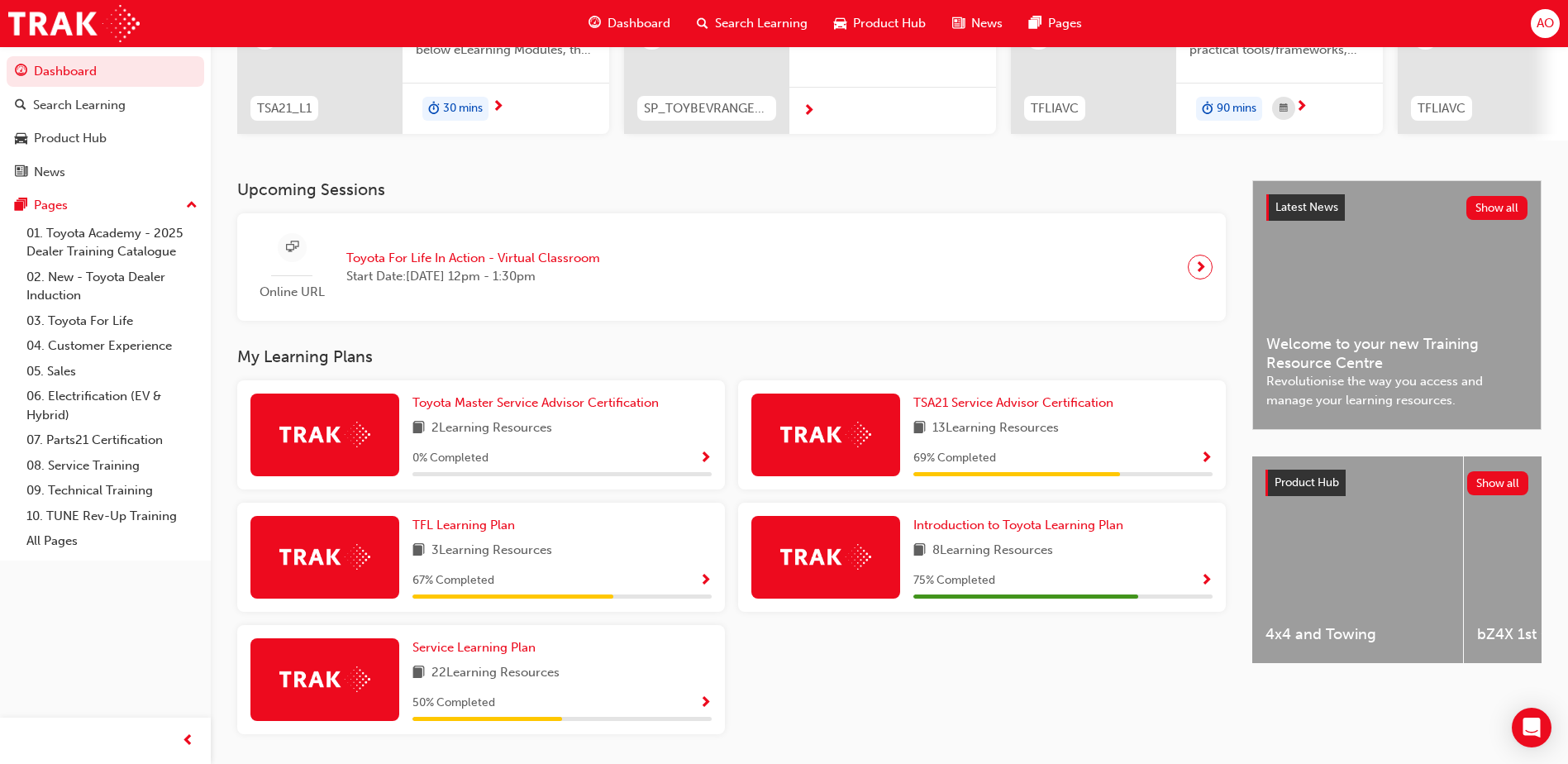
scroll to position [299, 0]
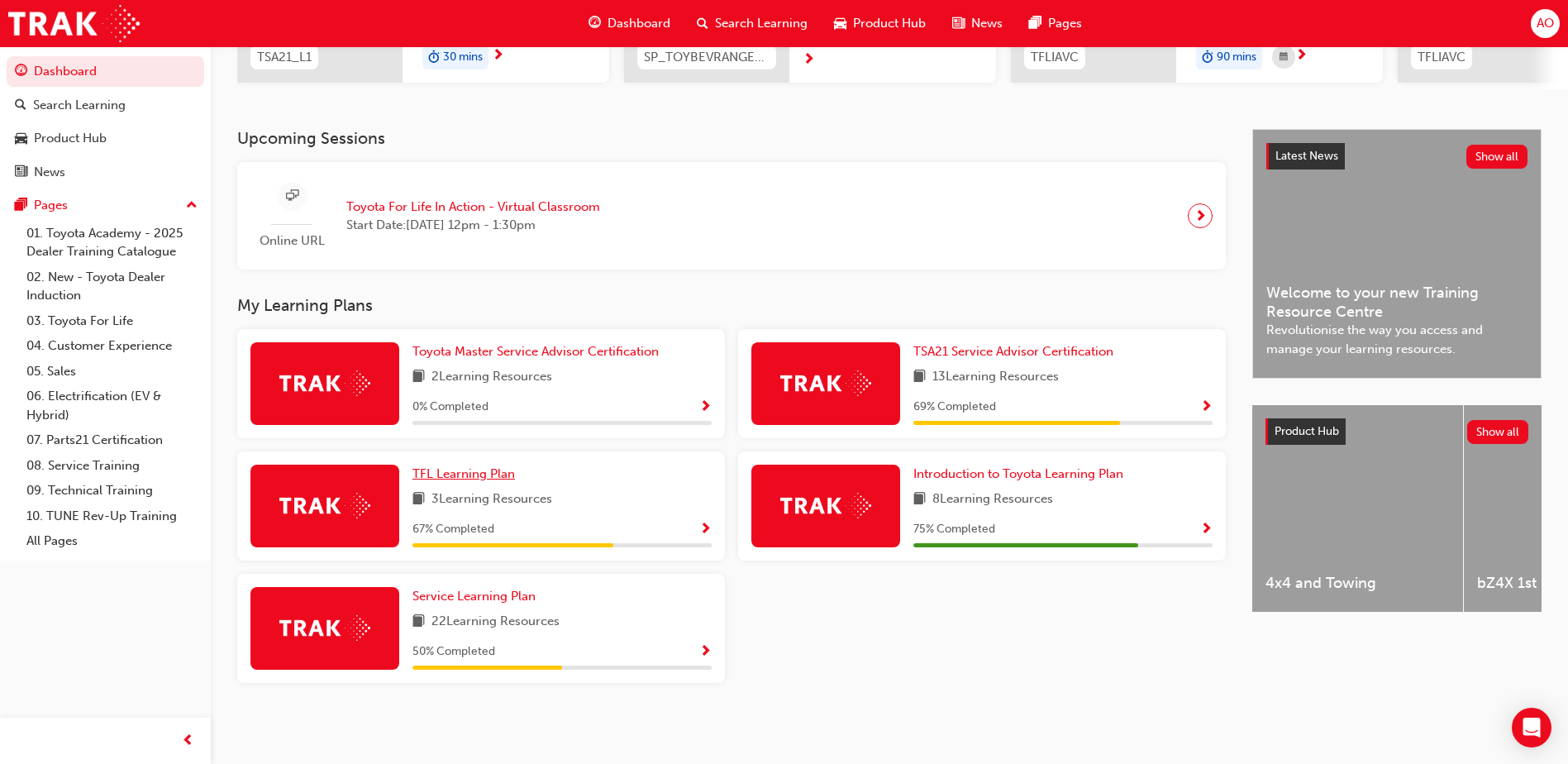
click at [483, 471] on span "TFL Learning Plan" at bounding box center [463, 474] width 103 height 15
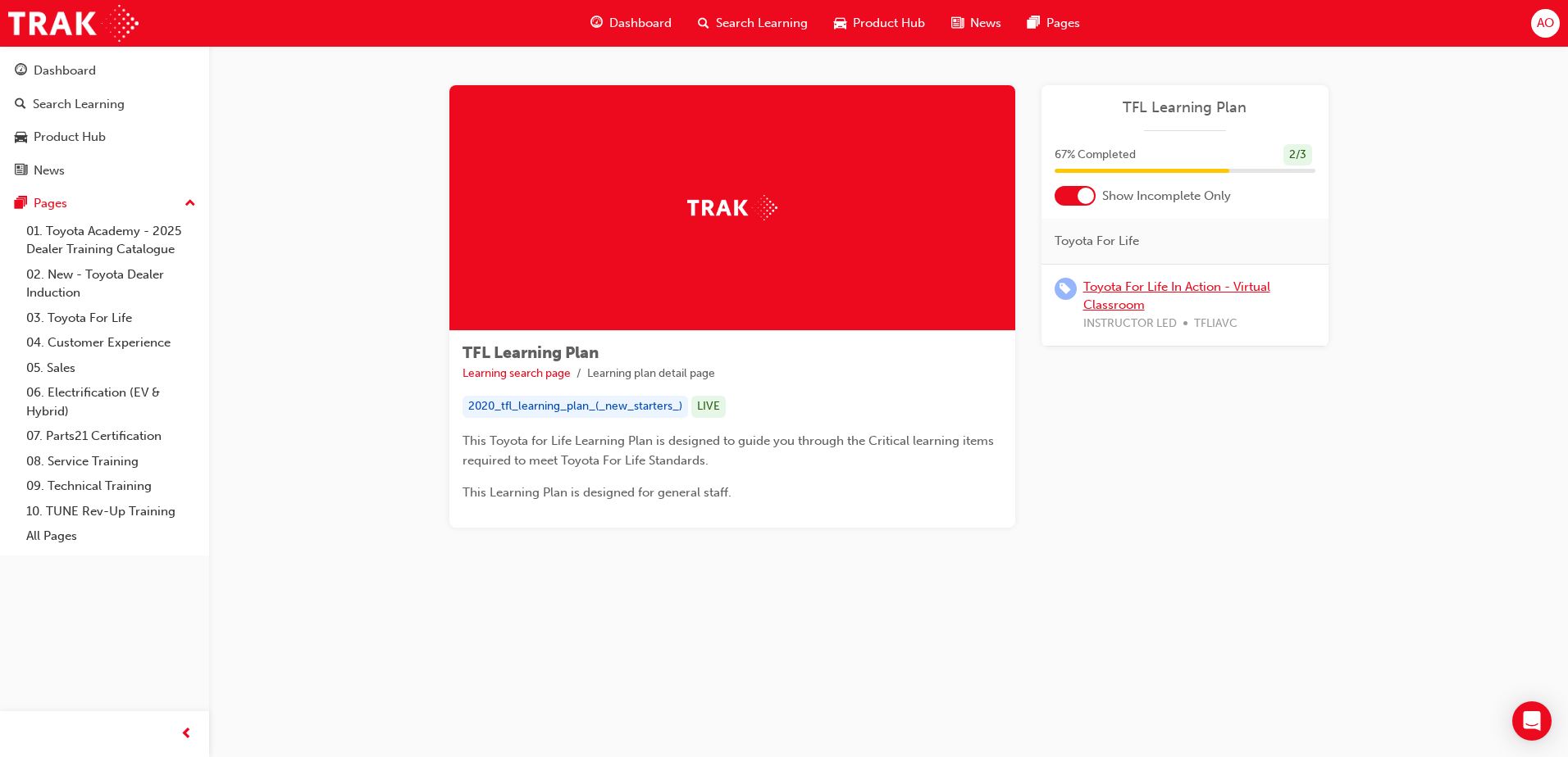
click at [1109, 291] on link "Toyota For Life In Action - Virtual Classroom" at bounding box center [1176, 296] width 187 height 33
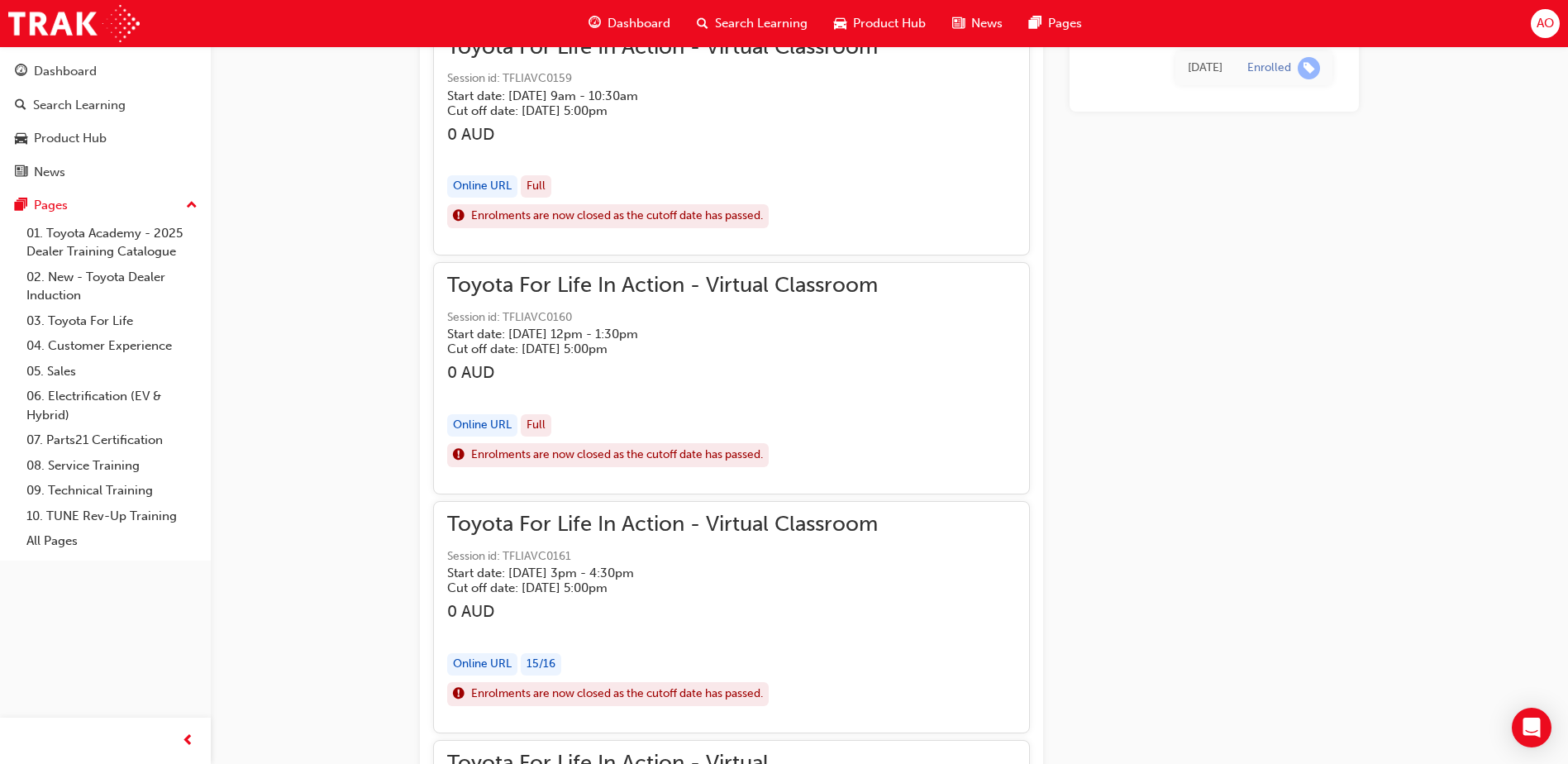
scroll to position [1311, 0]
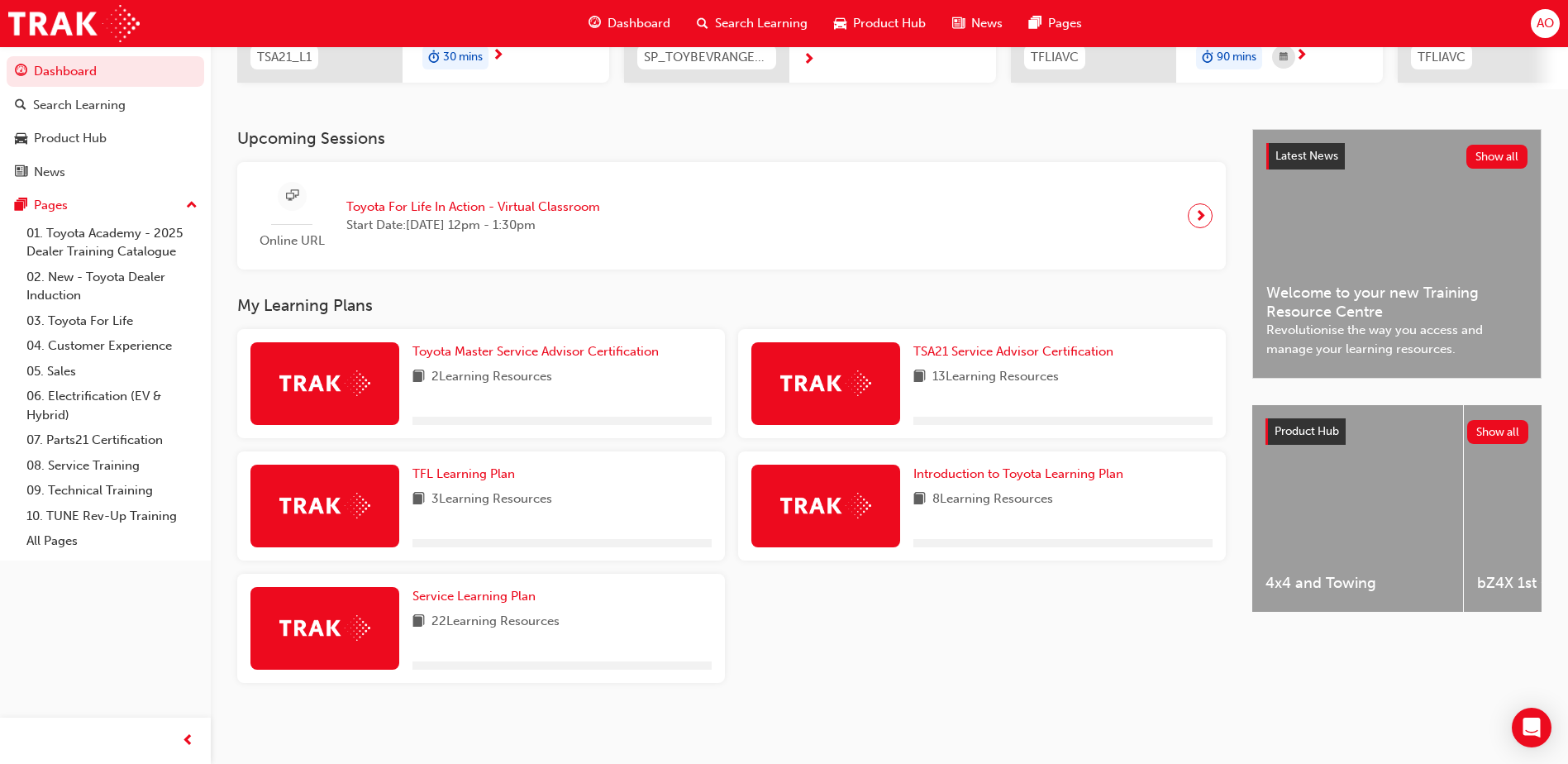
scroll to position [299, 0]
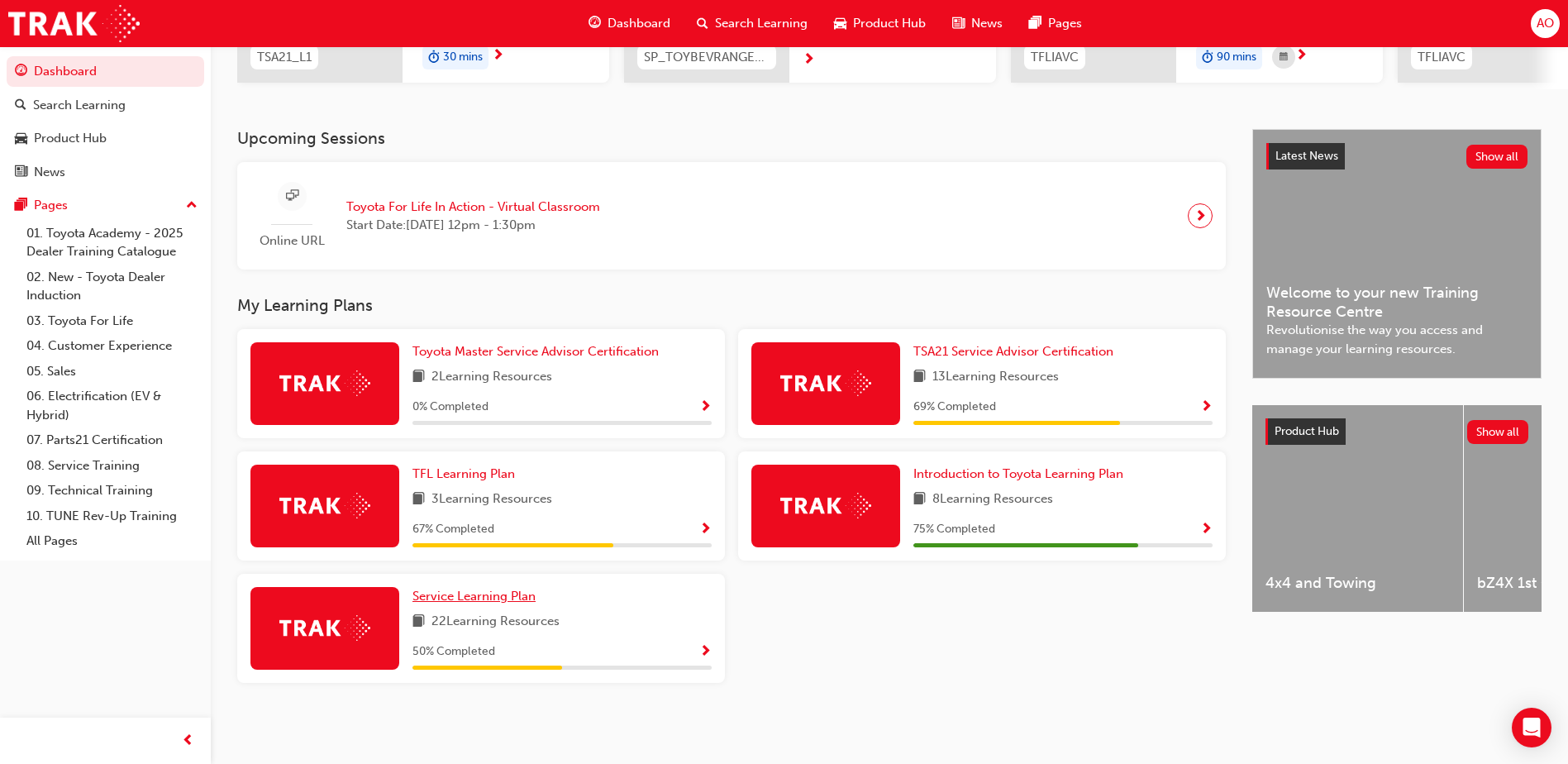
click at [508, 597] on span "Service Learning Plan" at bounding box center [473, 596] width 123 height 15
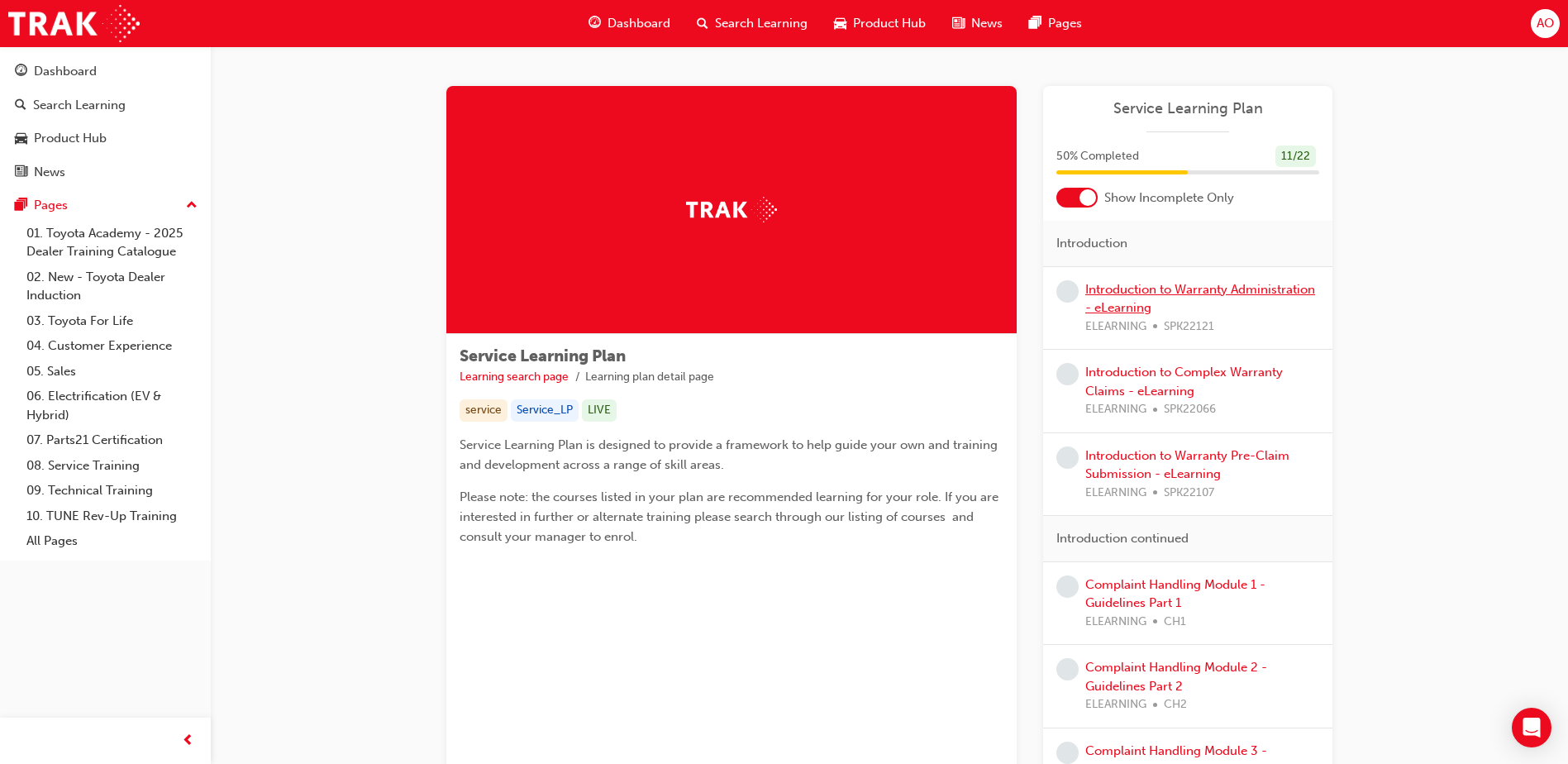
click at [1137, 293] on link "Introduction to Warranty Administration - eLearning" at bounding box center [1200, 299] width 229 height 34
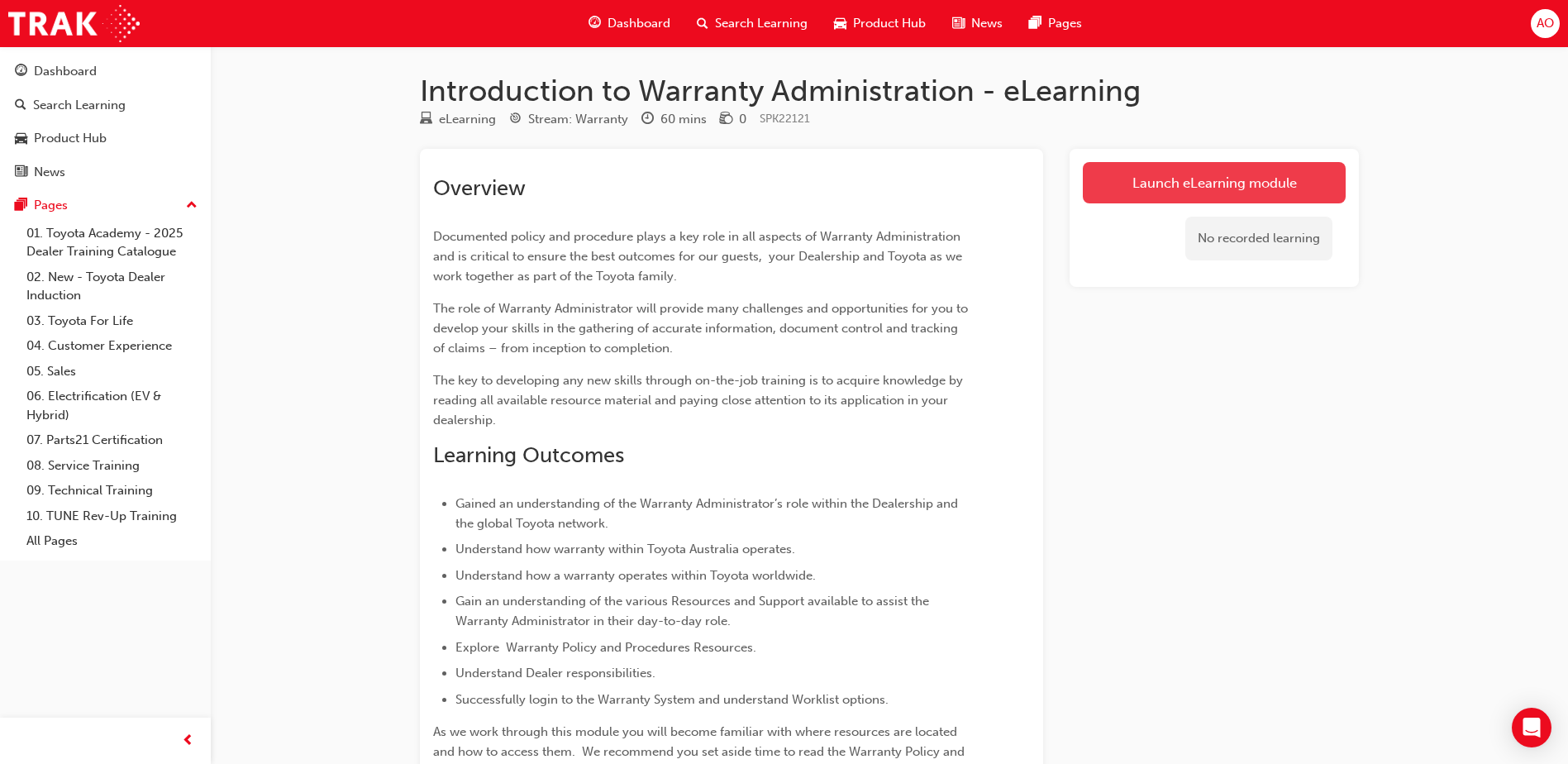
click at [1158, 178] on link "Launch eLearning module" at bounding box center [1214, 182] width 263 height 41
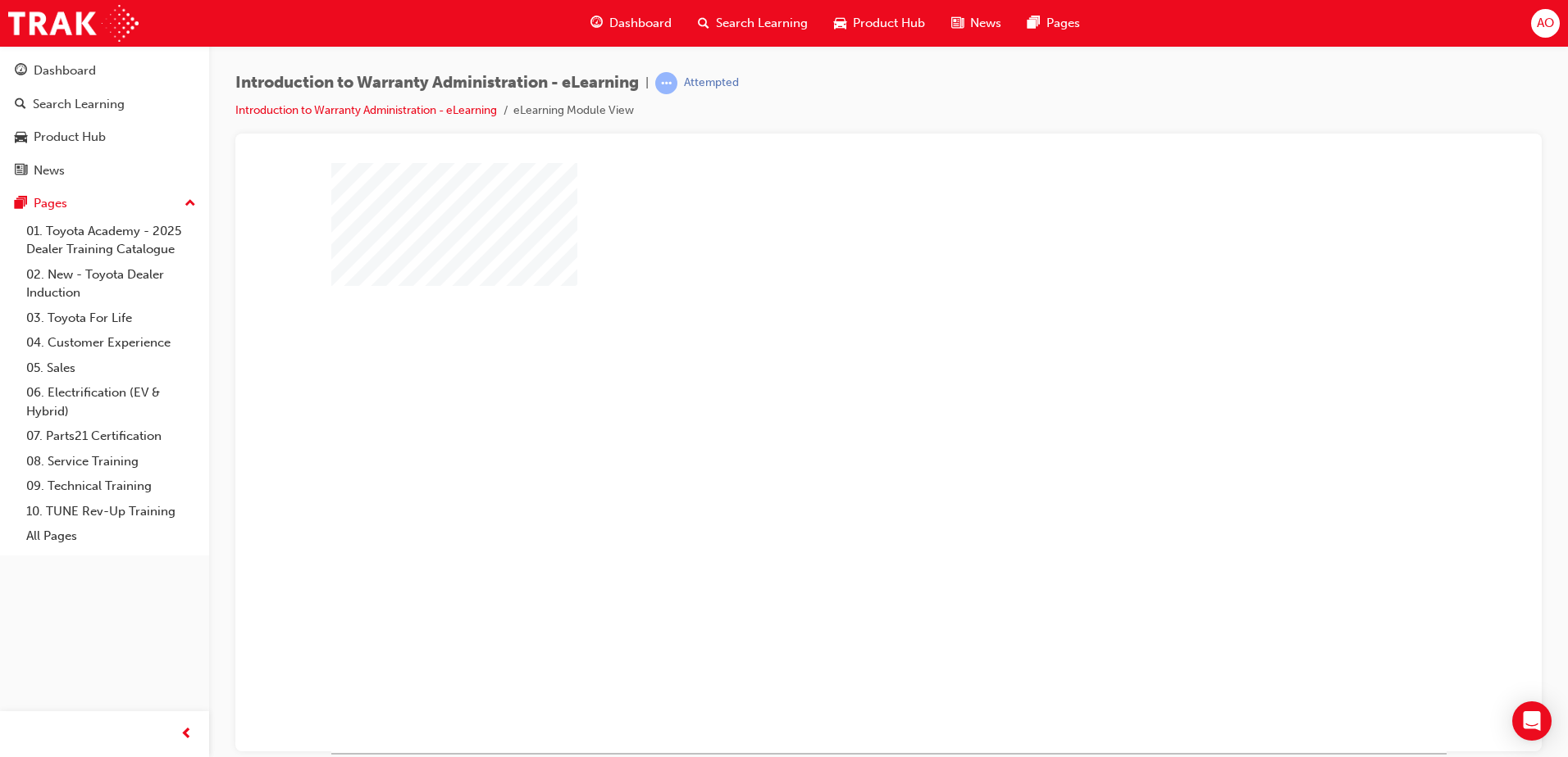
click at [841, 410] on div "play" at bounding box center [841, 410] width 0 height 0
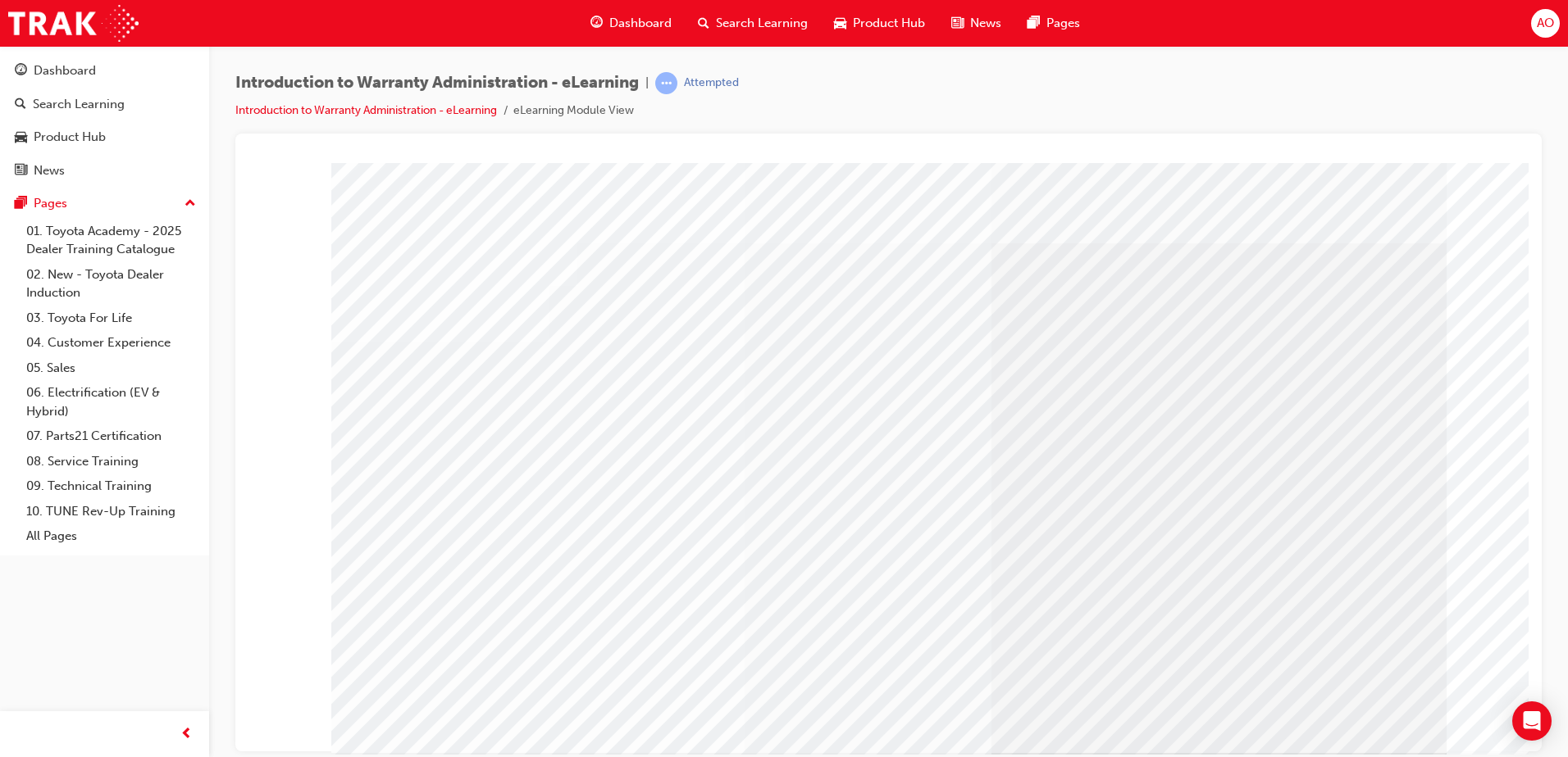
drag, startPoint x: 1350, startPoint y: 719, endPoint x: 1345, endPoint y: 712, distance: 8.6
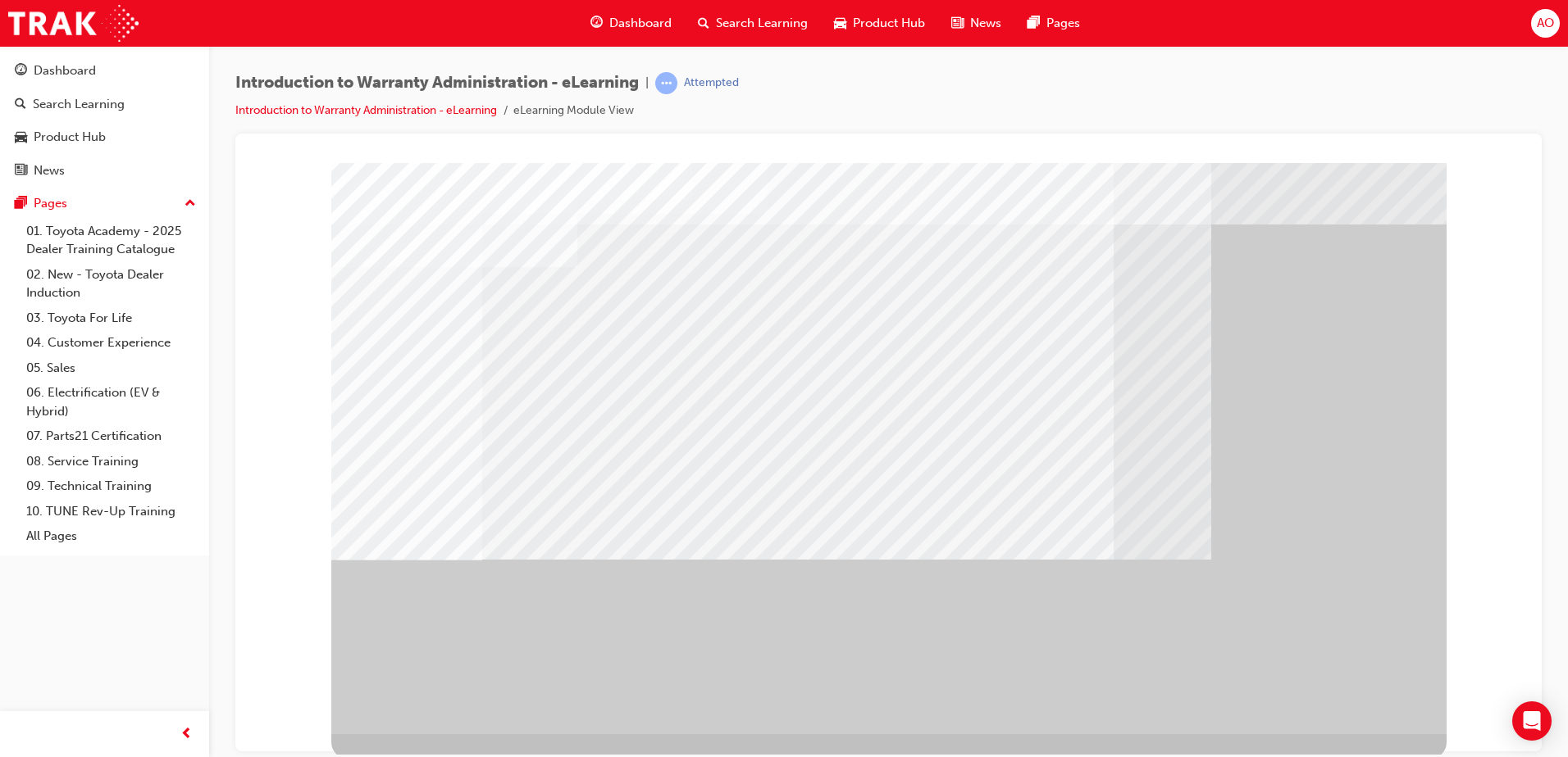
scroll to position [23, 0]
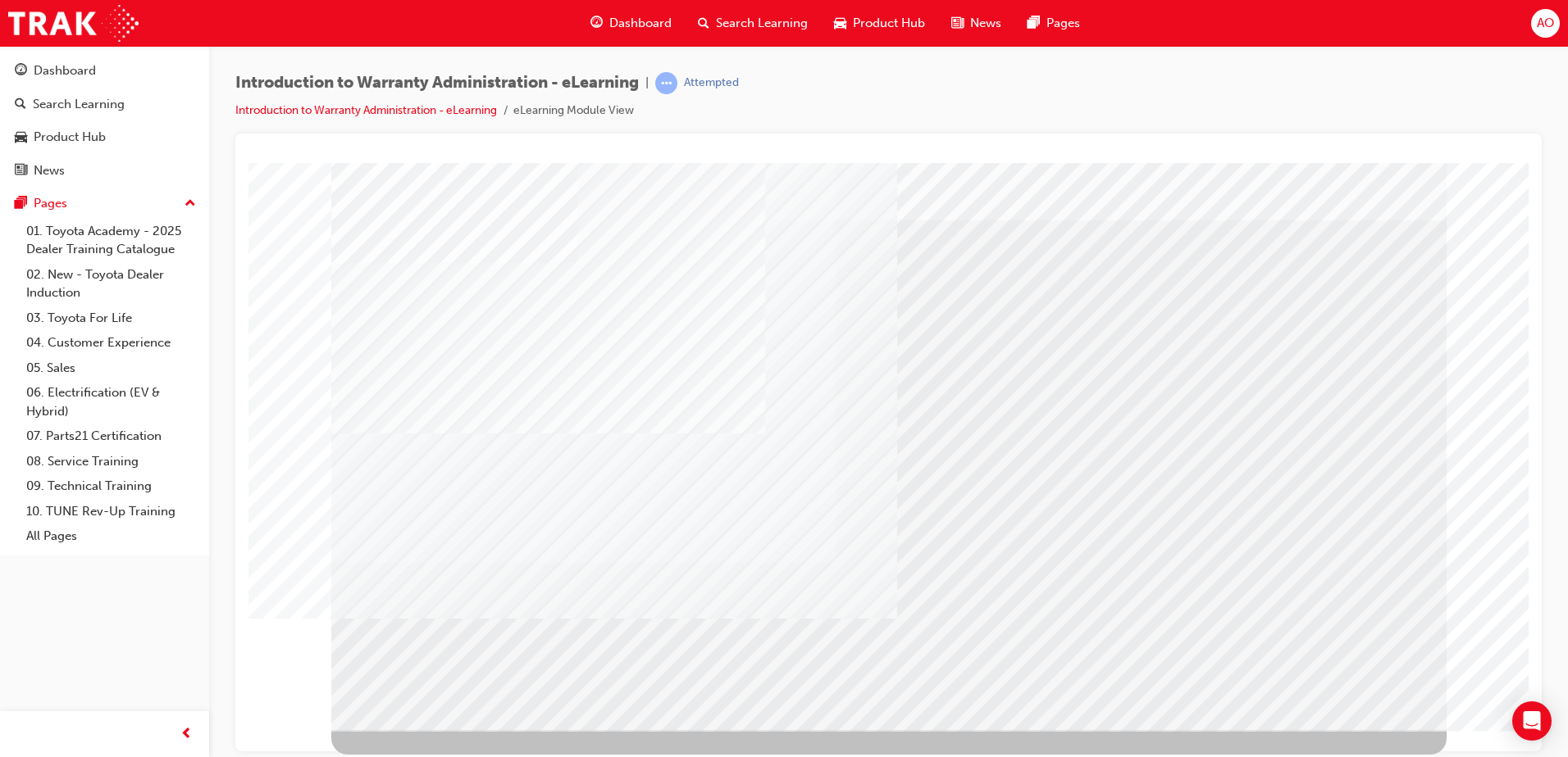
scroll to position [0, 0]
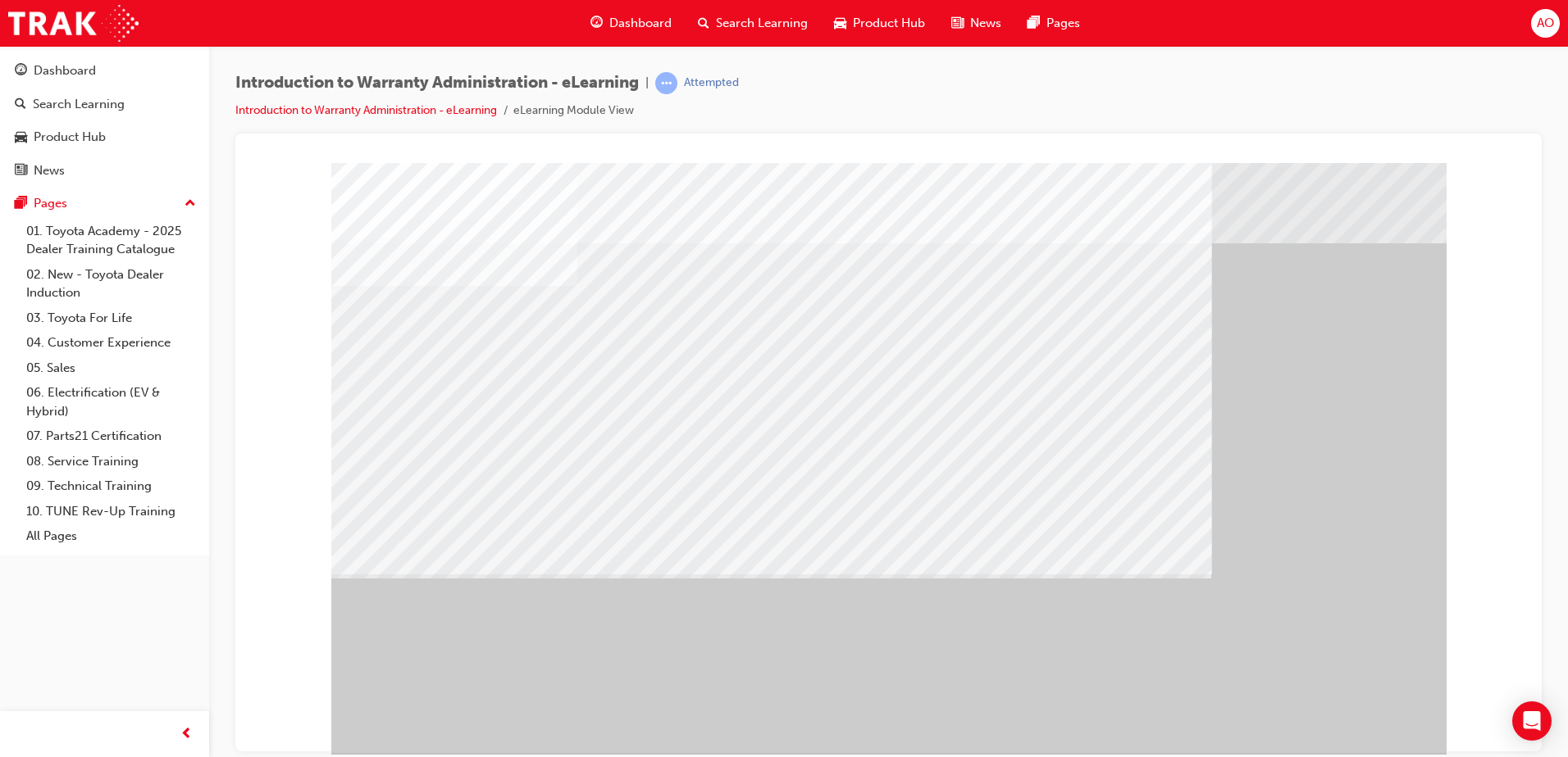
drag, startPoint x: 1343, startPoint y: 710, endPoint x: 1340, endPoint y: 696, distance: 14.3
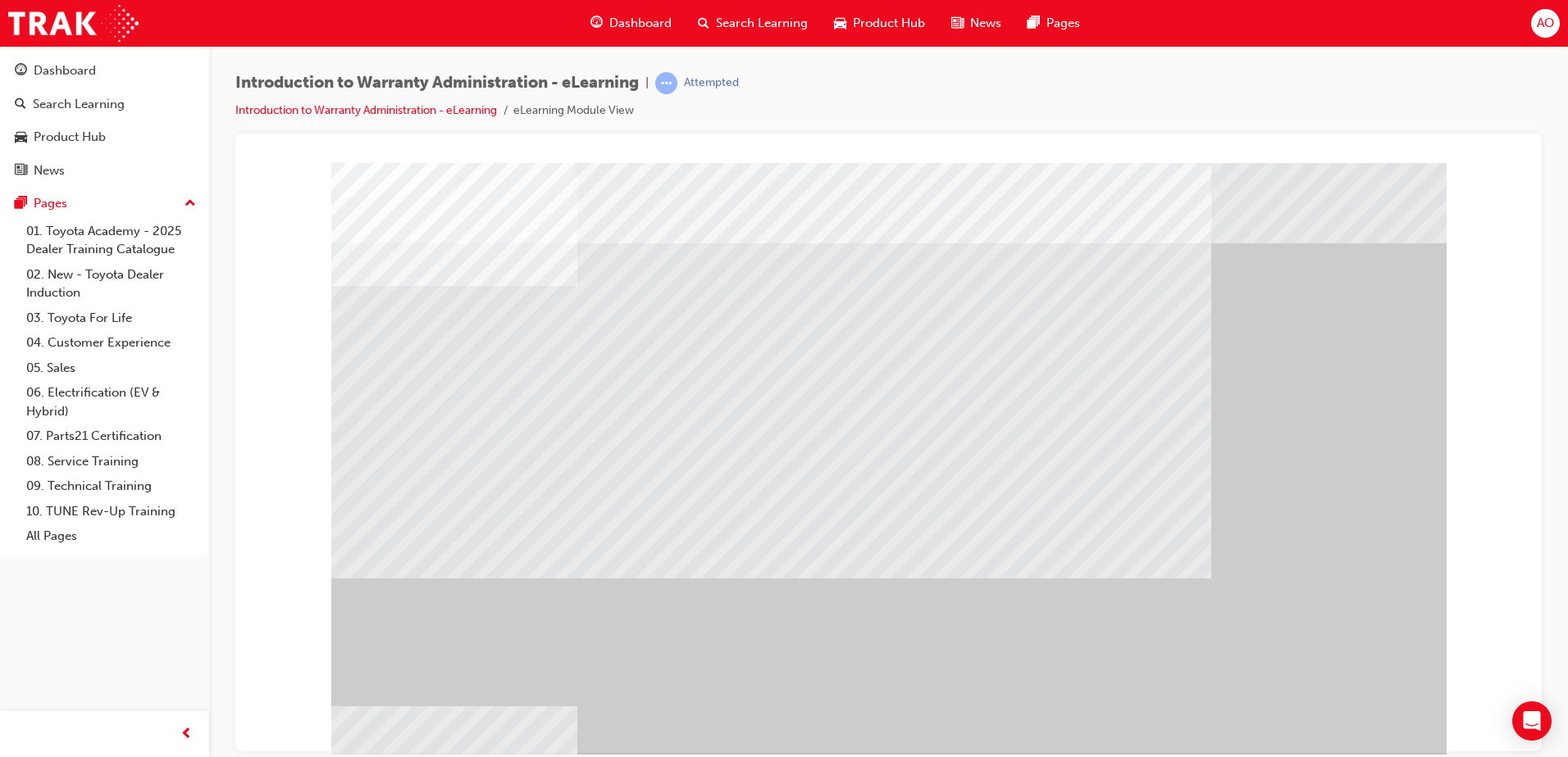
drag, startPoint x: 806, startPoint y: 424, endPoint x: 793, endPoint y: 437, distance: 18.4
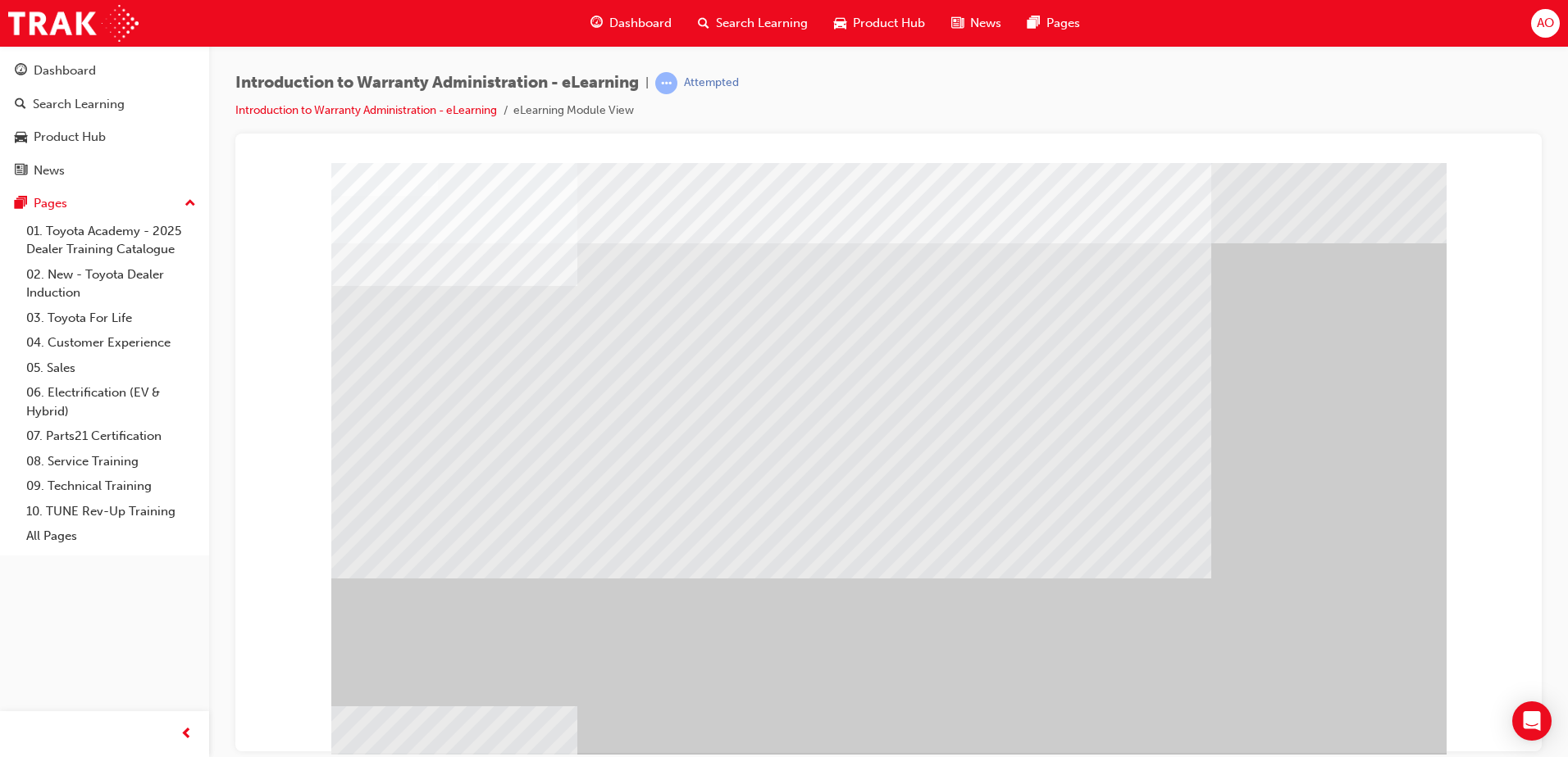
drag, startPoint x: 849, startPoint y: 558, endPoint x: 844, endPoint y: 568, distance: 11.2
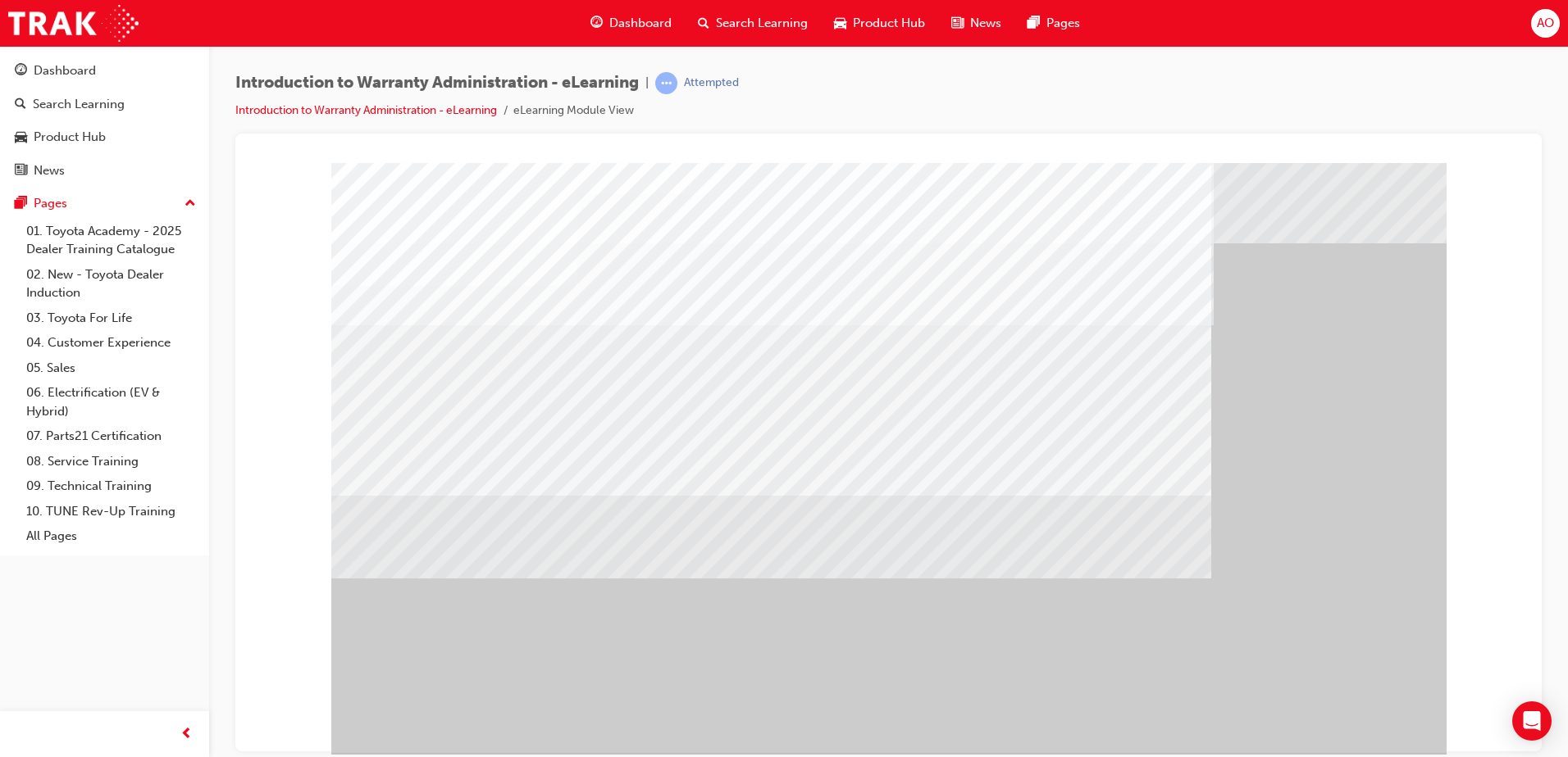
drag, startPoint x: 1339, startPoint y: 714, endPoint x: 1334, endPoint y: 705, distance: 10.3
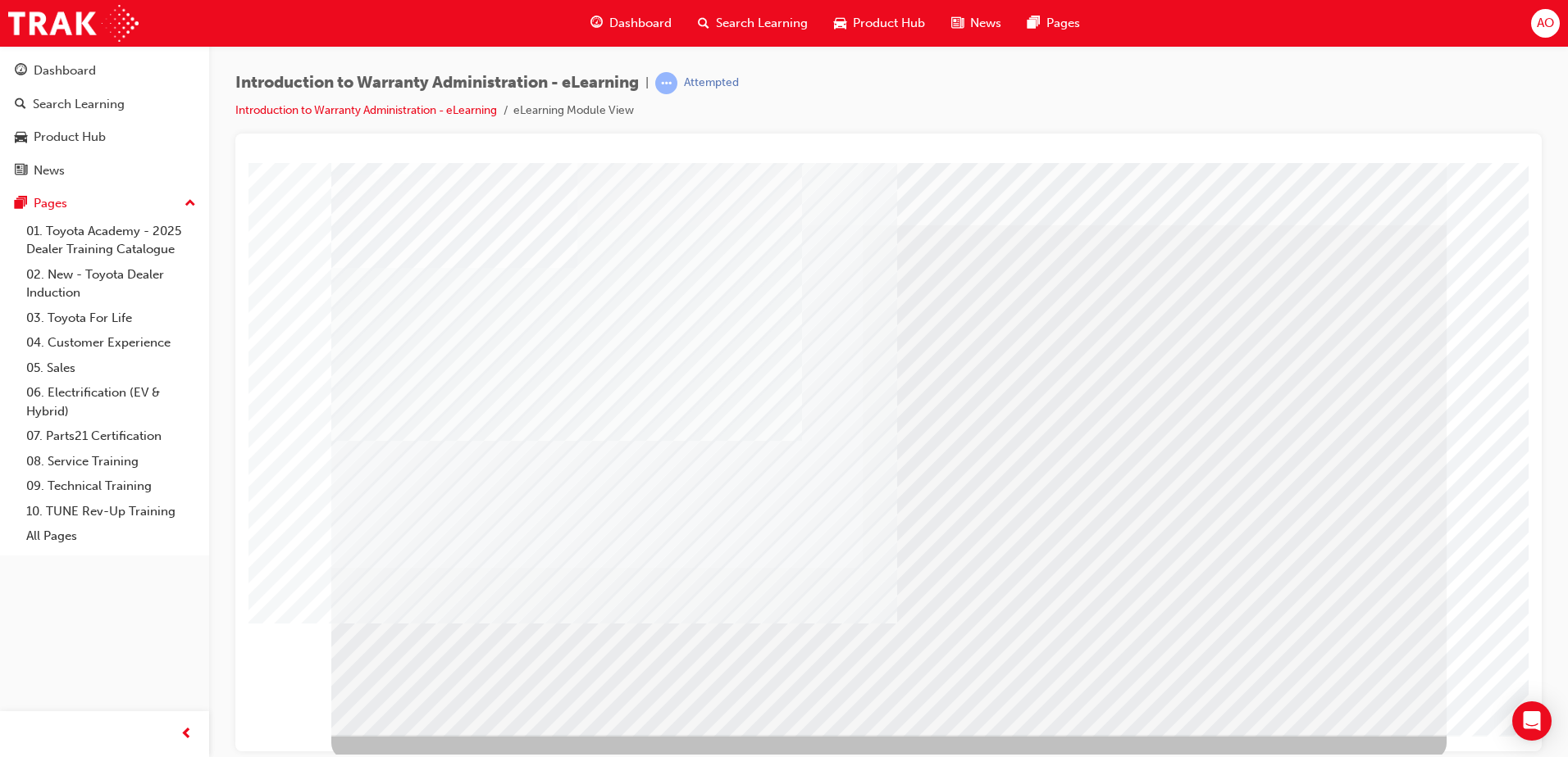
scroll to position [23, 0]
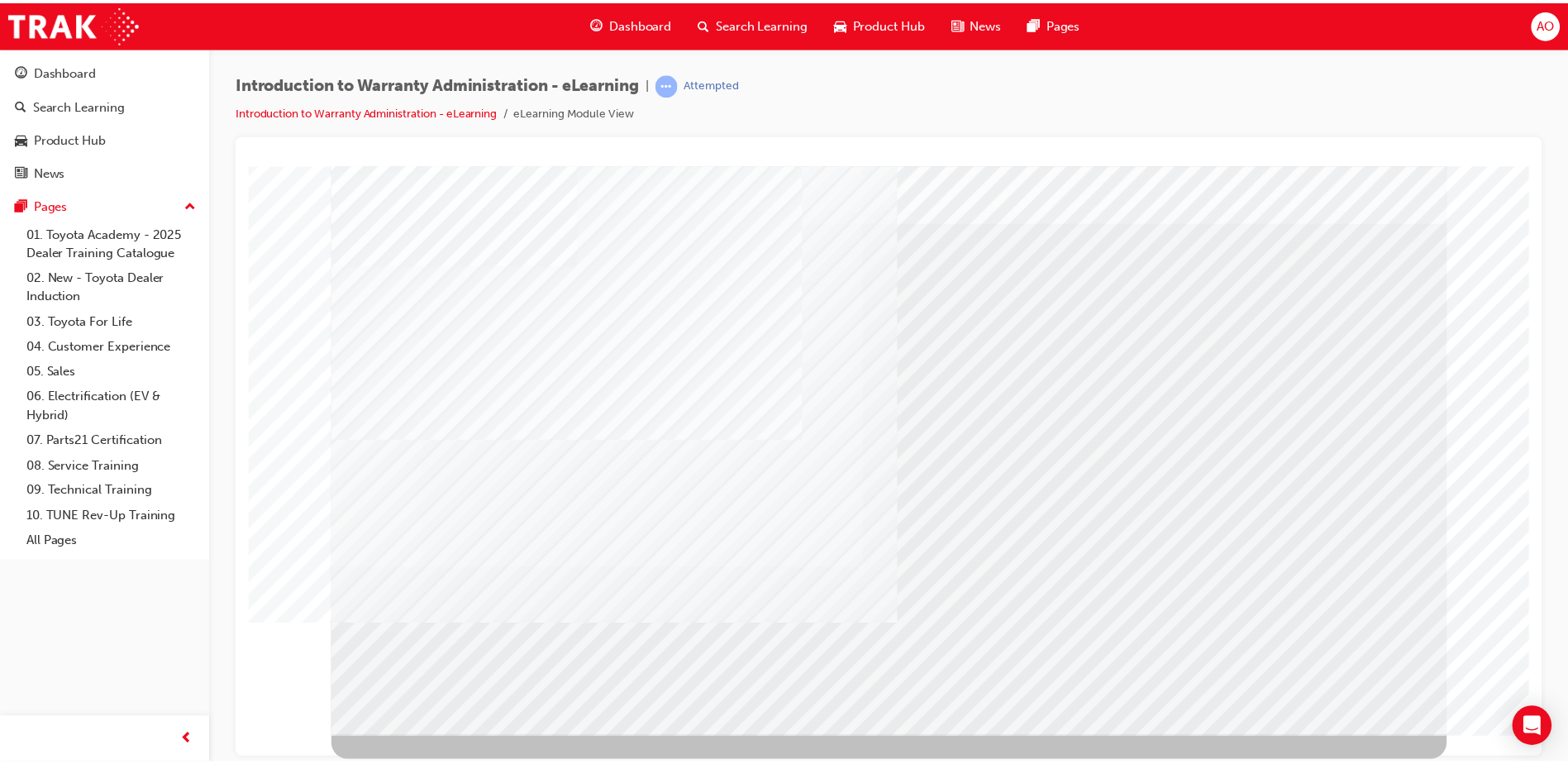
scroll to position [0, 0]
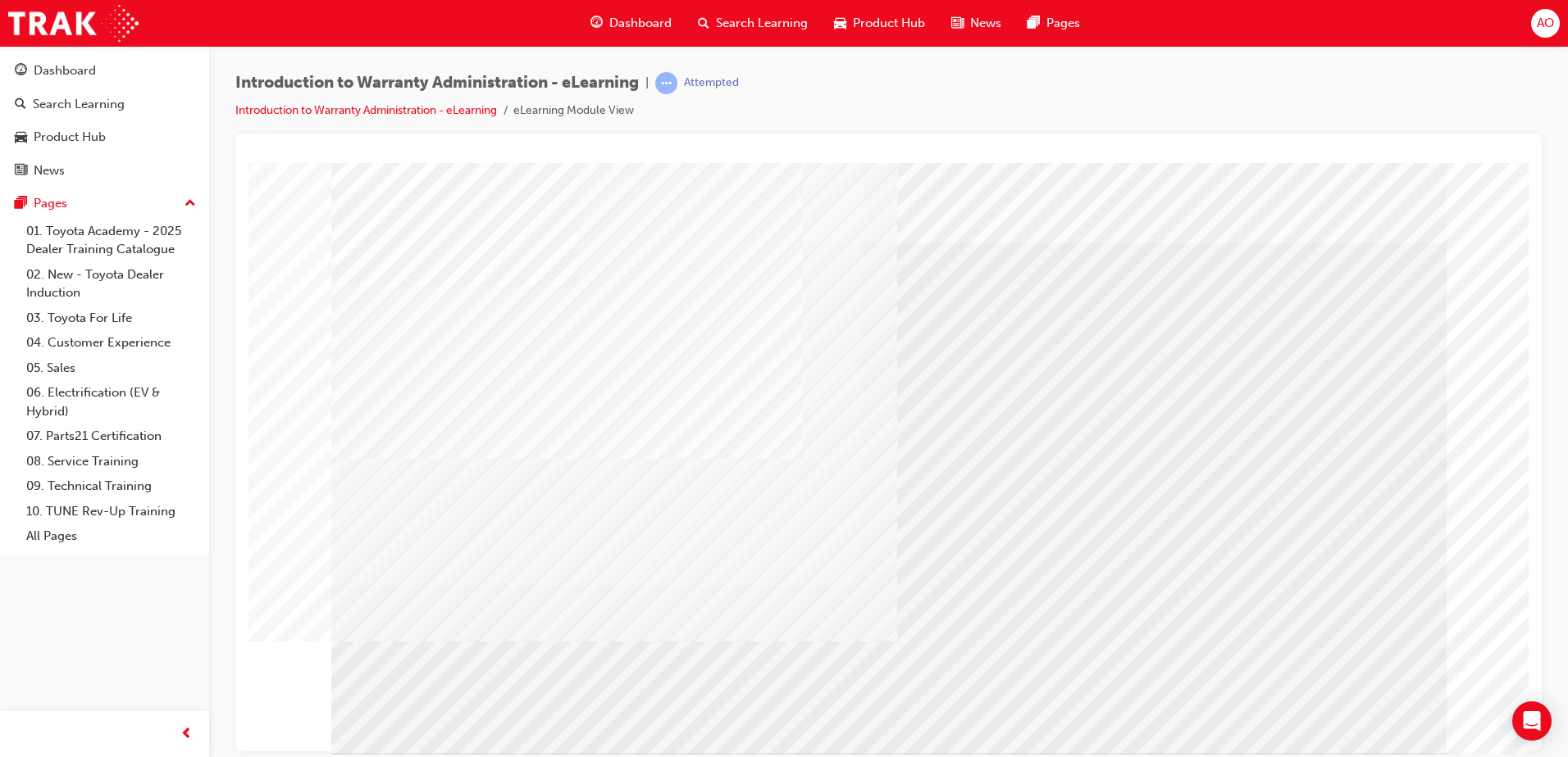
drag, startPoint x: 1342, startPoint y: 711, endPoint x: 1302, endPoint y: 725, distance: 42.4
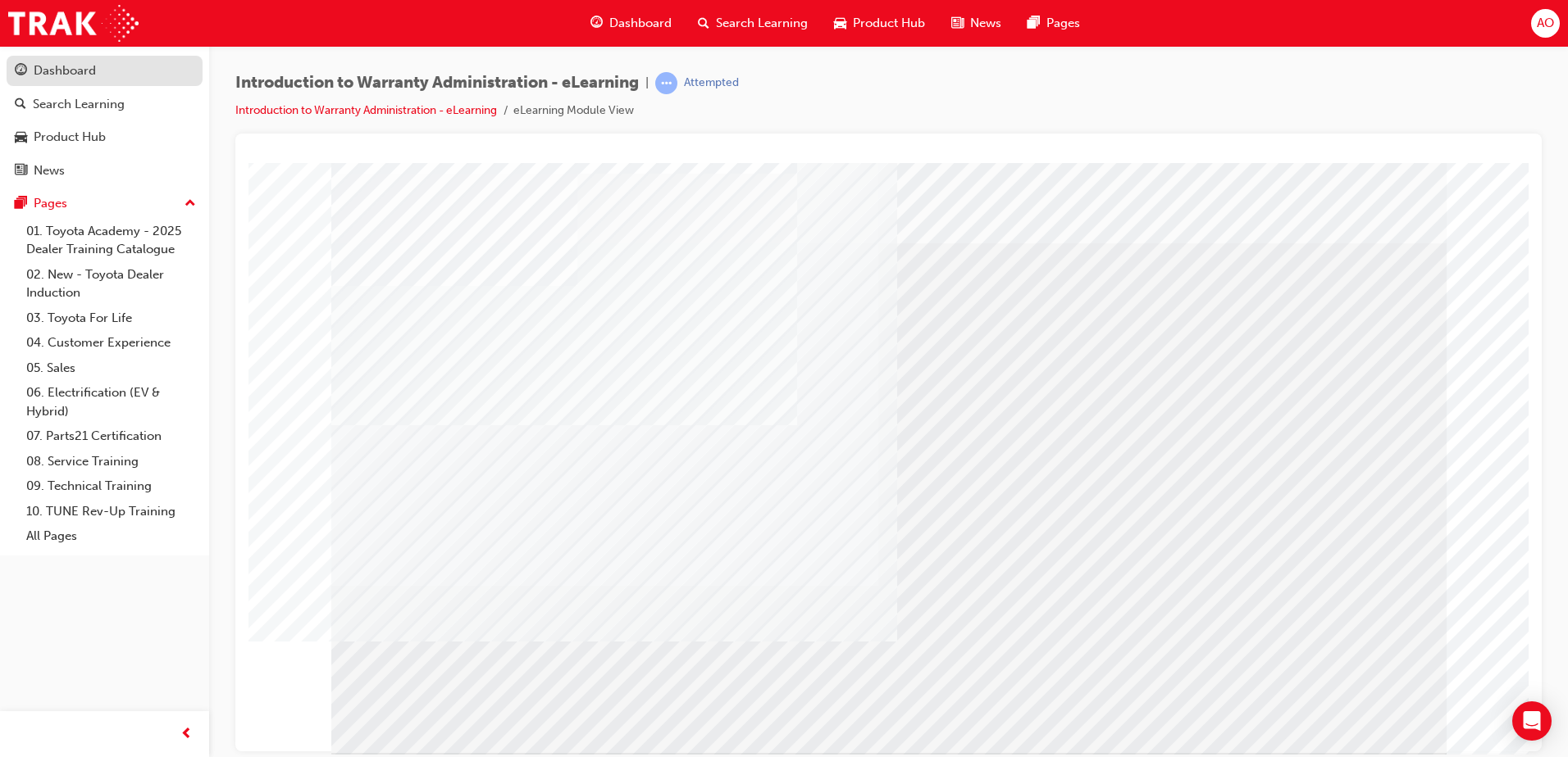
click at [67, 64] on div "Dashboard" at bounding box center [64, 70] width 62 height 19
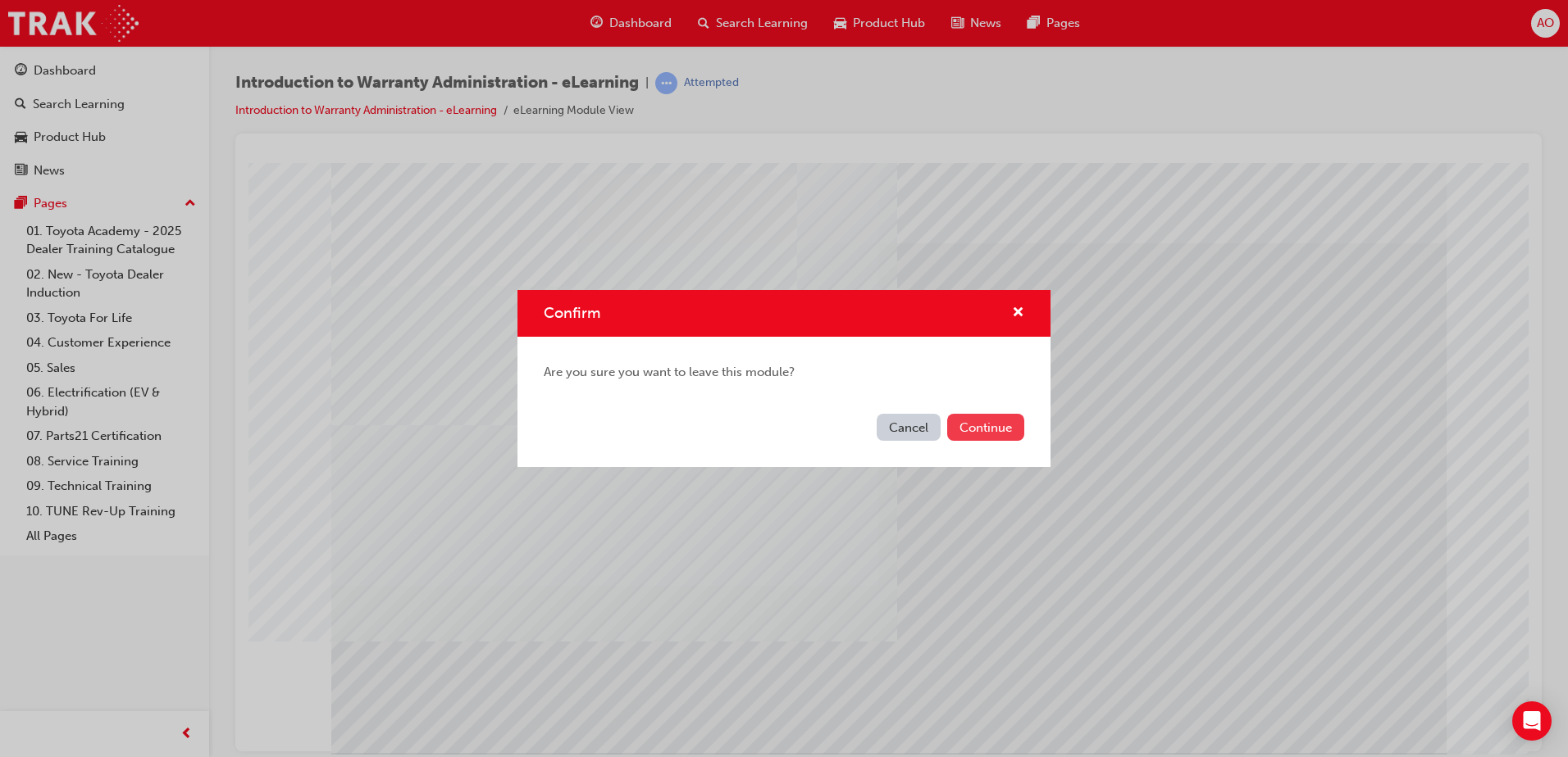
click at [984, 424] on button "Continue" at bounding box center [985, 428] width 77 height 27
